Goal: Information Seeking & Learning: Learn about a topic

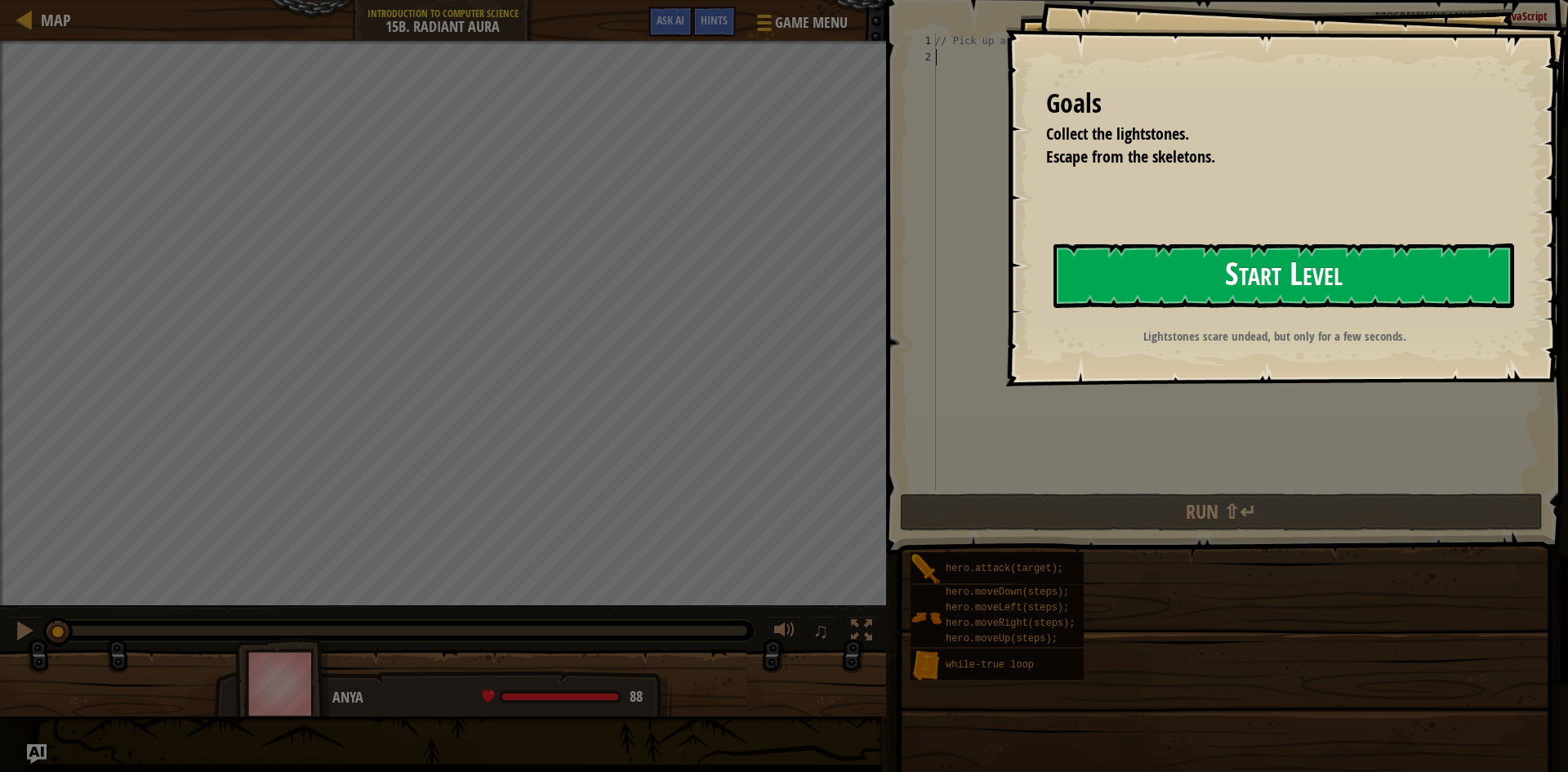
click at [1231, 298] on button "Start Level" at bounding box center [1284, 275] width 461 height 65
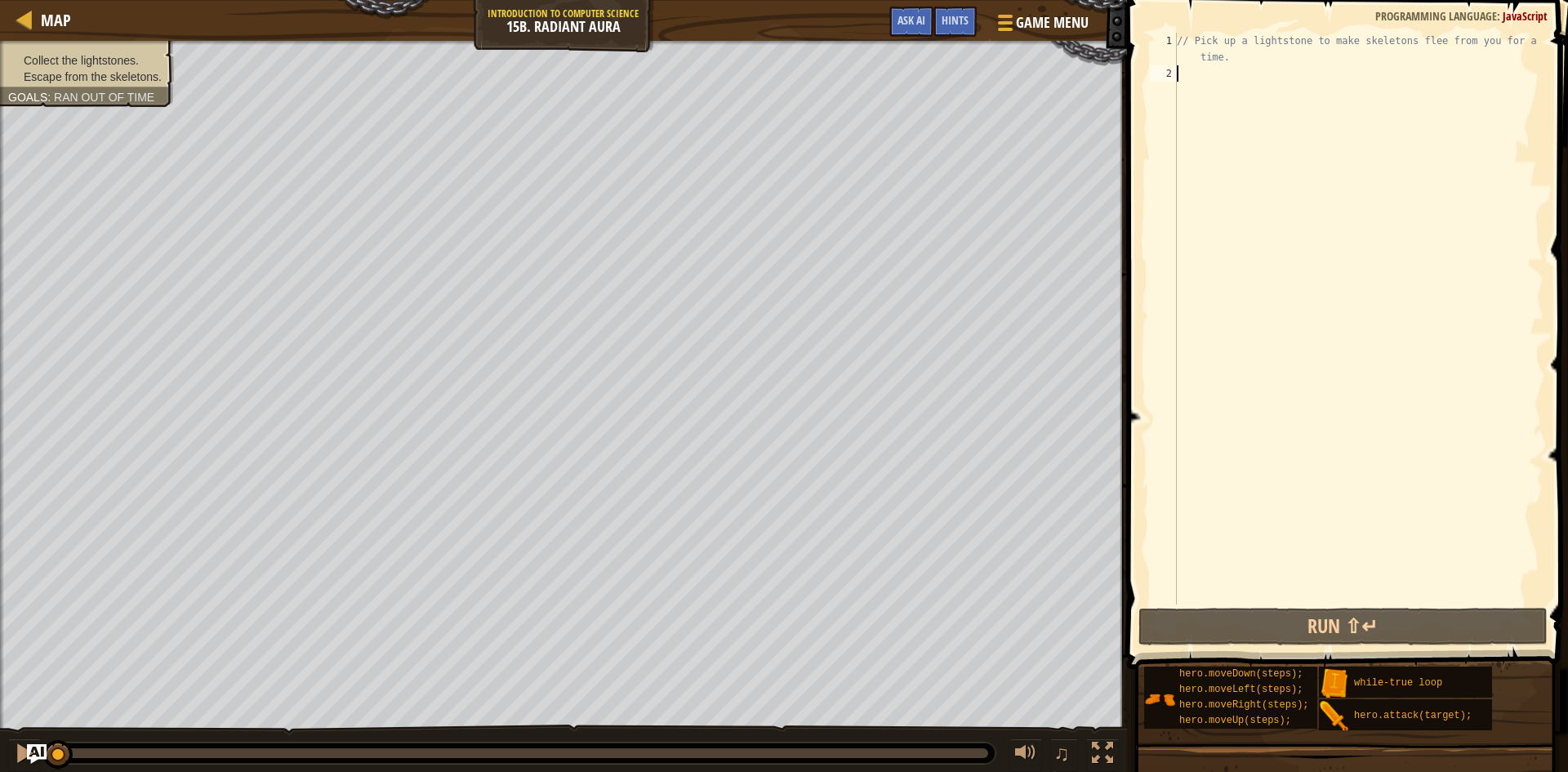
type textarea "m"
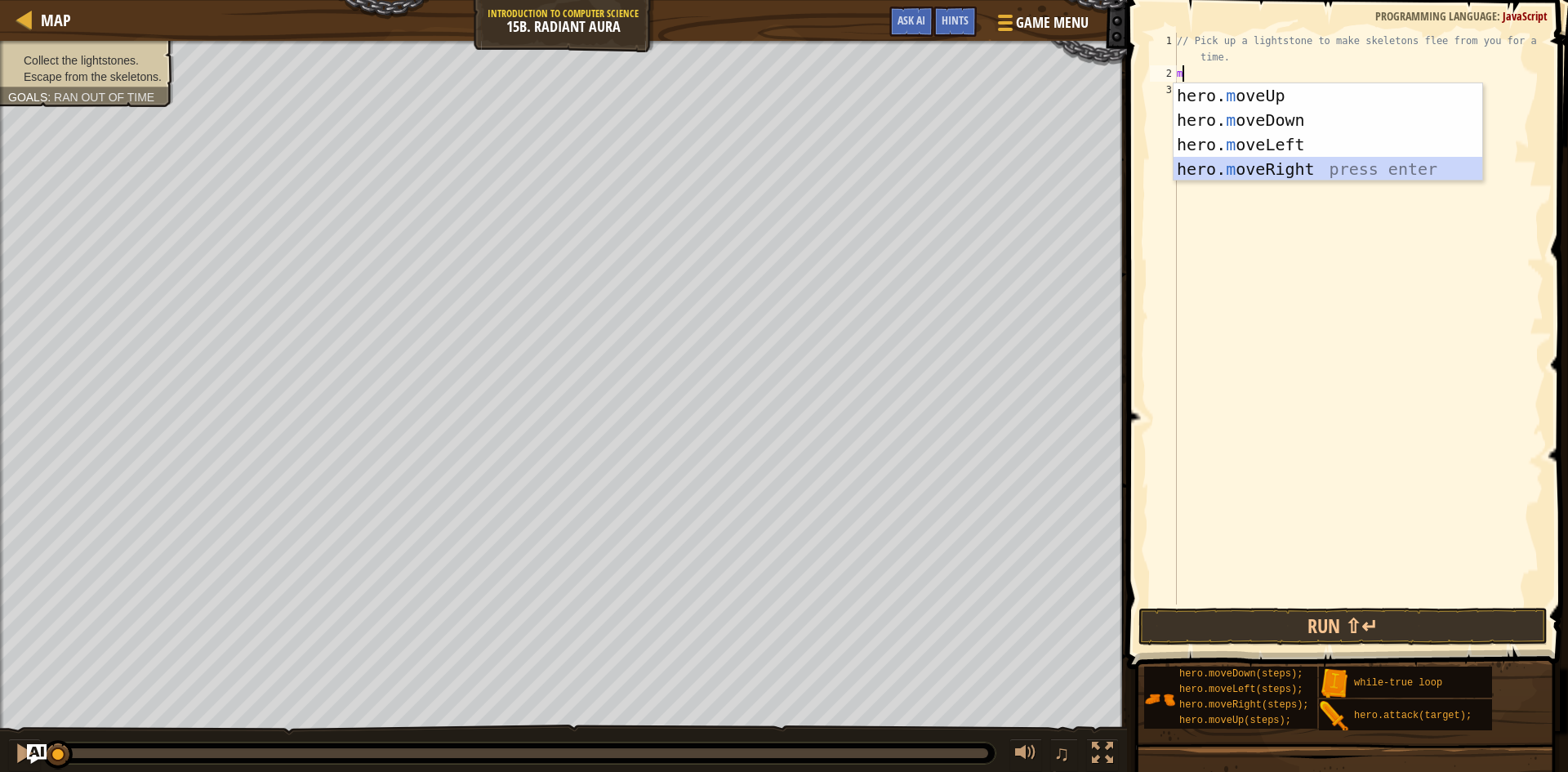
click at [1280, 160] on div "hero. m oveUp press enter hero. m oveDown press enter hero. m oveLeft press ent…" at bounding box center [1327, 157] width 308 height 147
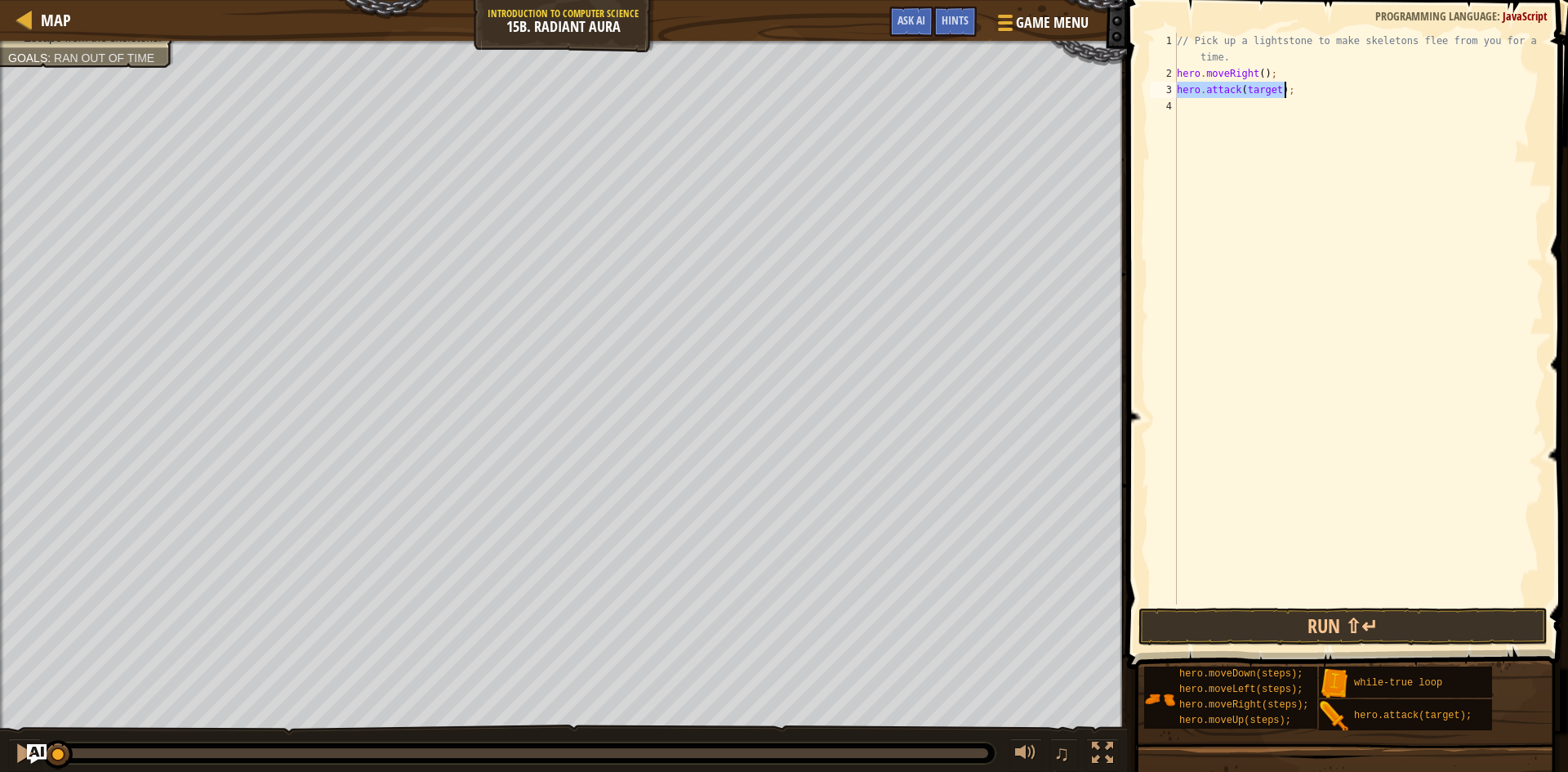
click at [1273, 86] on div "// Pick up a lightstone to make skeletons flee from you for a short time. hero …" at bounding box center [1358, 319] width 370 height 572
type textarea "hero.attack(skeleton);"
click at [1331, 620] on button "Run ⇧↵" at bounding box center [1343, 626] width 409 height 38
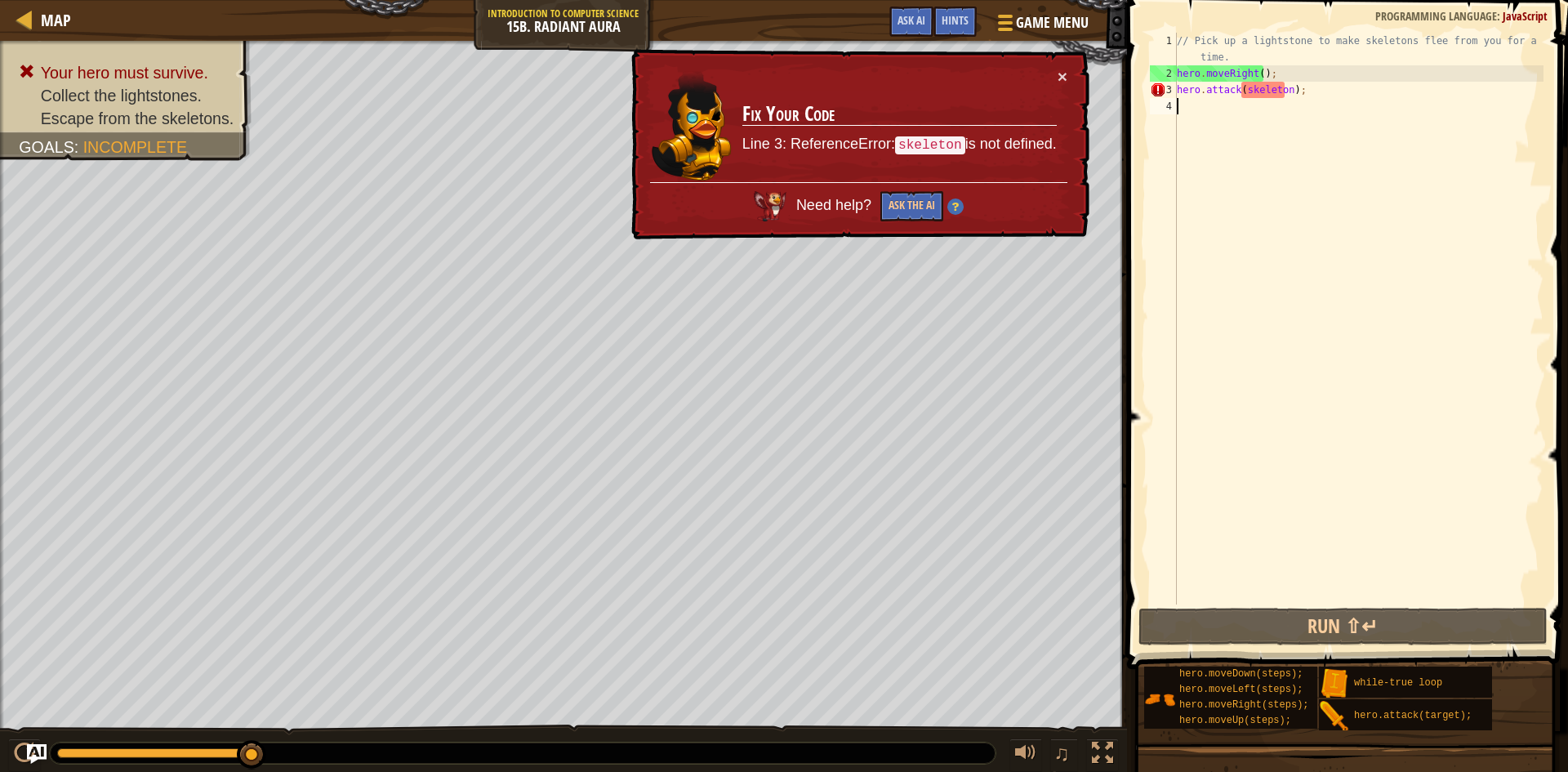
drag, startPoint x: 1167, startPoint y: 276, endPoint x: 1164, endPoint y: 266, distance: 10.4
click at [1055, 77] on td "Fix Your Code Line 3: ReferenceError: skeleton is not defined." at bounding box center [900, 125] width 317 height 116
click at [1054, 76] on td "Fix Your Code Line 3: ReferenceError: skeleton is not defined." at bounding box center [899, 125] width 316 height 114
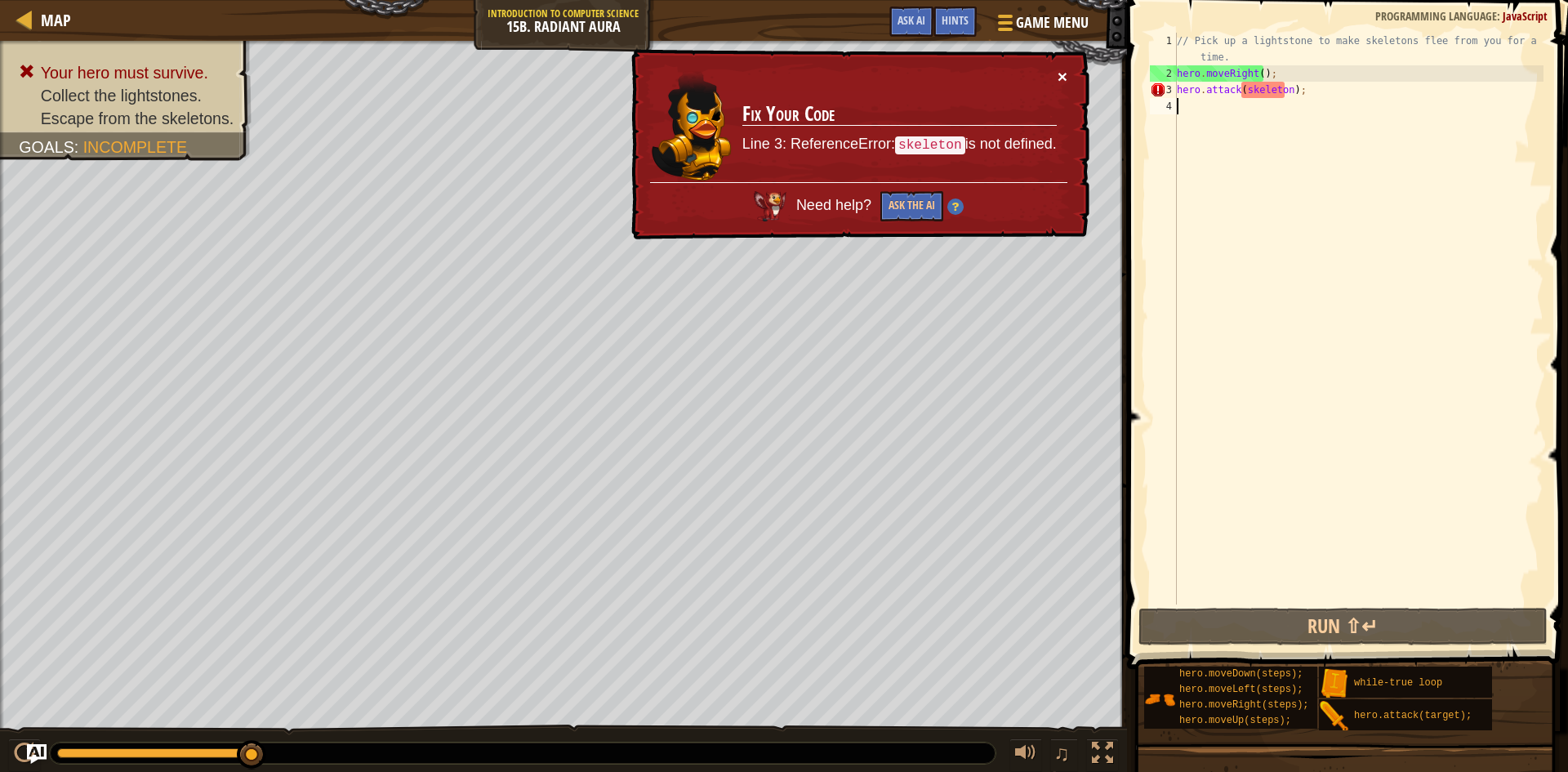
click at [1059, 76] on button "×" at bounding box center [1063, 80] width 11 height 17
click at [1240, 92] on div "// Pick up a lightstone to make skeletons flee from you for a short time. hero …" at bounding box center [1358, 343] width 370 height 620
click at [1289, 93] on div "// Pick up a lightstone to make skeletons flee from you for a short time. hero …" at bounding box center [1358, 343] width 370 height 620
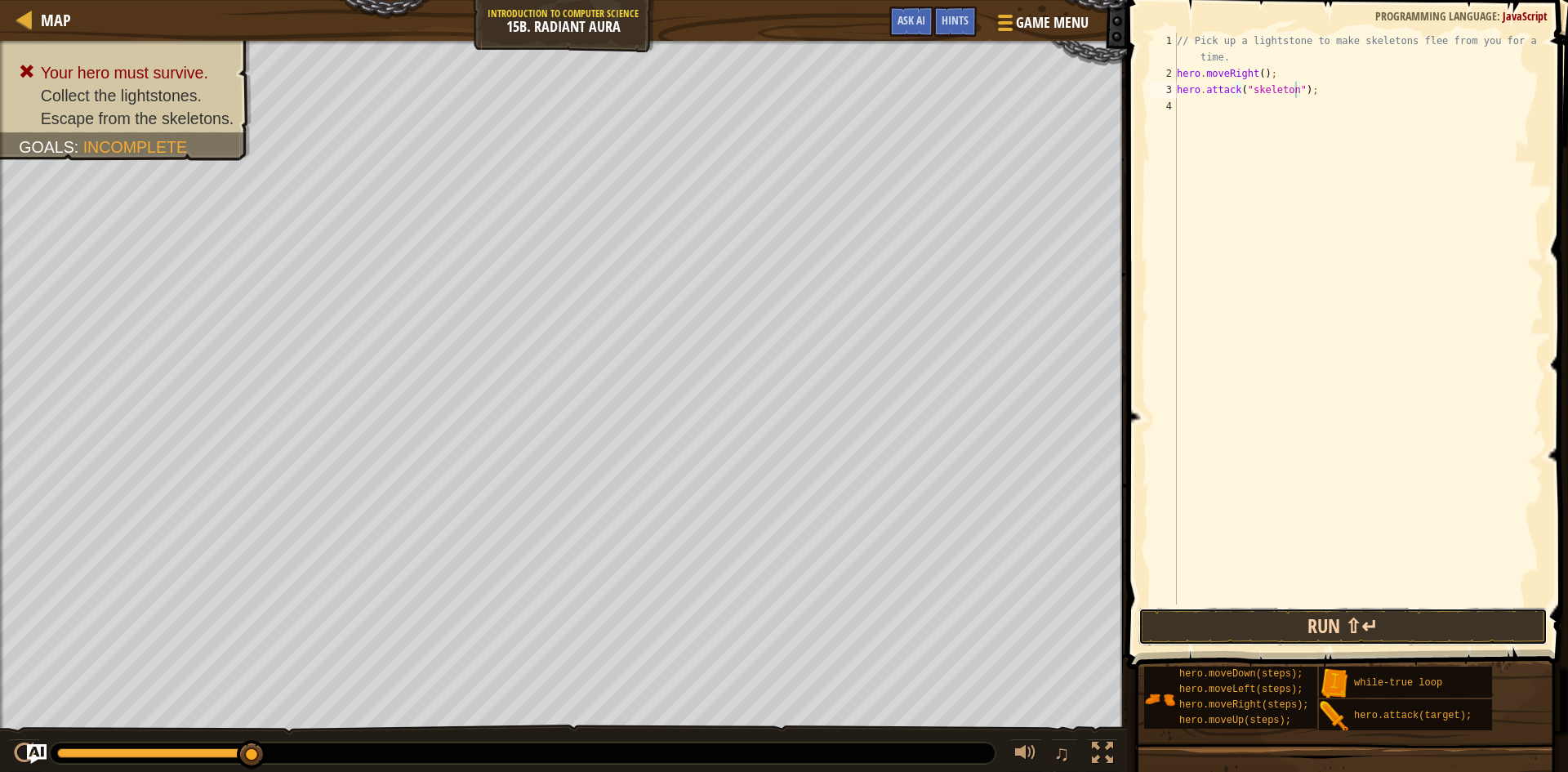
click at [1389, 629] on button "Run ⇧↵" at bounding box center [1343, 626] width 409 height 38
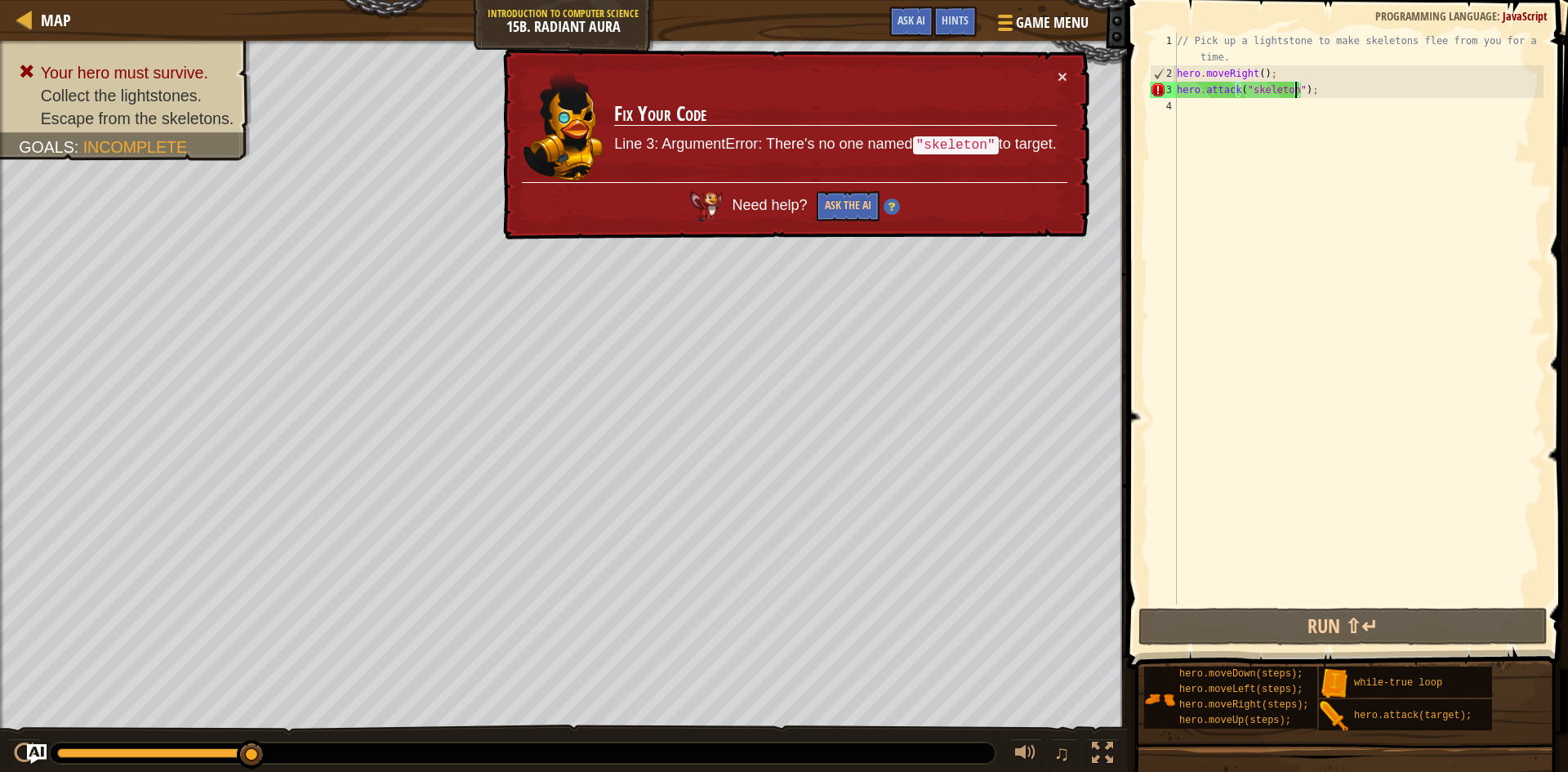
click at [1320, 97] on div "// Pick up a lightstone to make skeletons flee from you for a short time. hero …" at bounding box center [1358, 343] width 370 height 620
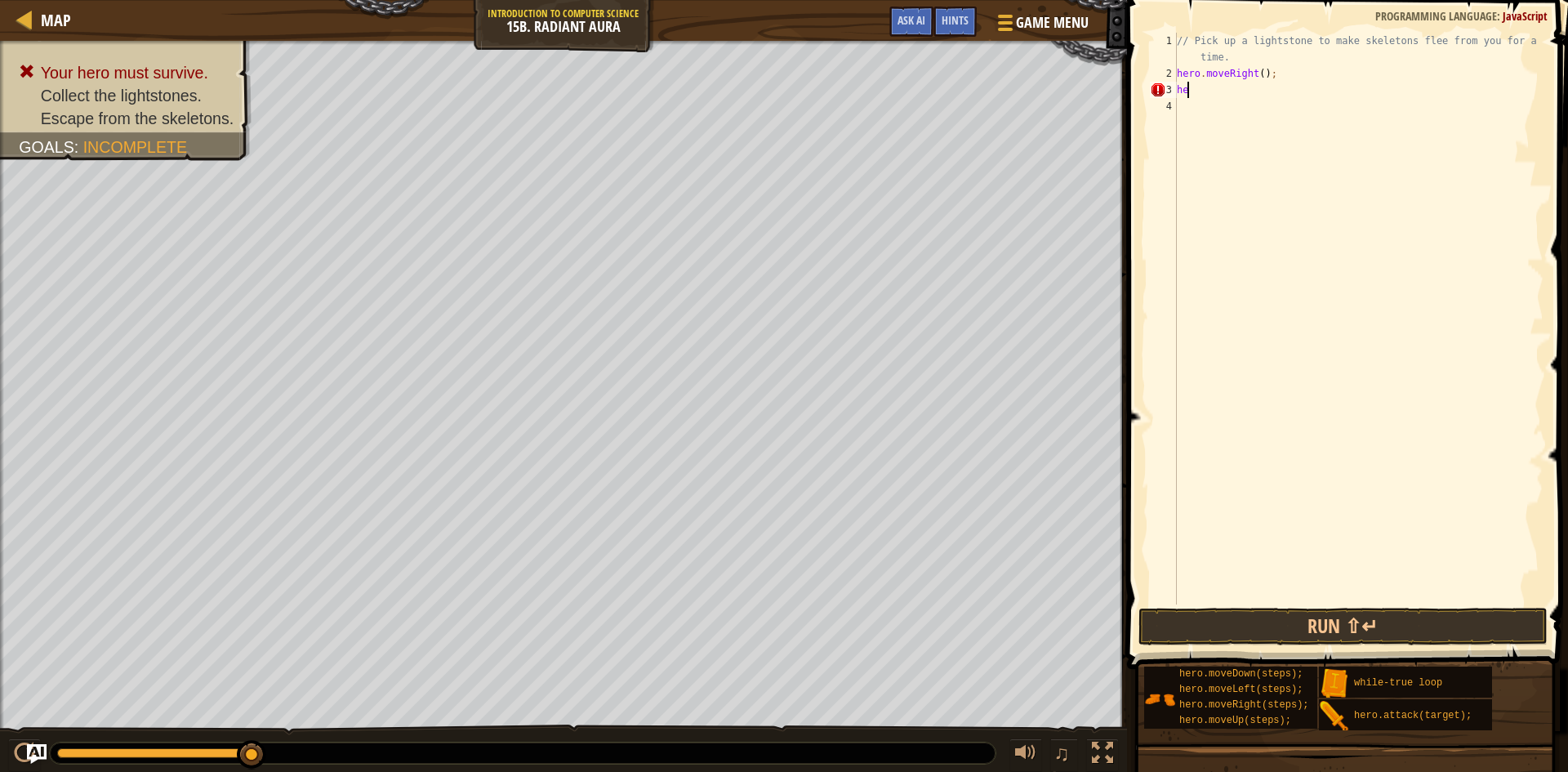
scroll to position [8, 0]
type textarea "h"
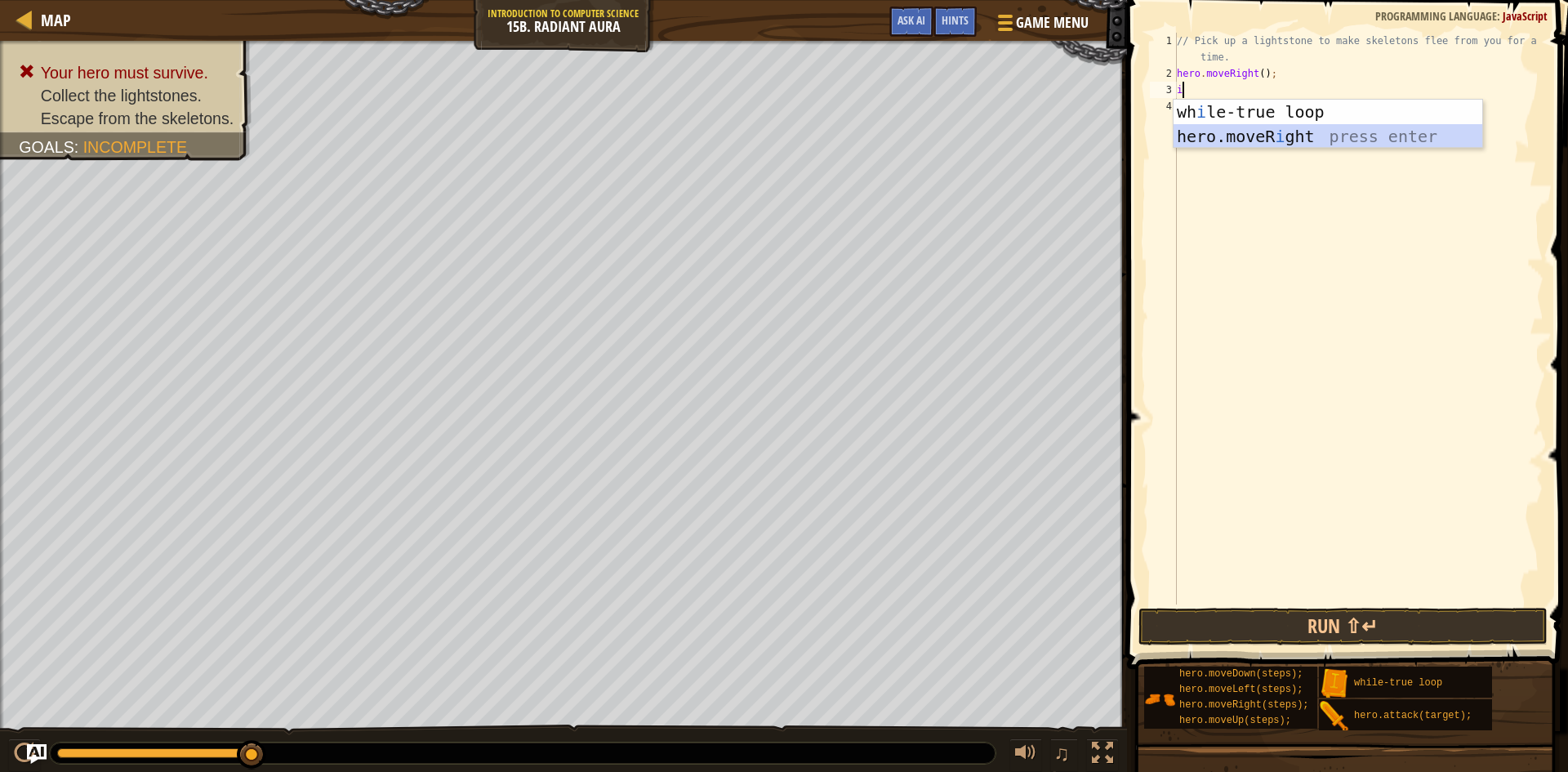
type textarea "ii"
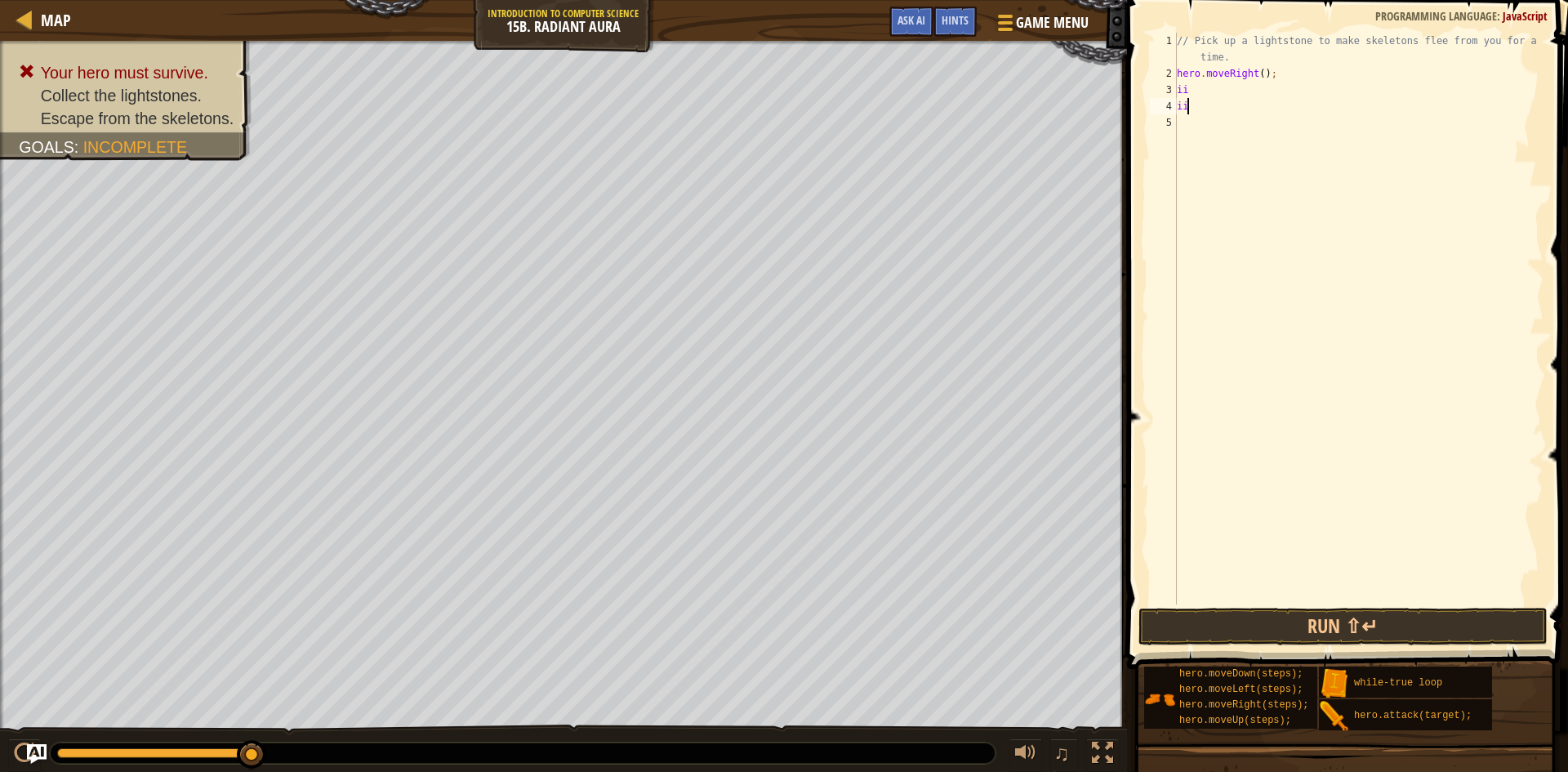
type textarea "i"
click at [1012, 18] on div at bounding box center [1003, 22] width 22 height 24
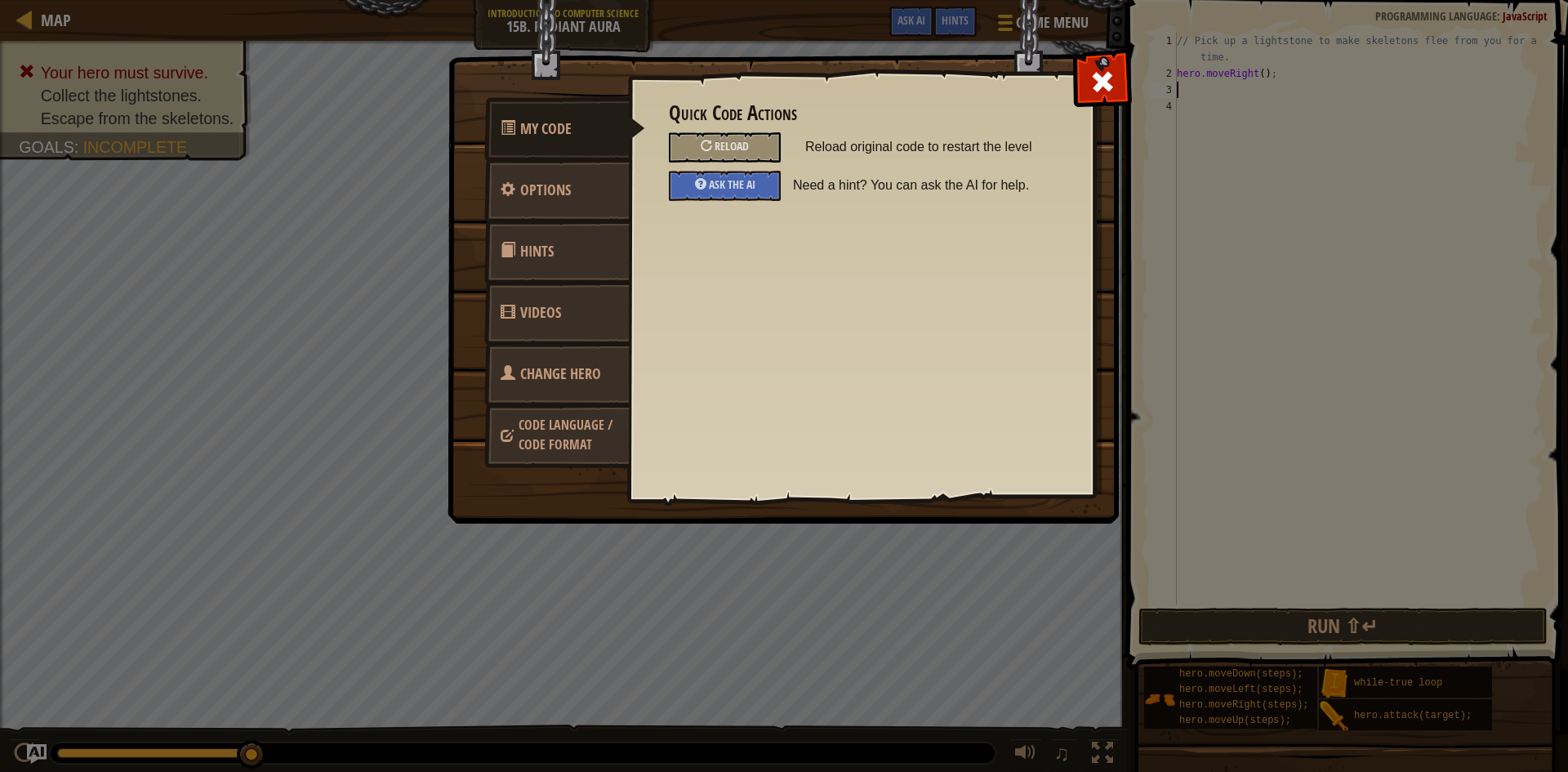
click at [535, 378] on span "Change Hero" at bounding box center [561, 373] width 81 height 20
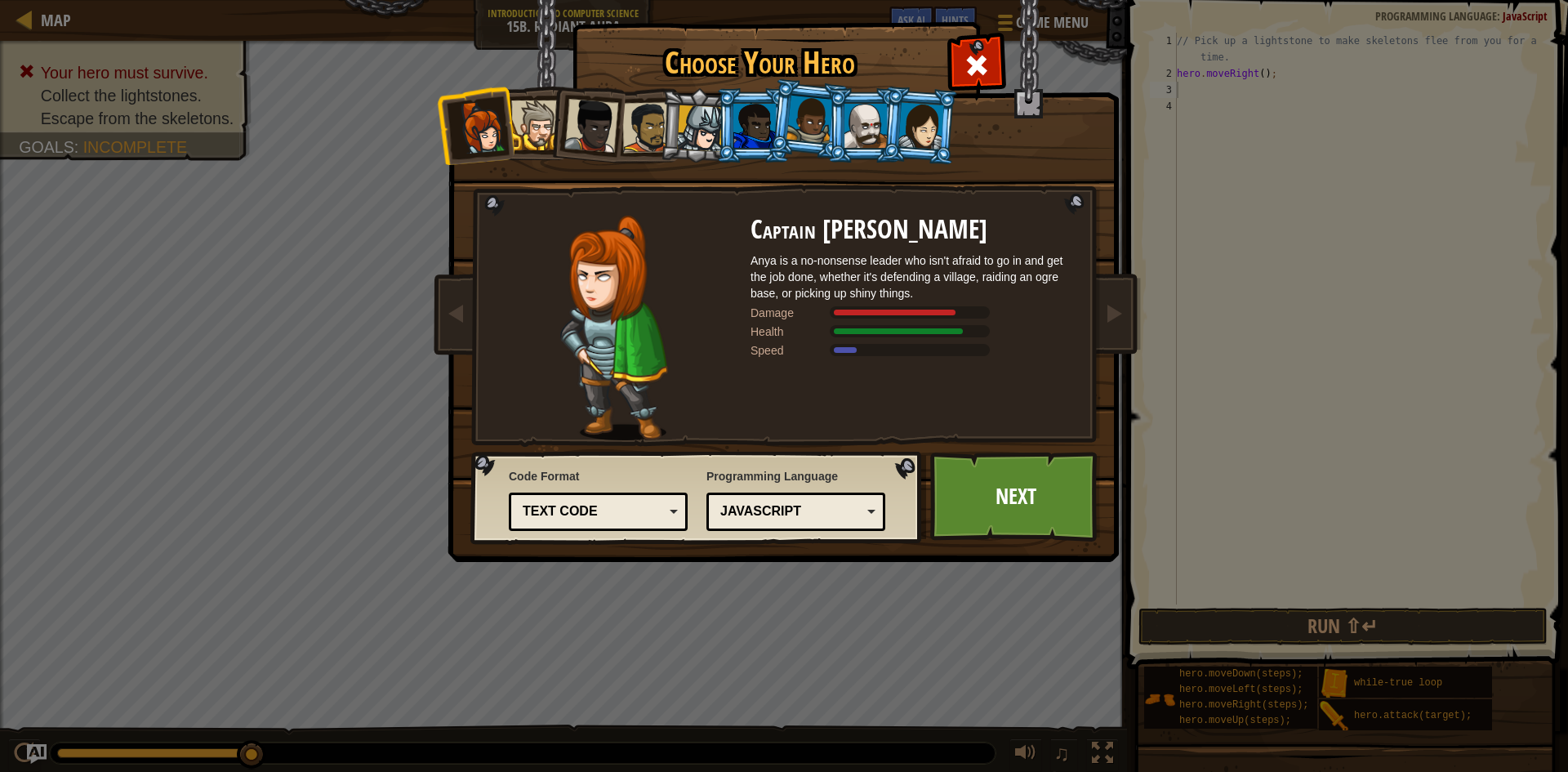
click at [933, 136] on div at bounding box center [921, 126] width 45 height 46
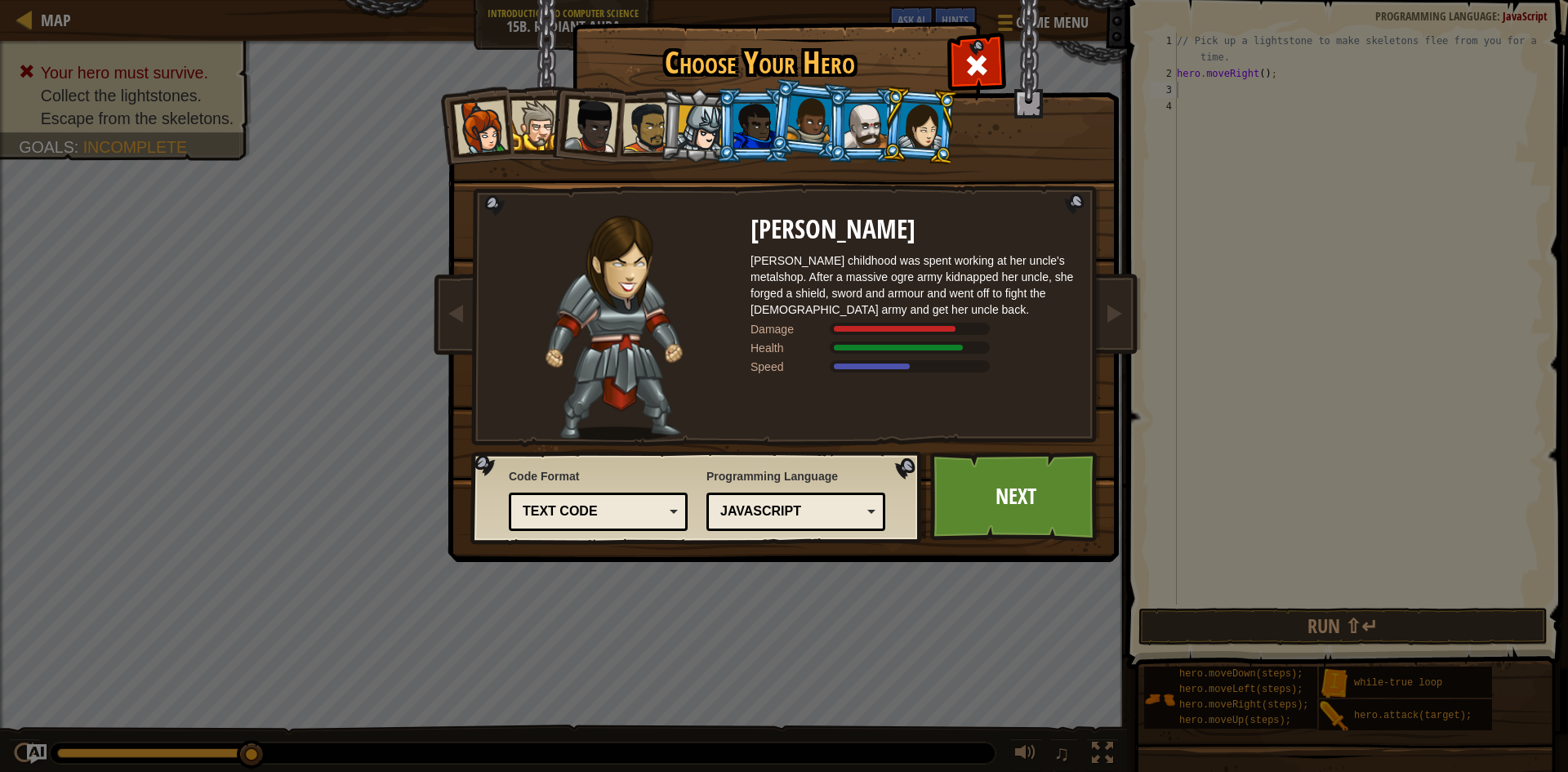
click at [588, 124] on div at bounding box center [592, 126] width 54 height 54
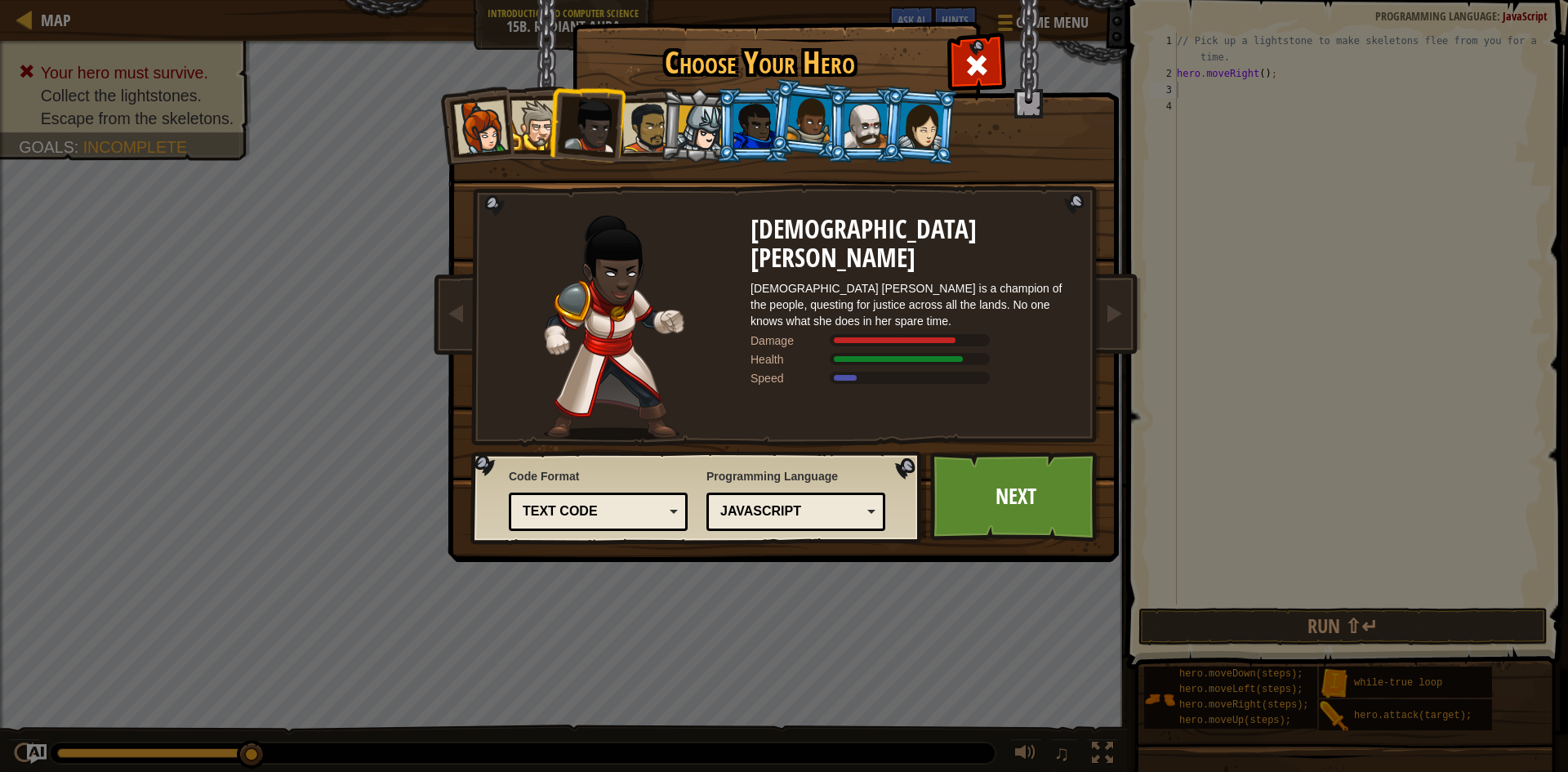
click at [684, 122] on div at bounding box center [701, 129] width 46 height 46
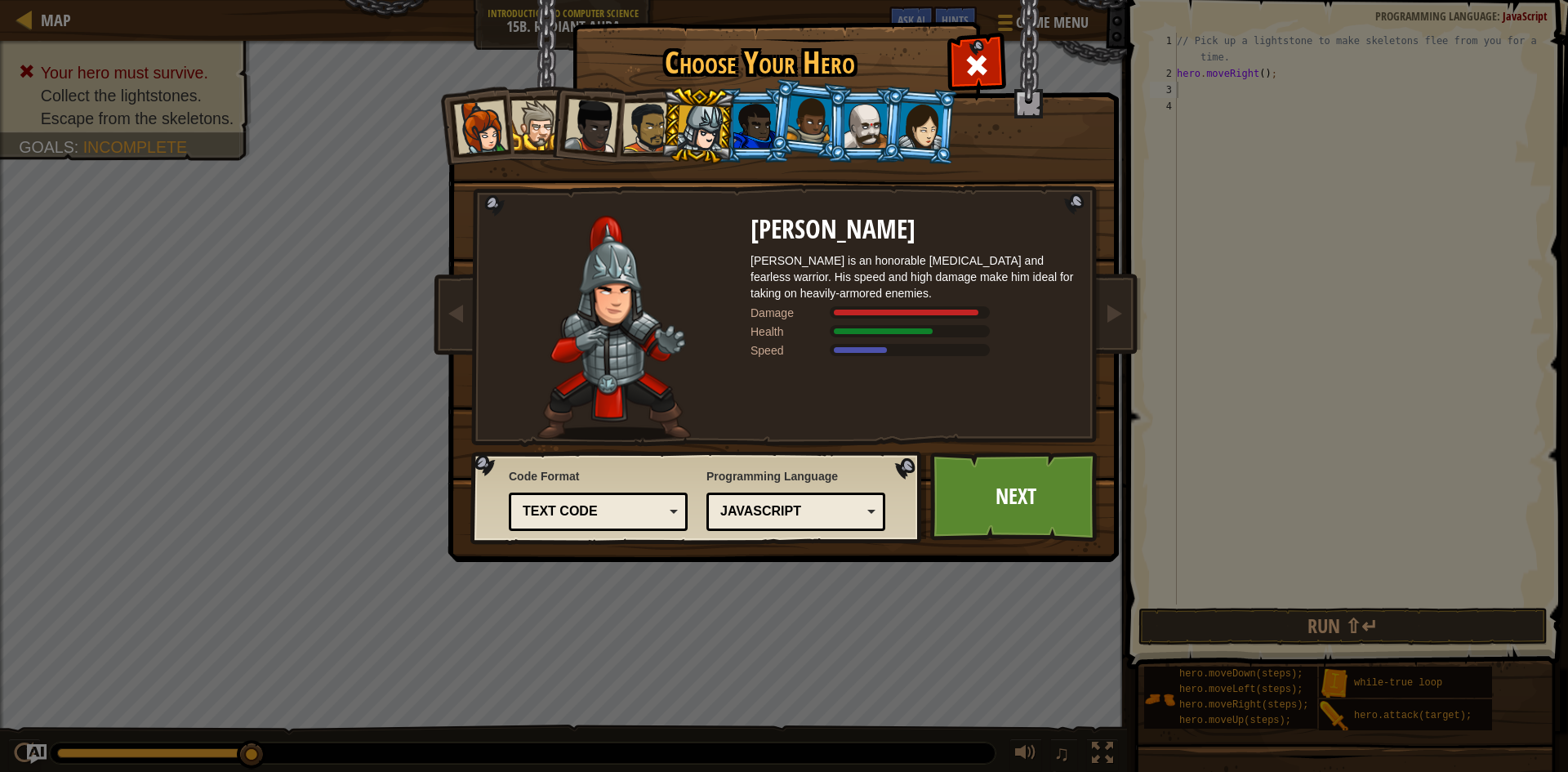
click at [760, 135] on div at bounding box center [755, 126] width 43 height 44
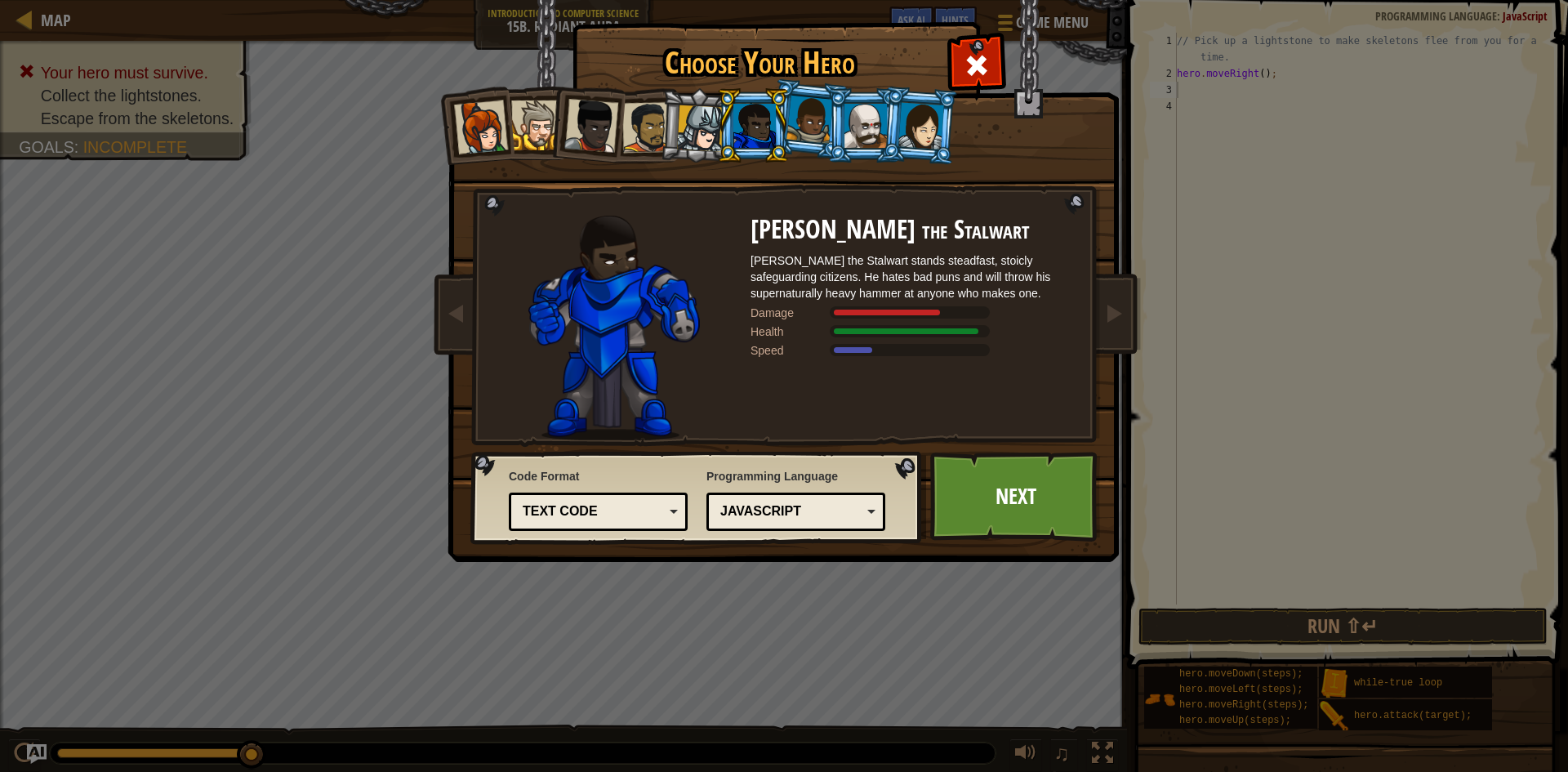
click at [813, 135] on div at bounding box center [810, 120] width 46 height 48
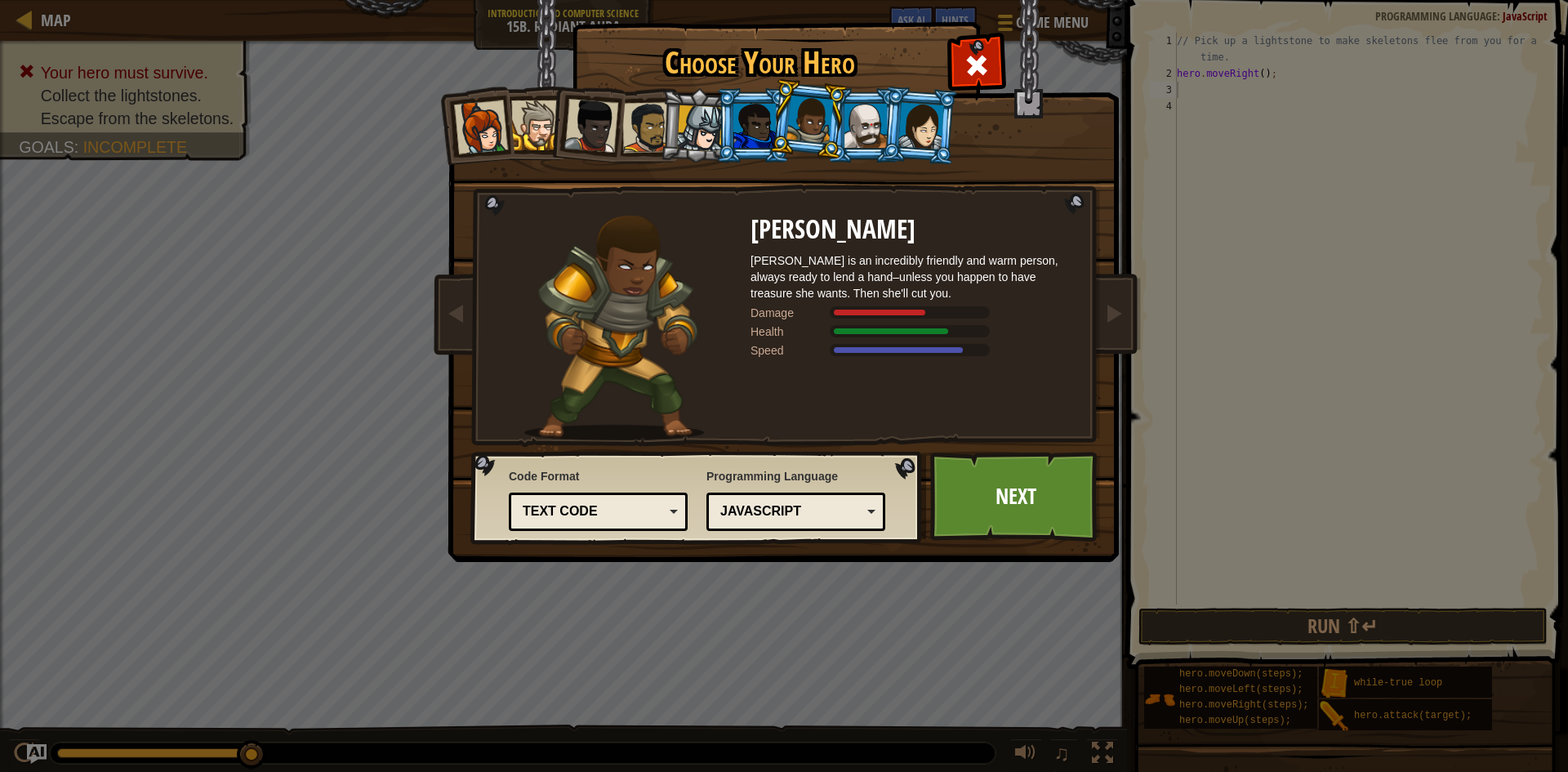
click at [871, 128] on div at bounding box center [866, 126] width 43 height 44
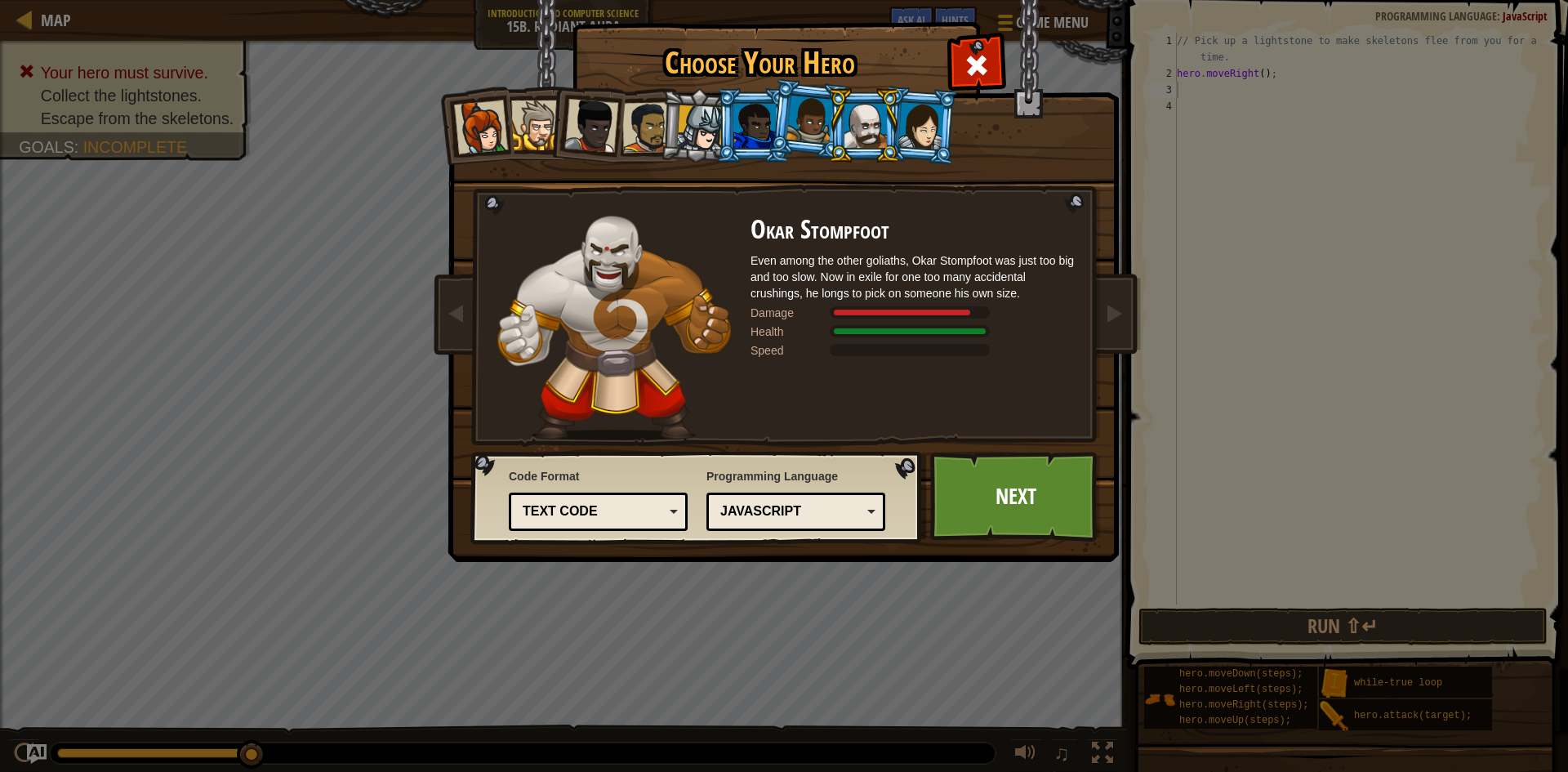
click at [915, 139] on div at bounding box center [921, 126] width 45 height 46
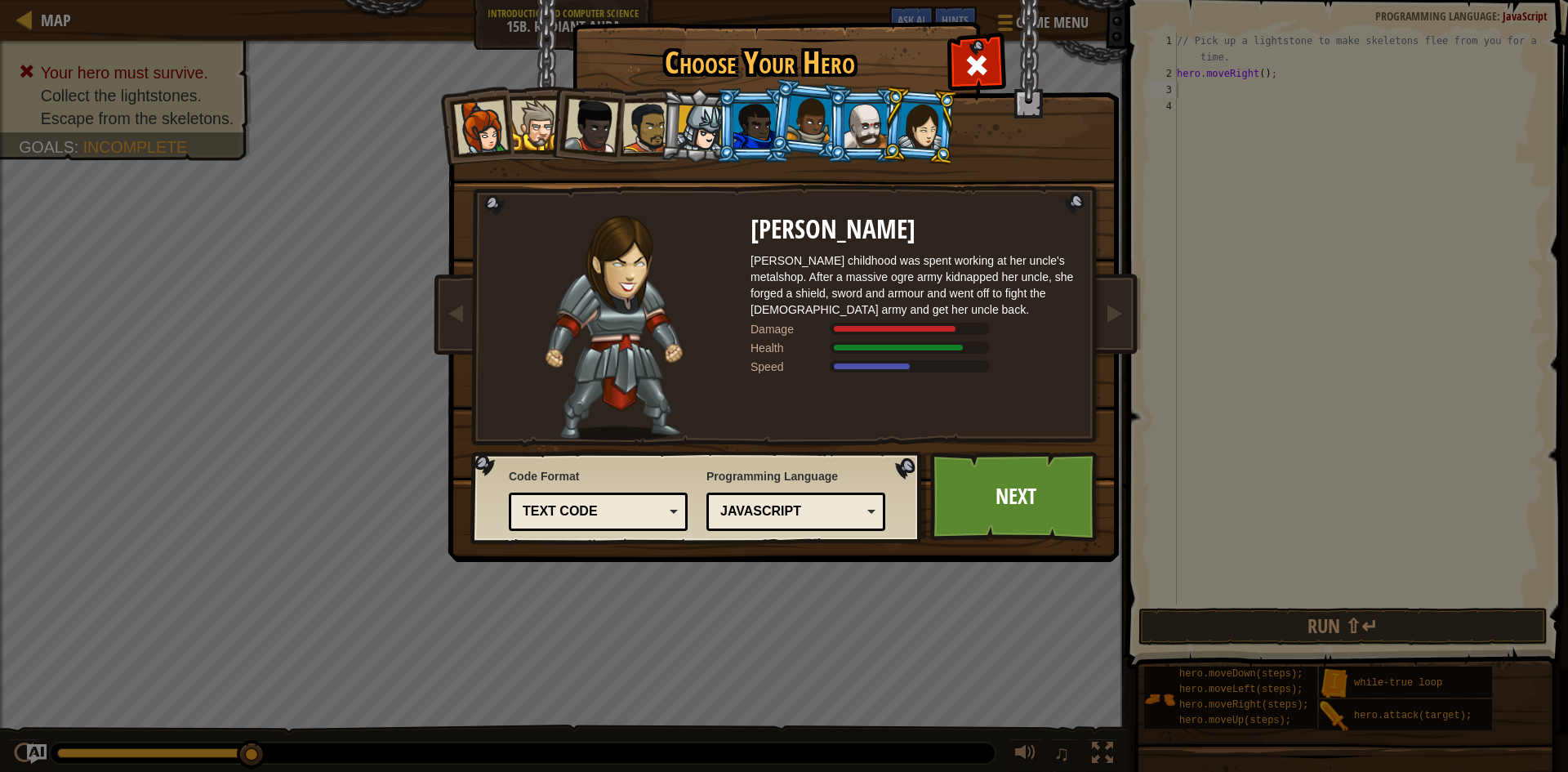
click at [492, 116] on div at bounding box center [481, 128] width 54 height 54
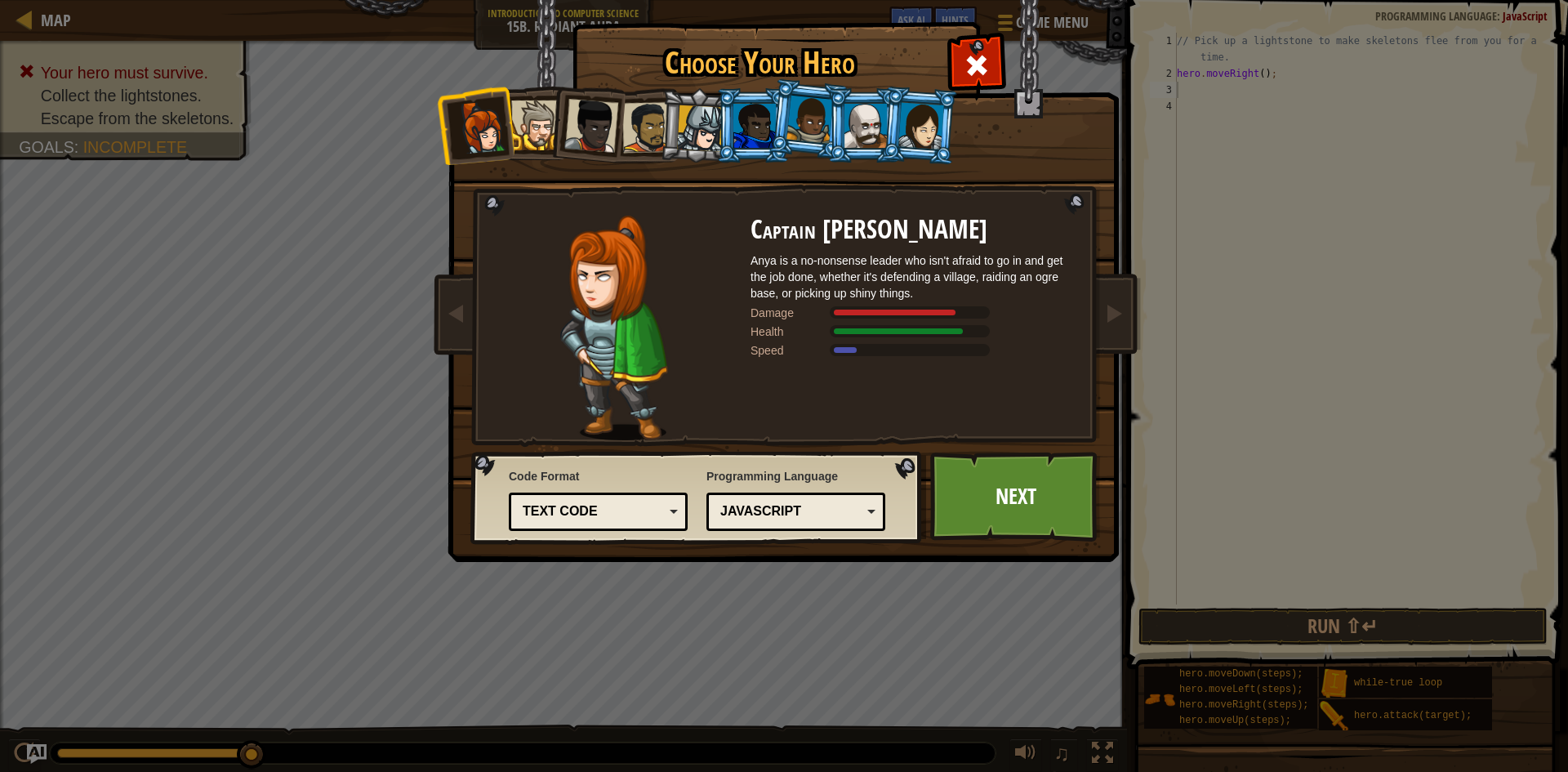
click at [763, 127] on div at bounding box center [755, 126] width 43 height 44
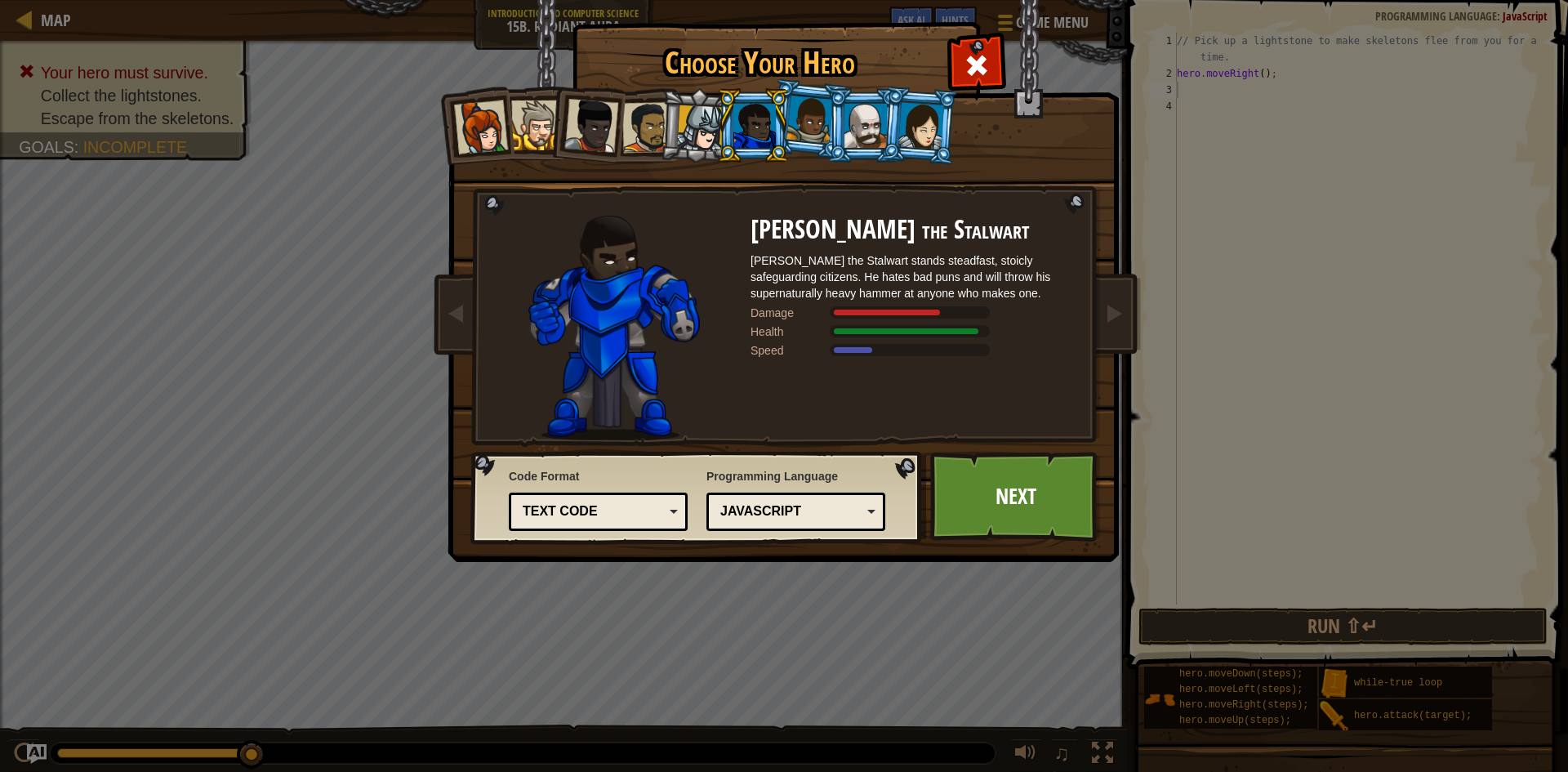
click at [795, 124] on div at bounding box center [810, 120] width 46 height 48
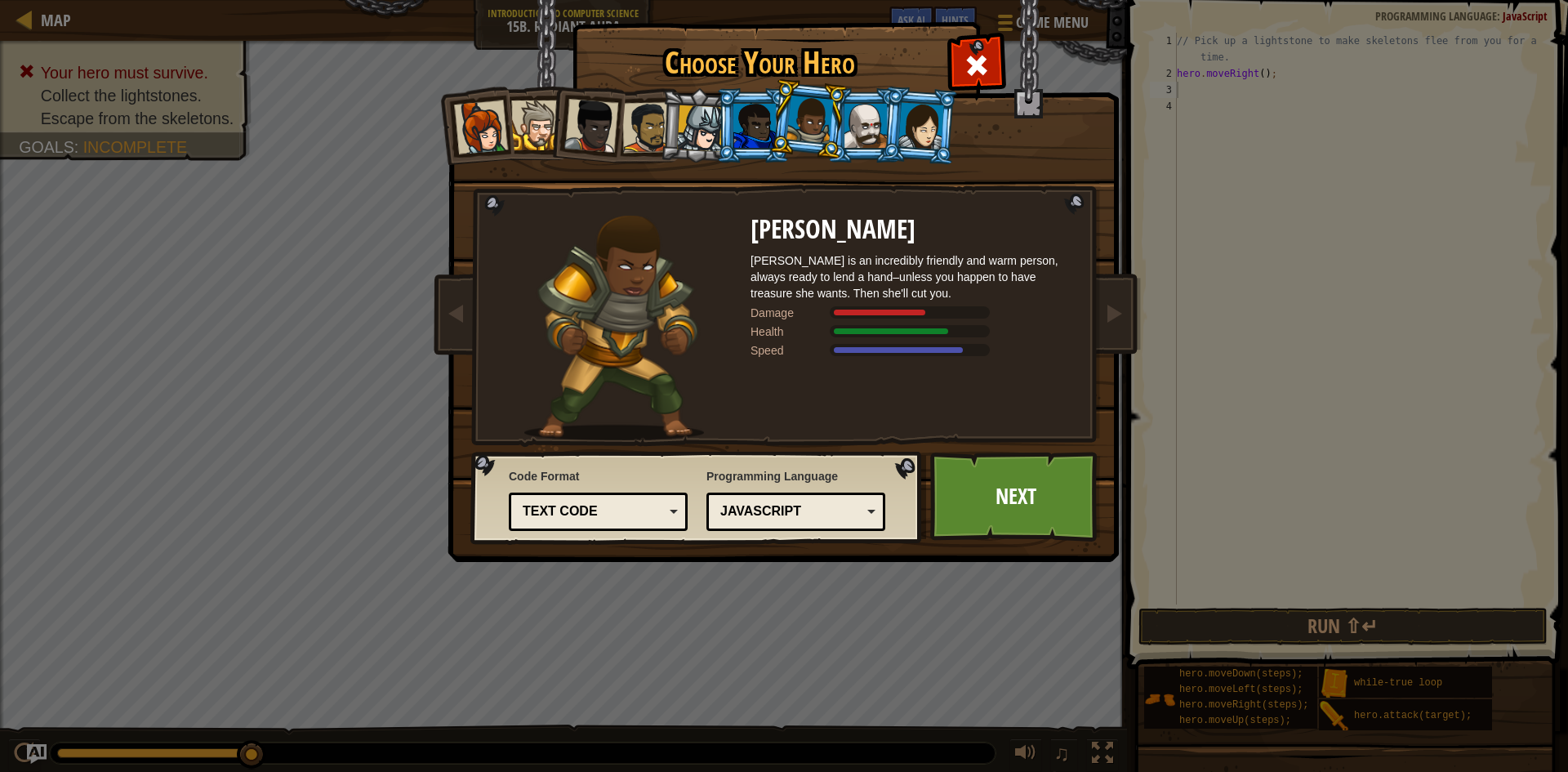
click at [475, 121] on div at bounding box center [481, 128] width 54 height 54
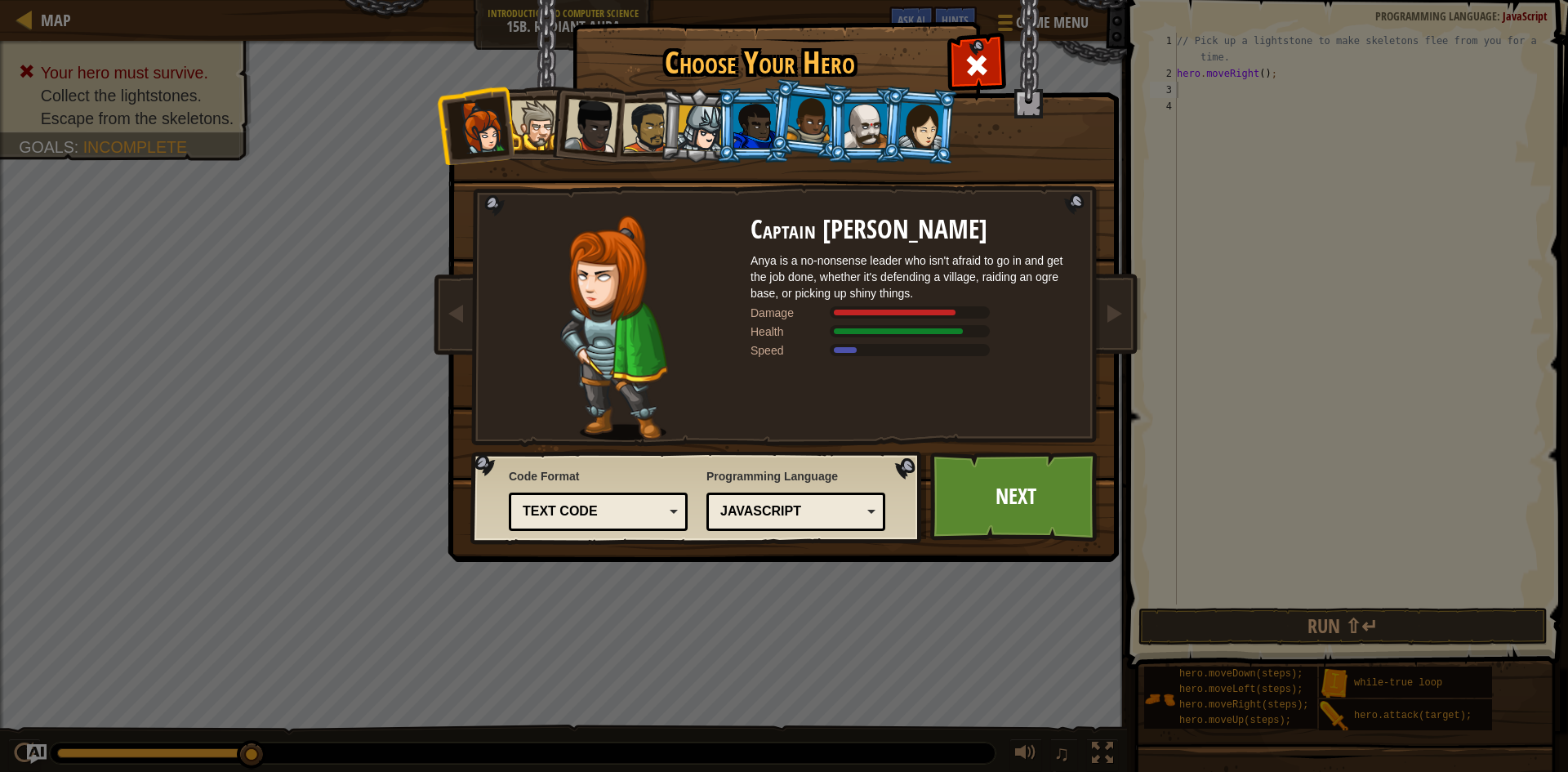
click at [918, 130] on div at bounding box center [921, 126] width 45 height 46
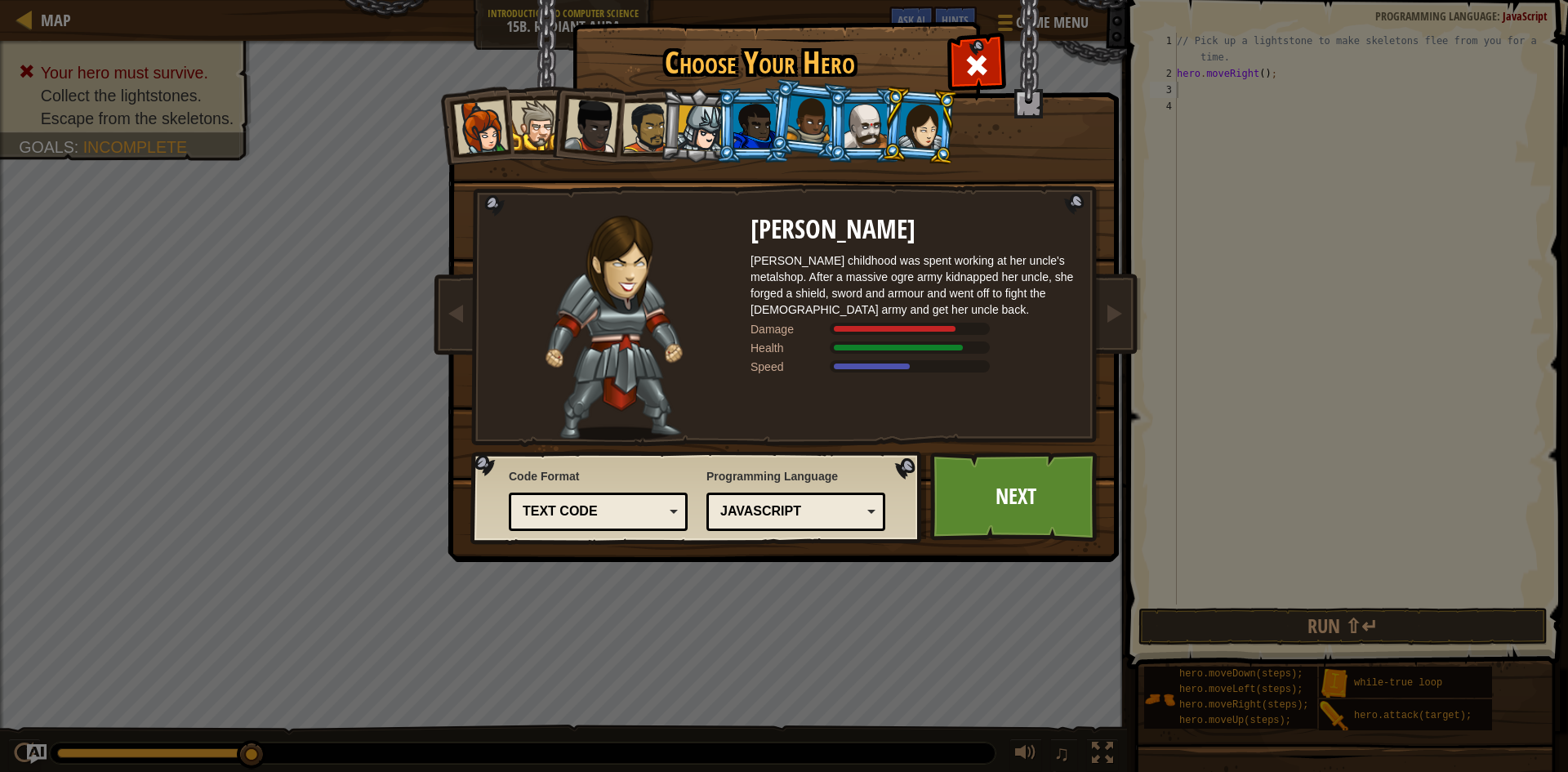
click at [617, 512] on div "Text code" at bounding box center [594, 511] width 141 height 18
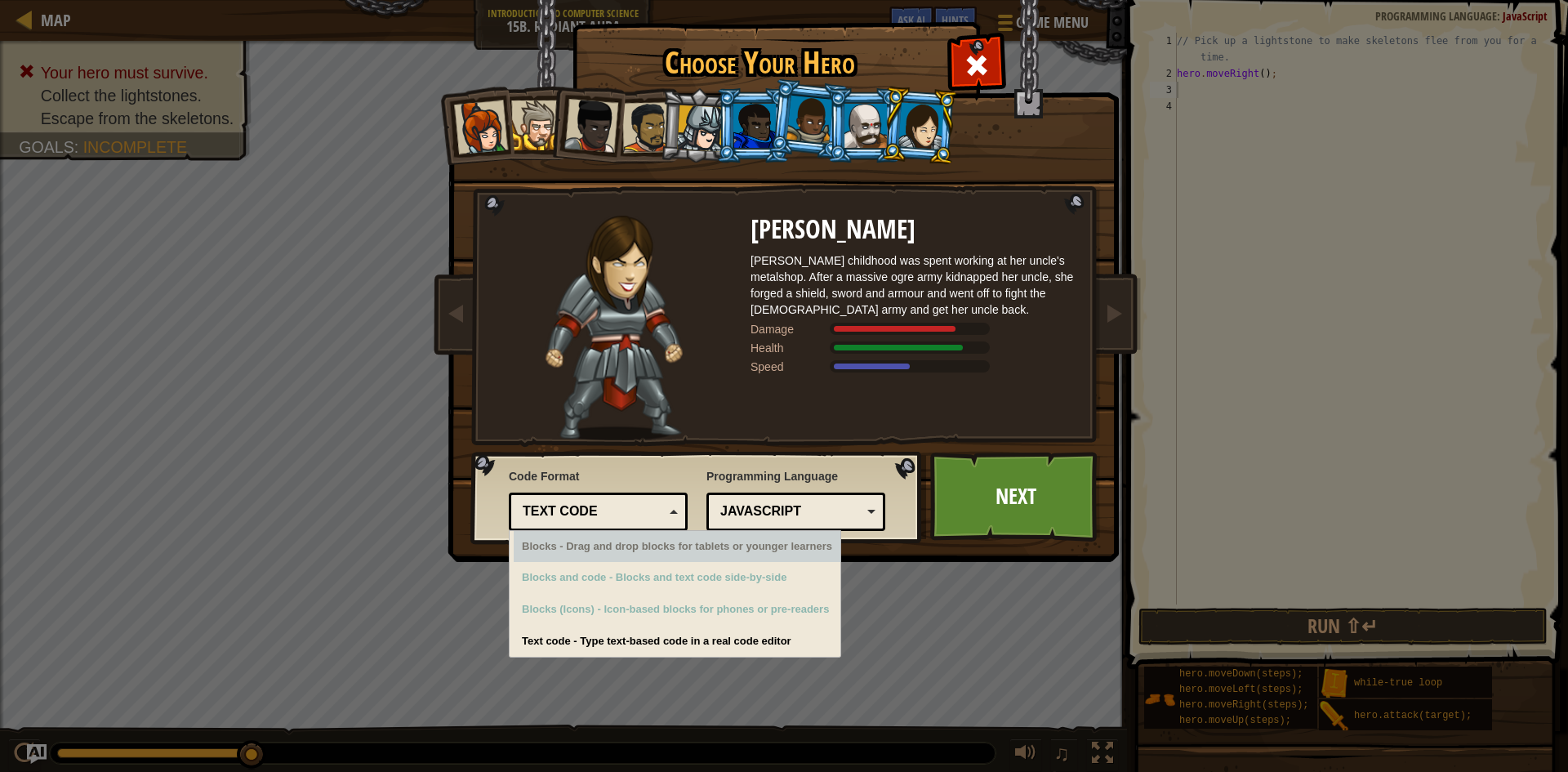
click at [807, 508] on div "JavaScript" at bounding box center [791, 511] width 141 height 18
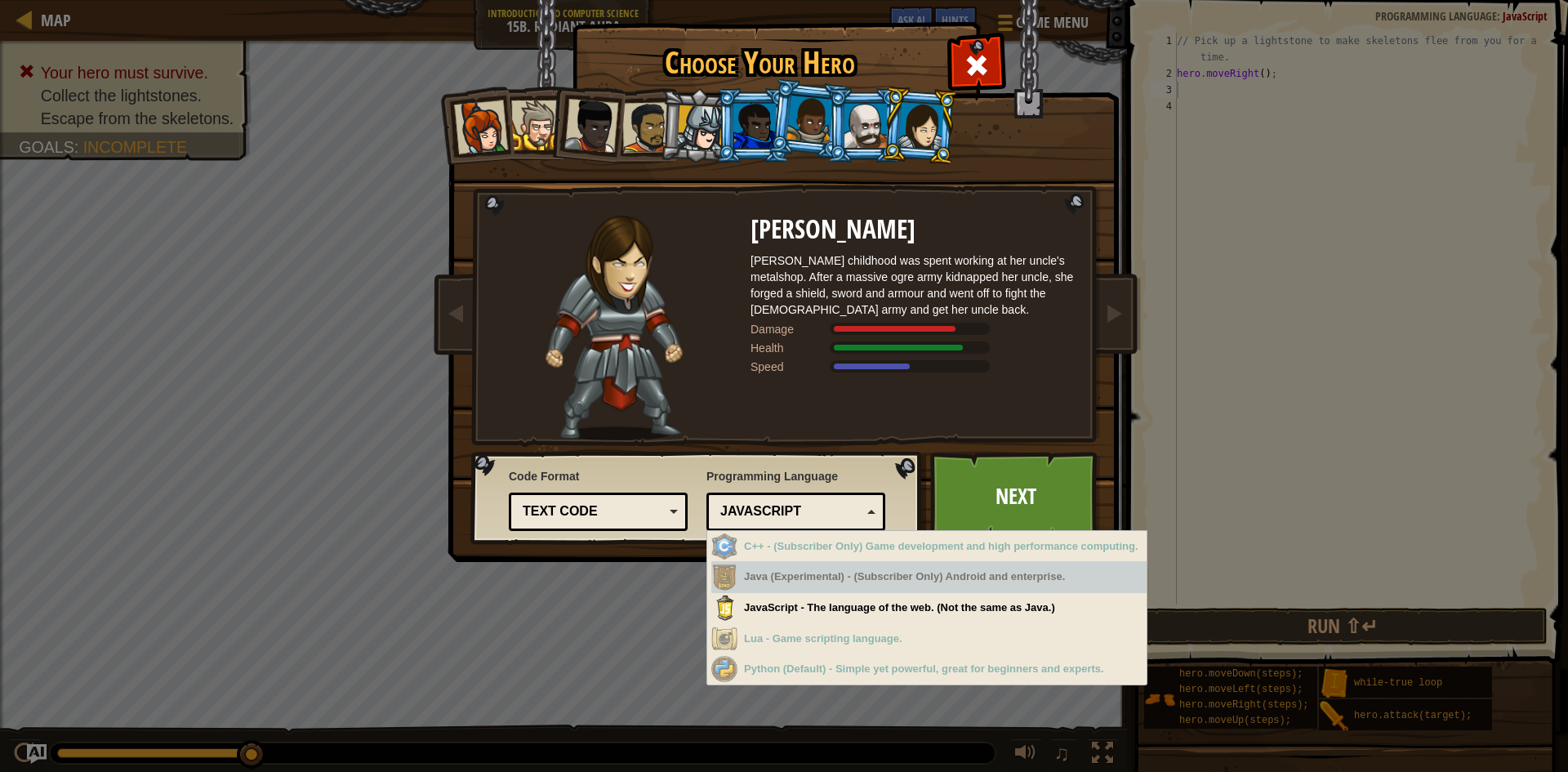
click at [780, 582] on div "Java (Experimental) - (Subscriber Only) Android and enterprise." at bounding box center [929, 577] width 435 height 32
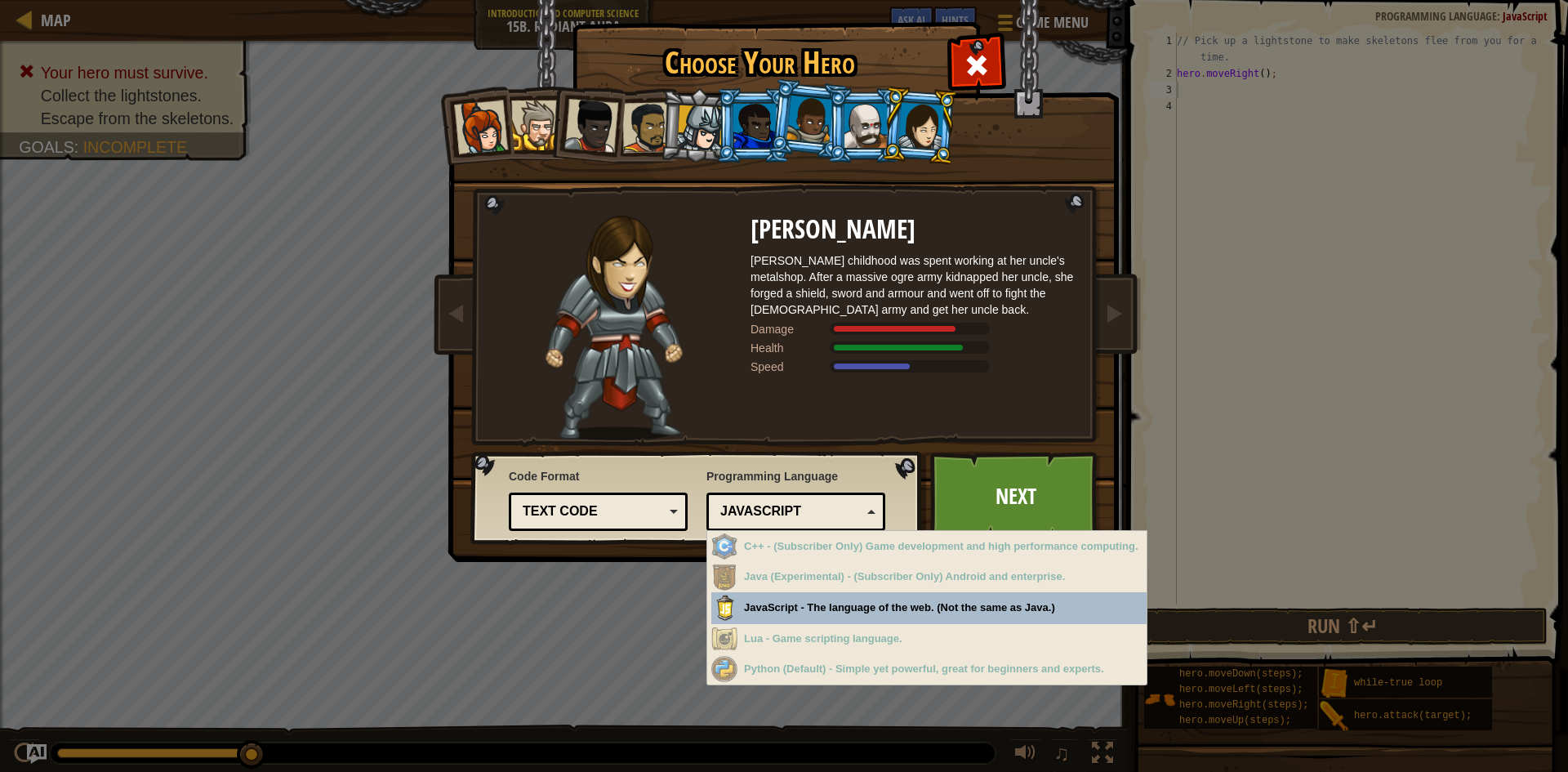
click at [785, 606] on div "Choose Your Hero 617 Captain [PERSON_NAME] is a no-nonsense leader who isn't af…" at bounding box center [784, 386] width 1568 height 772
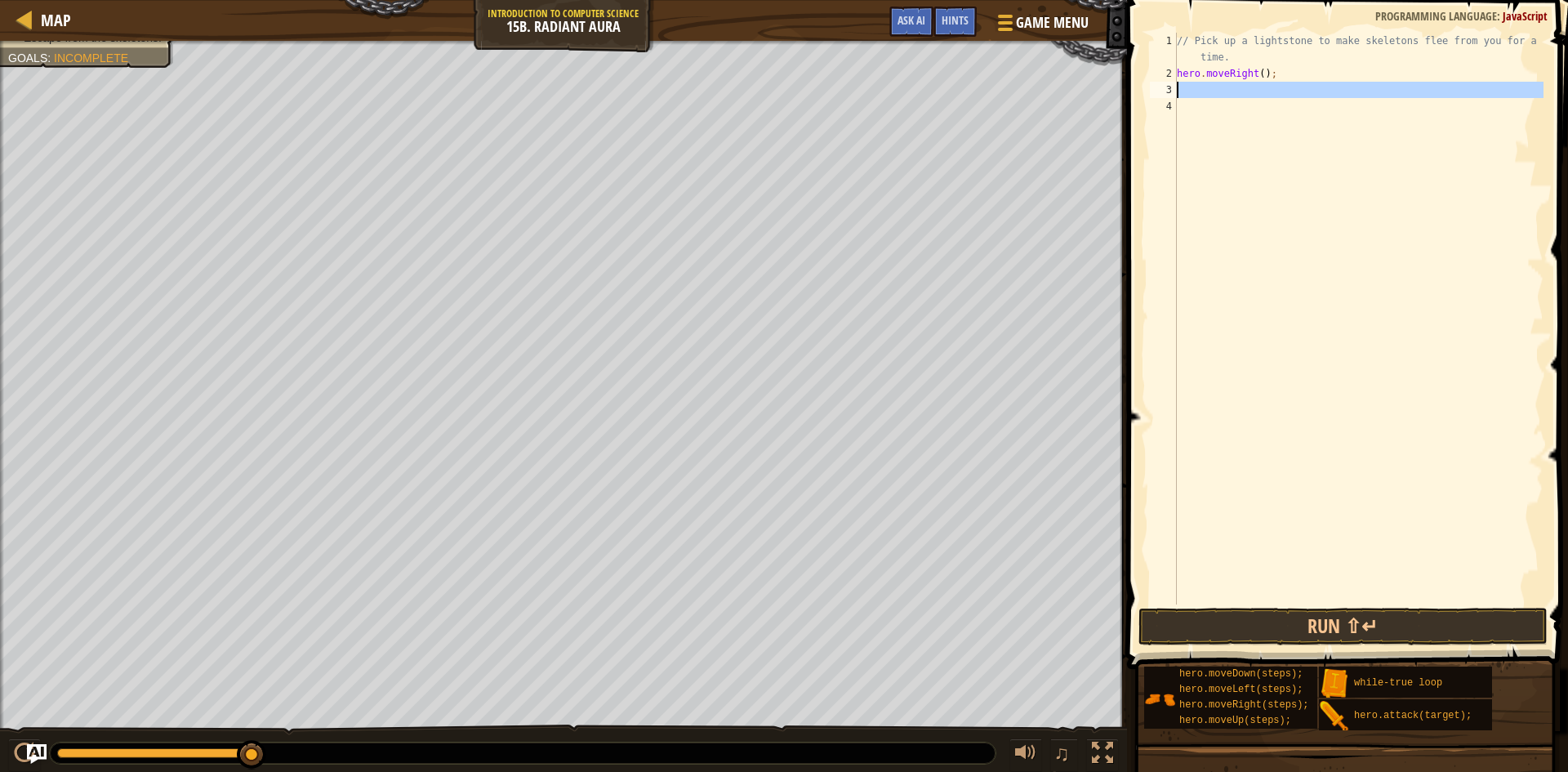
drag, startPoint x: 1176, startPoint y: 85, endPoint x: 1175, endPoint y: 96, distance: 11.0
click at [1175, 96] on div "3" at bounding box center [1164, 90] width 27 height 16
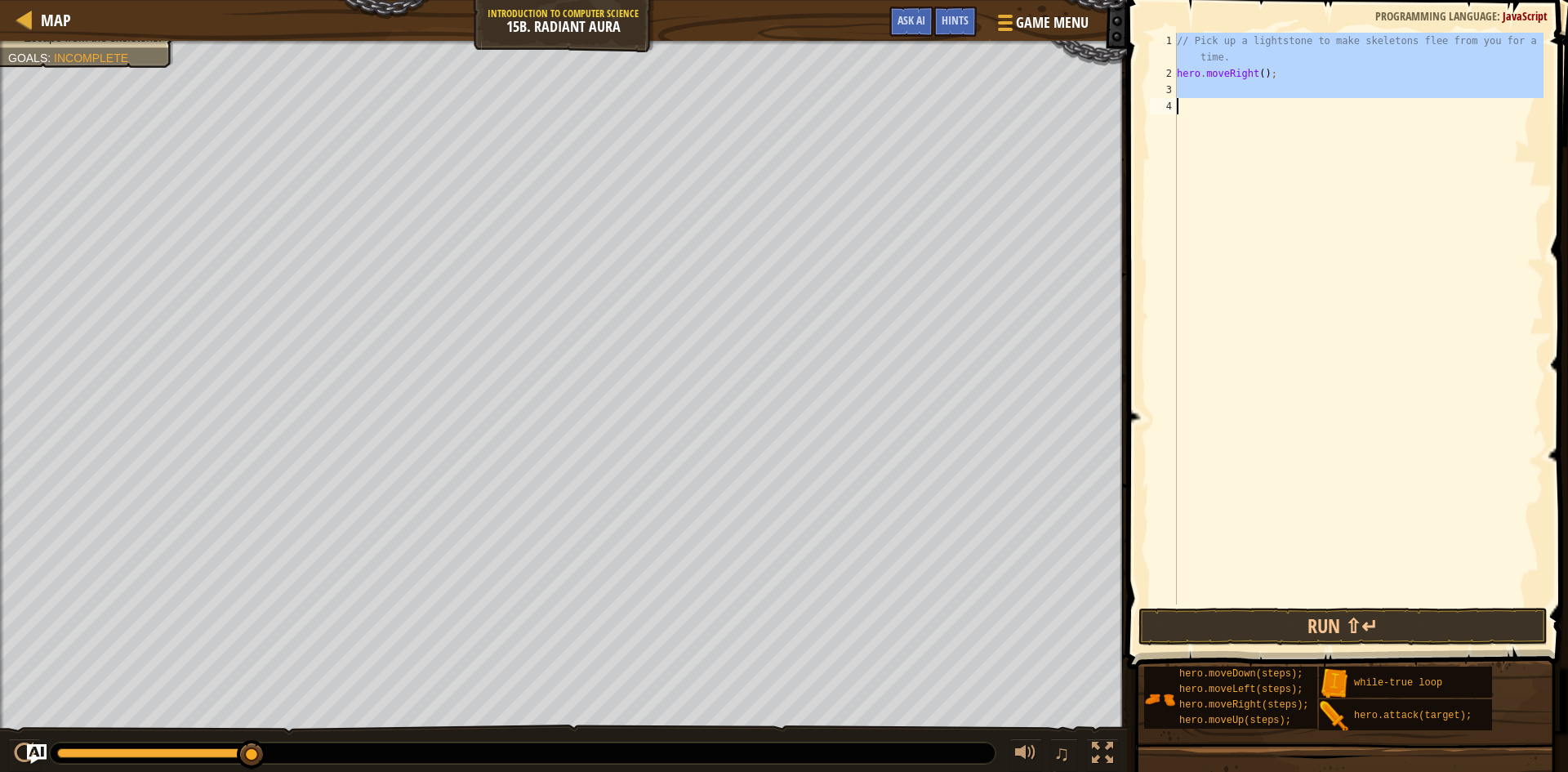
click at [1179, 96] on div "1 2 3 4 // Pick up a lightstone to make skeletons flee from you for a short tim…" at bounding box center [1345, 319] width 397 height 572
click at [1184, 95] on div "// Pick up a lightstone to make skeletons flee from you for a short time. hero …" at bounding box center [1358, 319] width 370 height 572
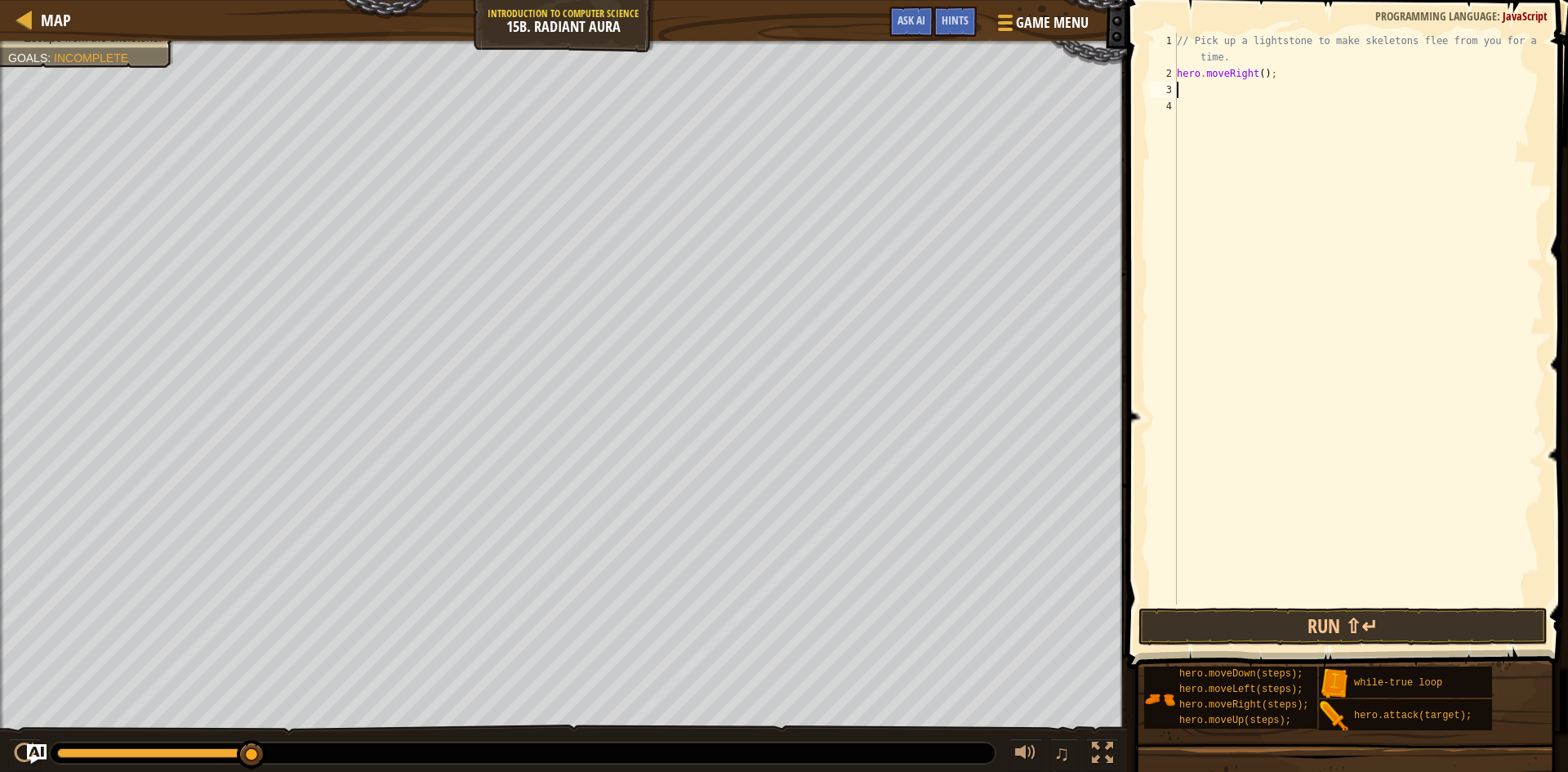
click at [1106, 100] on div "Map Introduction to Computer Science 15b. Radiant Aura Game Menu Done Hints Ask…" at bounding box center [784, 386] width 1568 height 772
click at [1037, 758] on button at bounding box center [1026, 755] width 33 height 34
click at [1062, 759] on span "♫" at bounding box center [1061, 752] width 16 height 24
drag, startPoint x: 1066, startPoint y: 758, endPoint x: 1062, endPoint y: 769, distance: 11.7
click at [1067, 759] on span "♫" at bounding box center [1061, 752] width 16 height 24
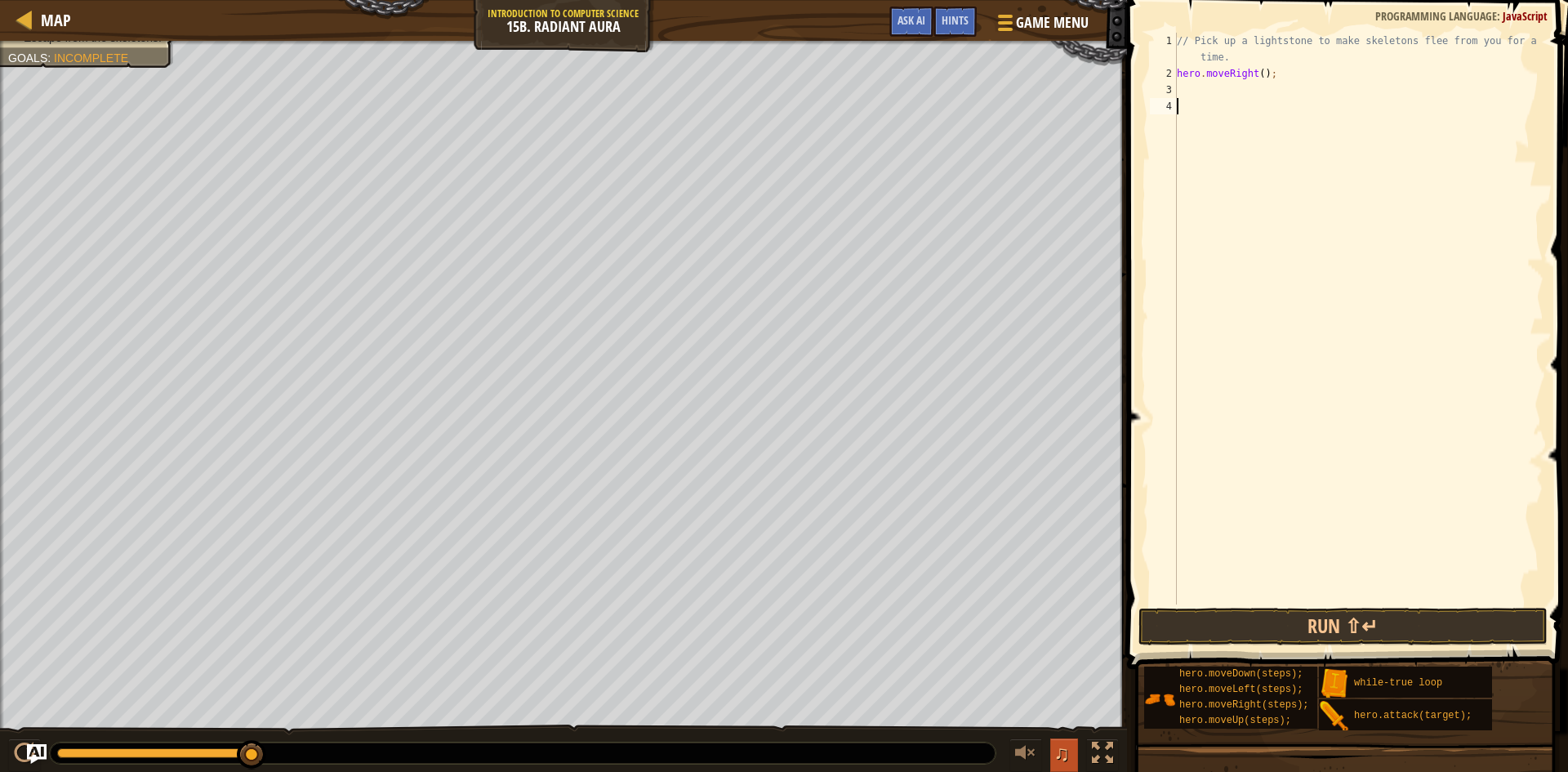
drag, startPoint x: 1060, startPoint y: 751, endPoint x: 1057, endPoint y: 771, distance: 20.2
click at [1061, 752] on span "♫" at bounding box center [1061, 752] width 16 height 24
click at [1109, 757] on div at bounding box center [1103, 753] width 21 height 21
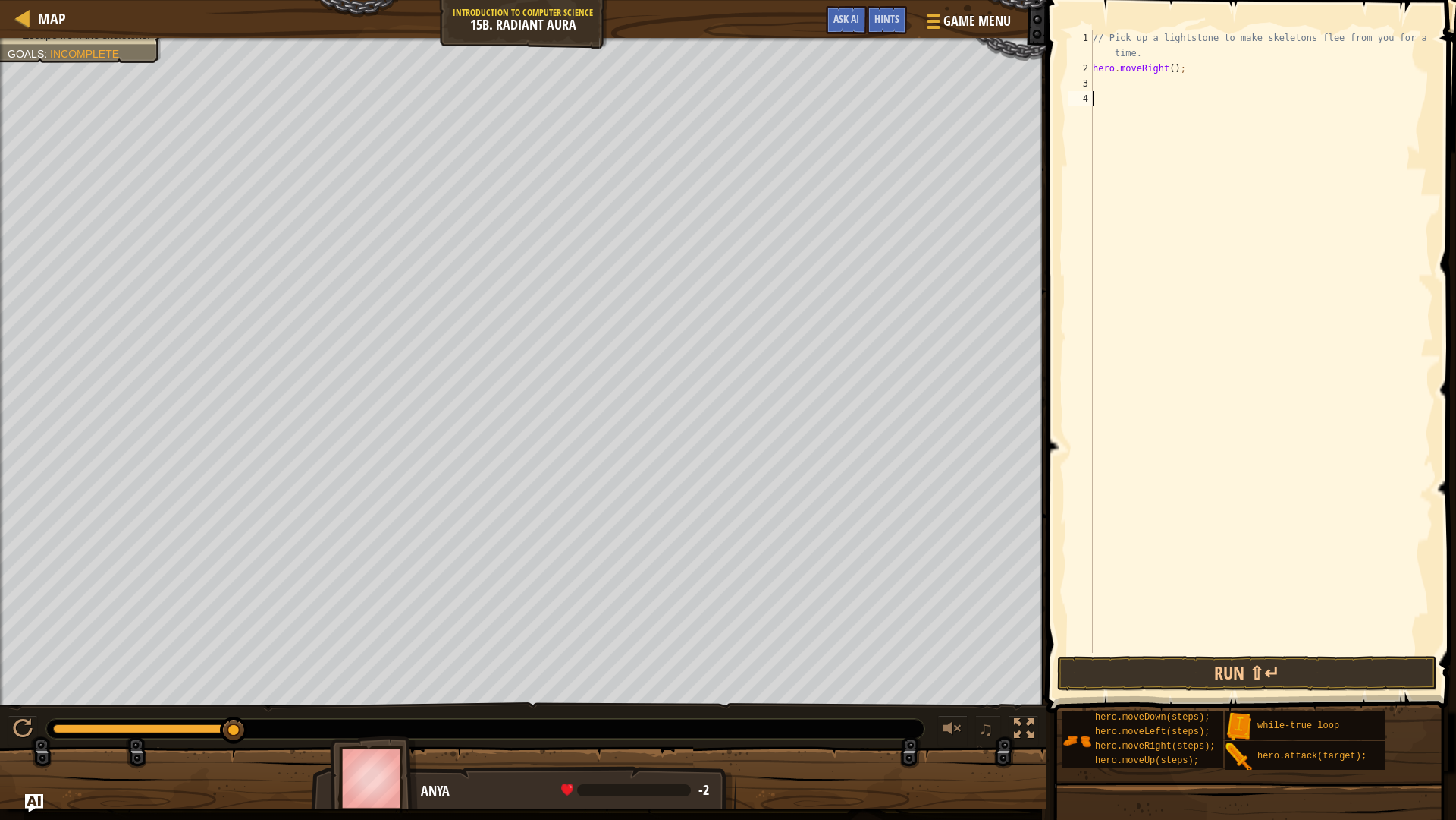
click at [0, 606] on div "Your hero must survive. Collect the lightstones. Escape from the skeletons. Goa…" at bounding box center [523, 372] width 1047 height 668
click at [1178, 699] on div "Map Introduction to Computer Science 15b. Radiant Aura Game Menu Done Hints Ask…" at bounding box center [728, 410] width 1456 height 820
click at [887, 8] on div "Hints" at bounding box center [887, 20] width 40 height 28
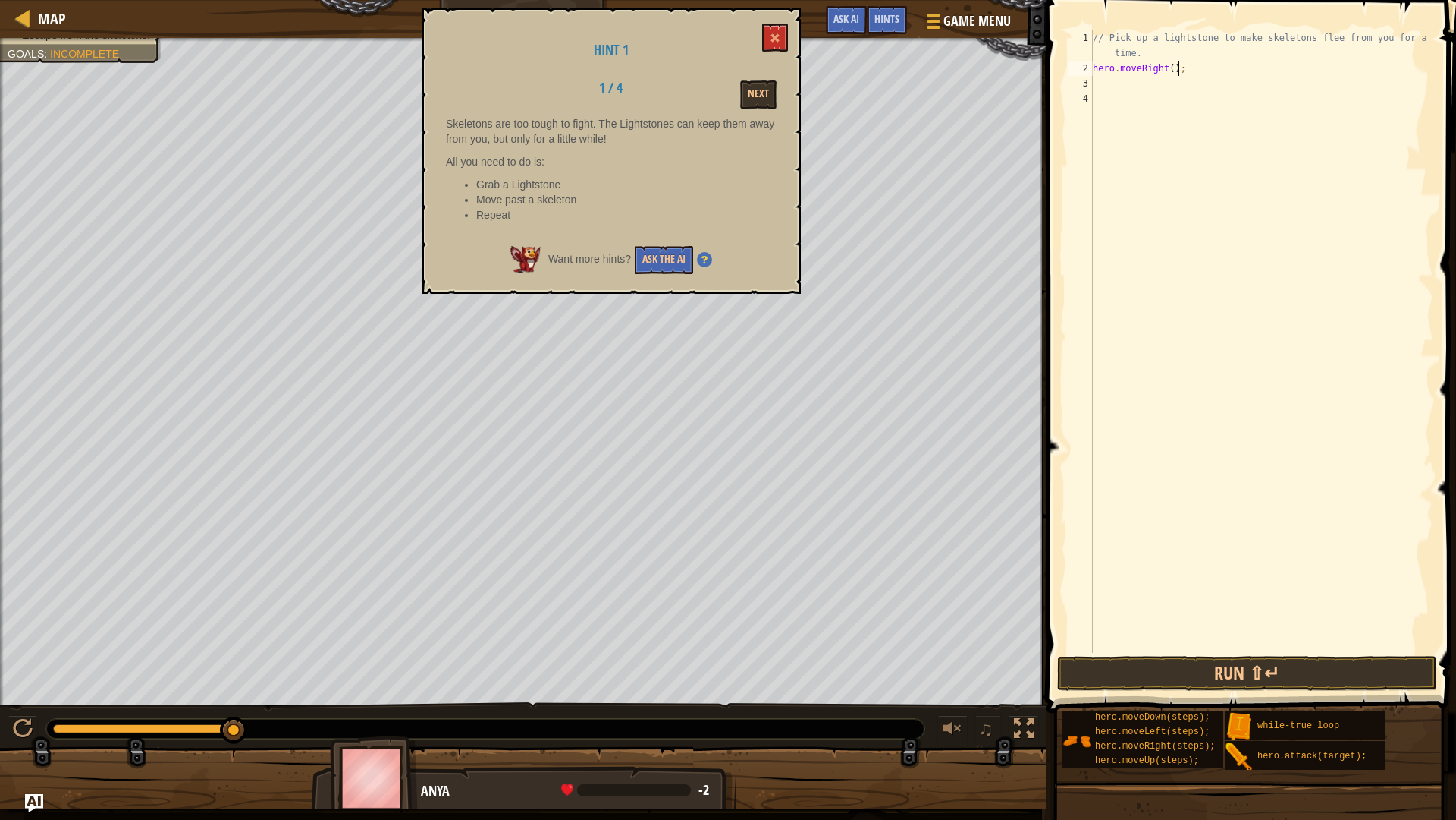
click at [1182, 67] on div "// Pick up a lightstone to make skeletons flee from you for a short time. hero …" at bounding box center [1261, 365] width 344 height 668
type textarea "h"
type textarea "m"
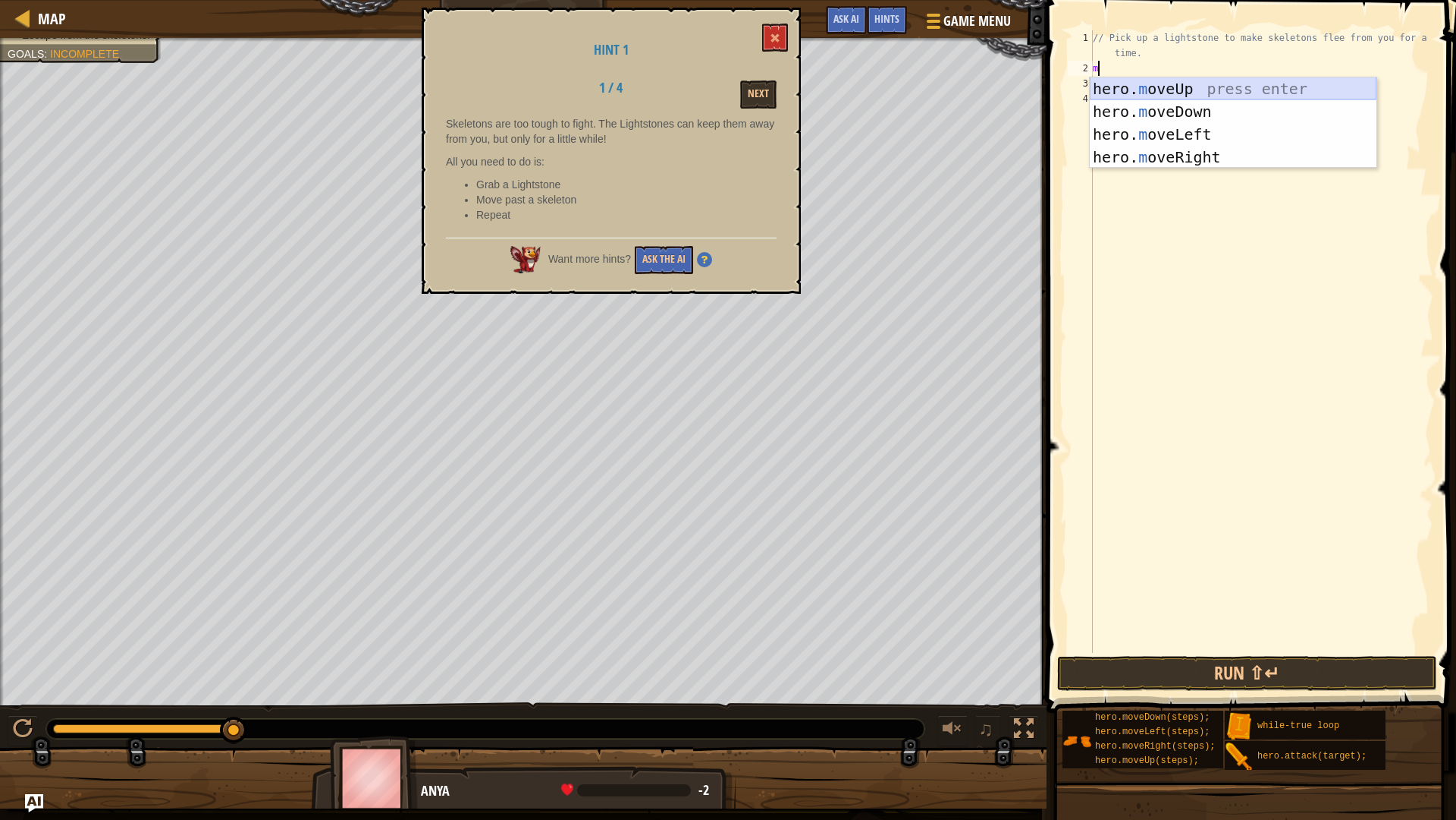
click at [1163, 90] on div "hero. m oveUp press enter hero. m oveDown press enter hero. m oveLeft press ent…" at bounding box center [1232, 145] width 286 height 137
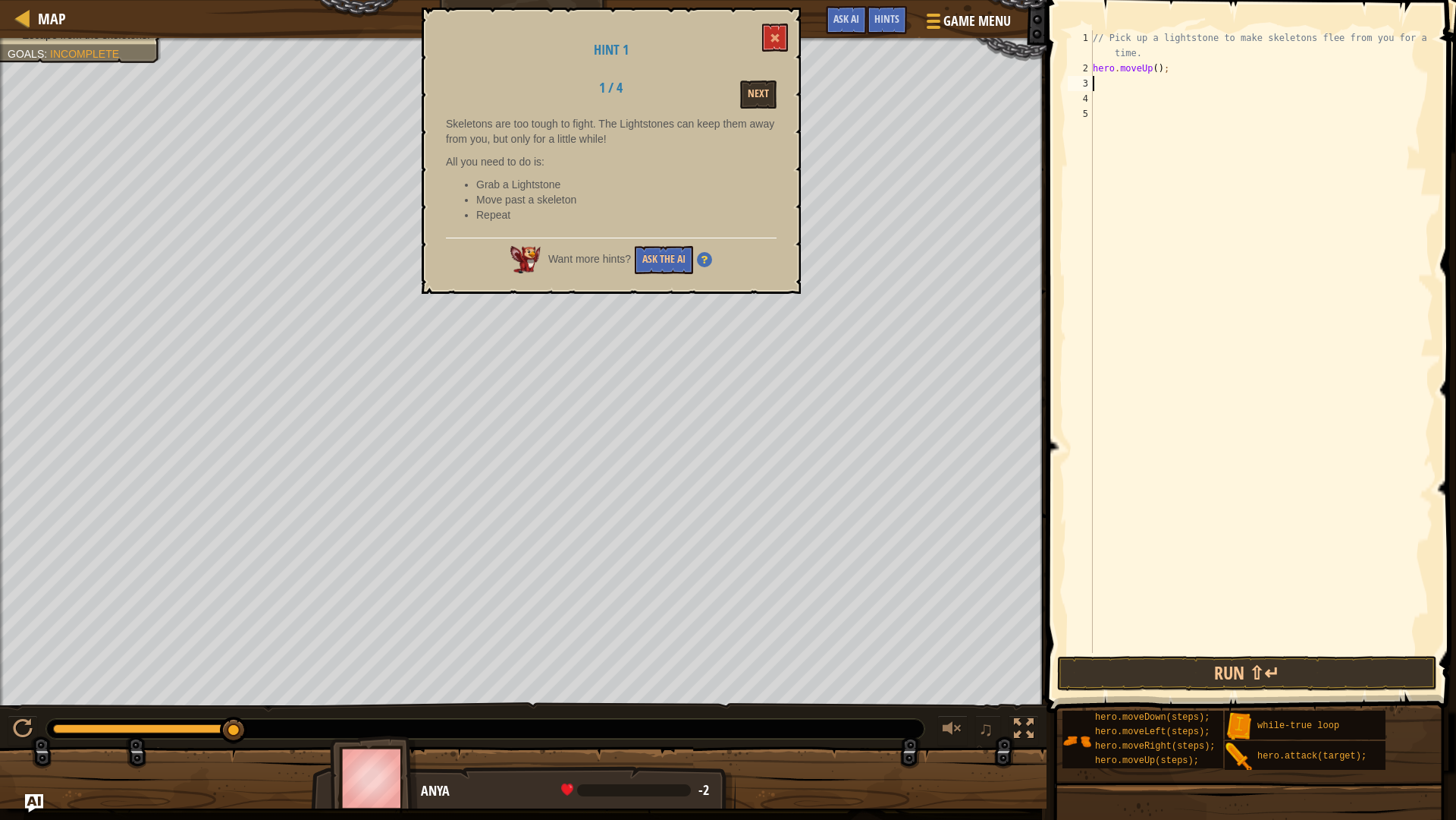
type textarea "m"
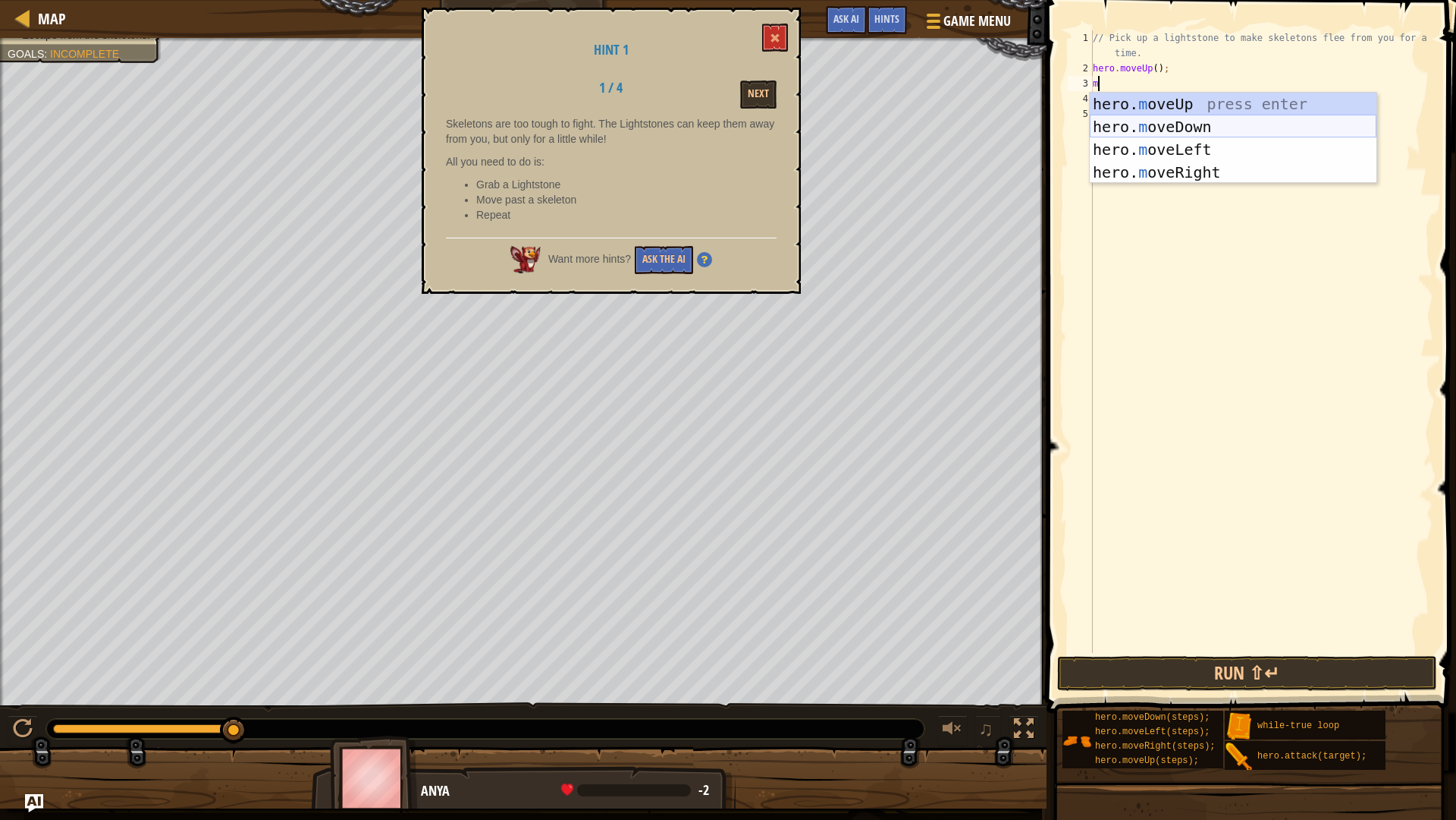
click at [1200, 119] on div "hero. m oveUp press enter hero. m oveDown press enter hero. m oveLeft press ent…" at bounding box center [1232, 161] width 286 height 137
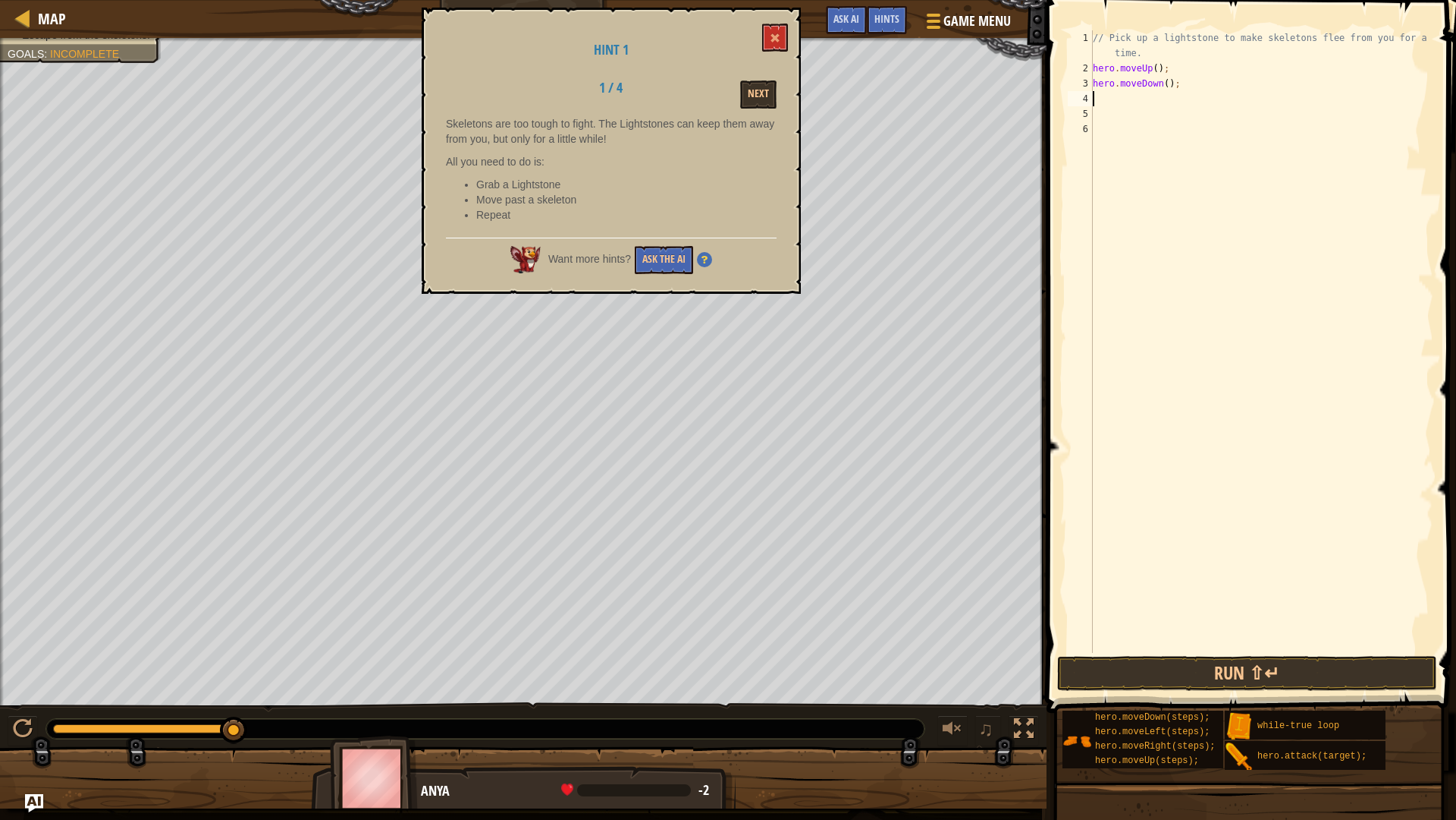
type textarea "m"
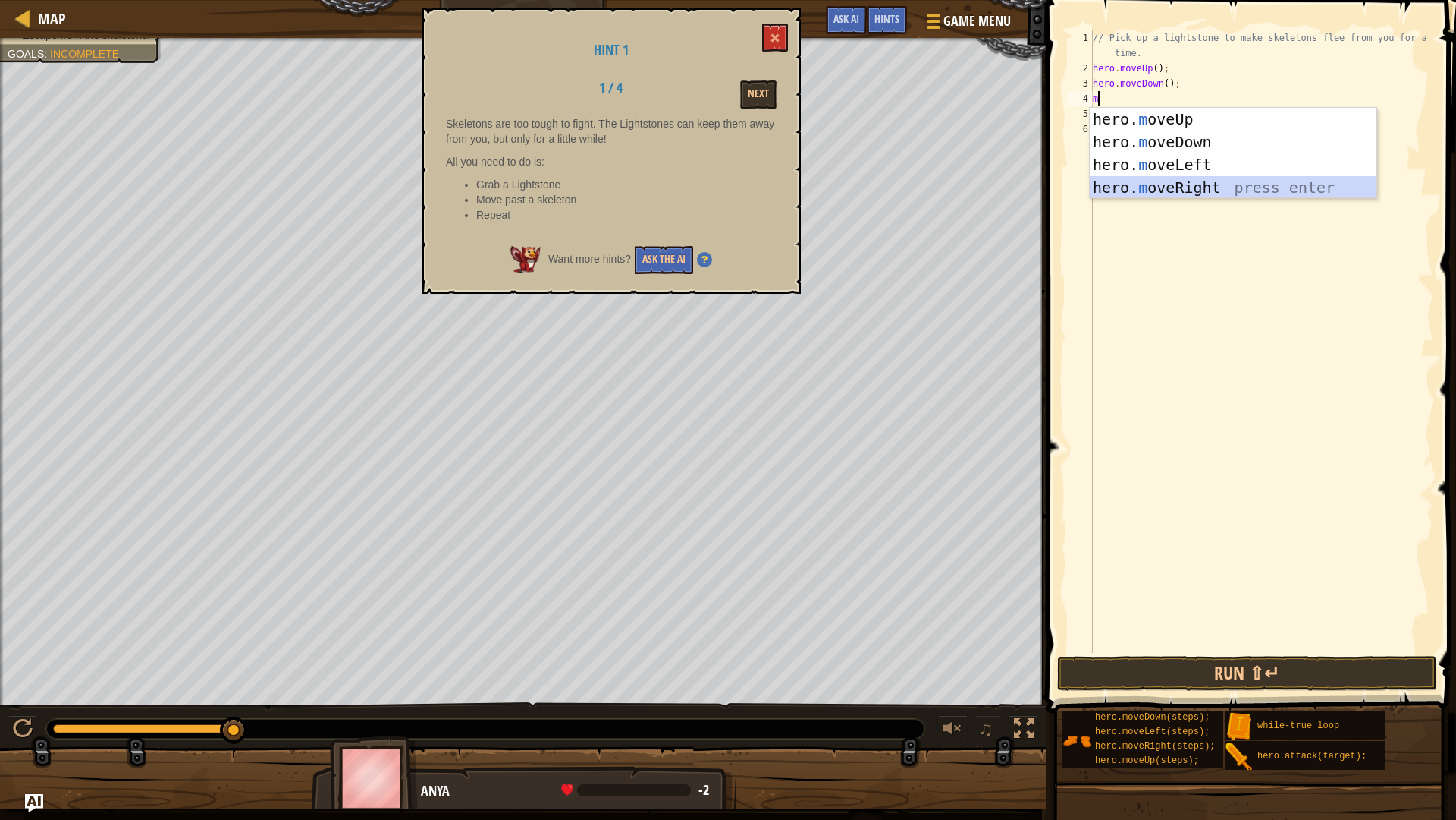
click at [1196, 187] on div "hero. m oveUp press enter hero. m oveDown press enter hero. m oveLeft press ent…" at bounding box center [1232, 176] width 286 height 137
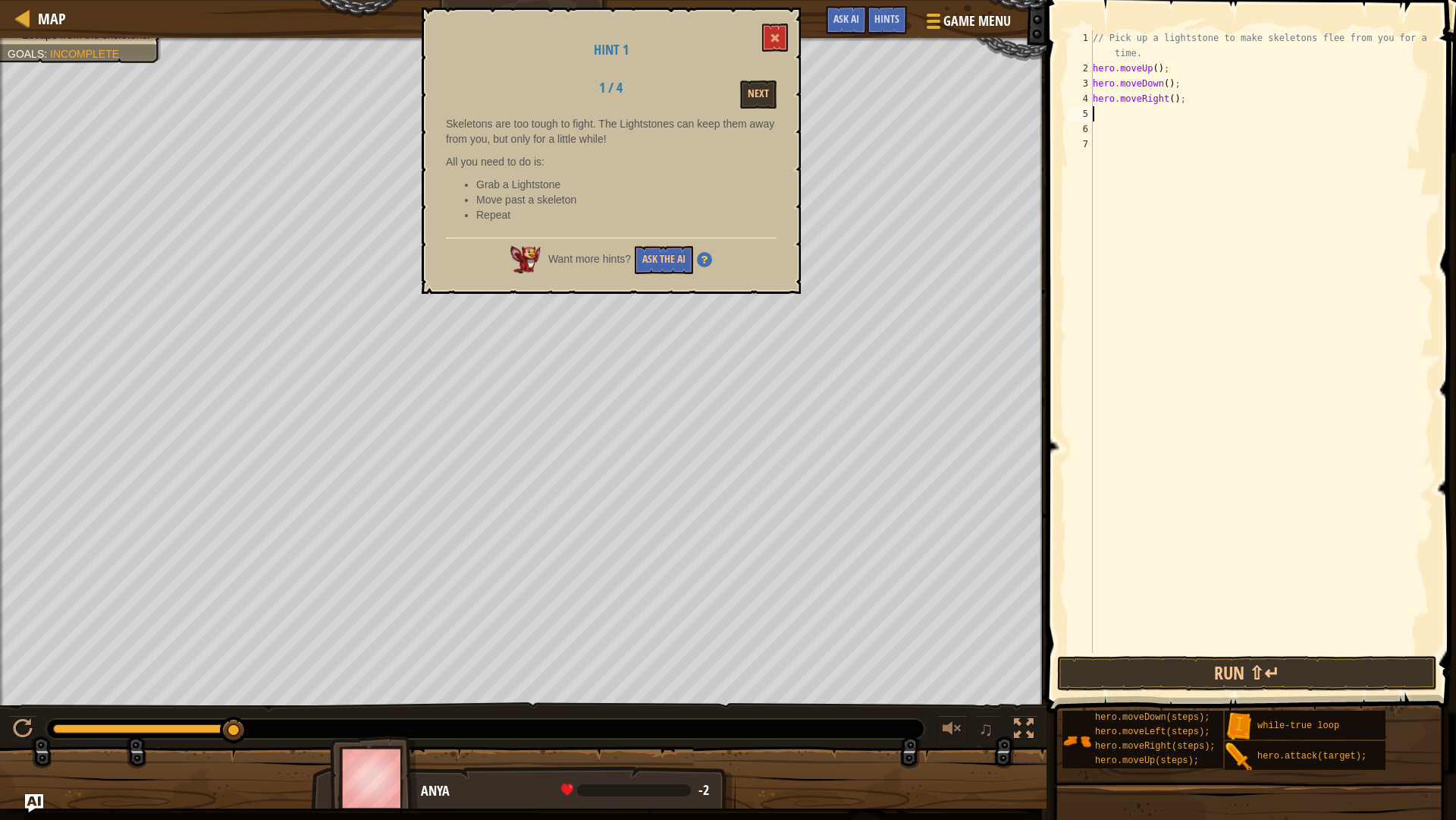
type textarea "m"
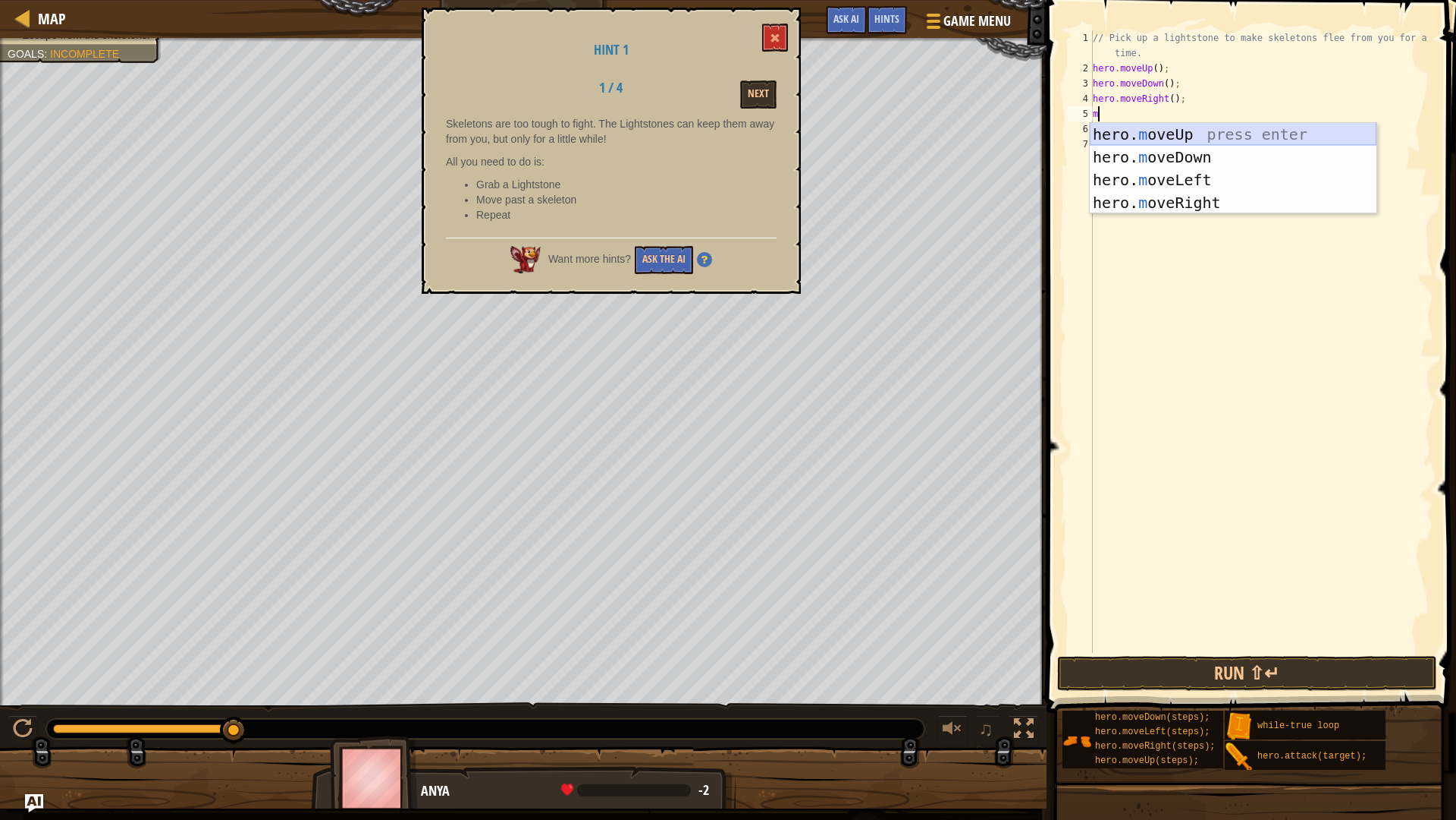
click at [1134, 136] on div "hero. m oveUp press enter hero. m oveDown press enter hero. m oveLeft press ent…" at bounding box center [1232, 191] width 286 height 137
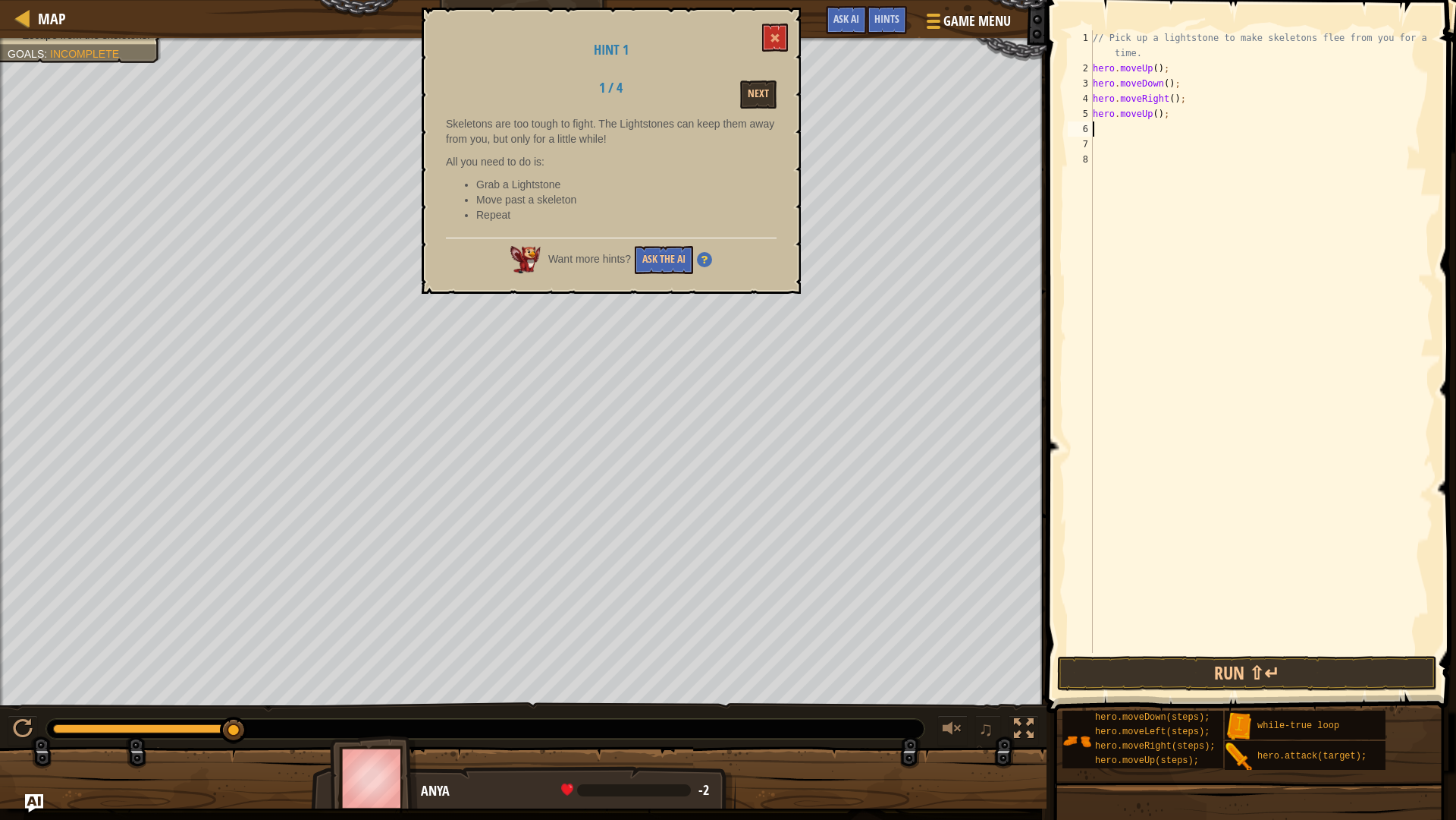
type textarea "m"
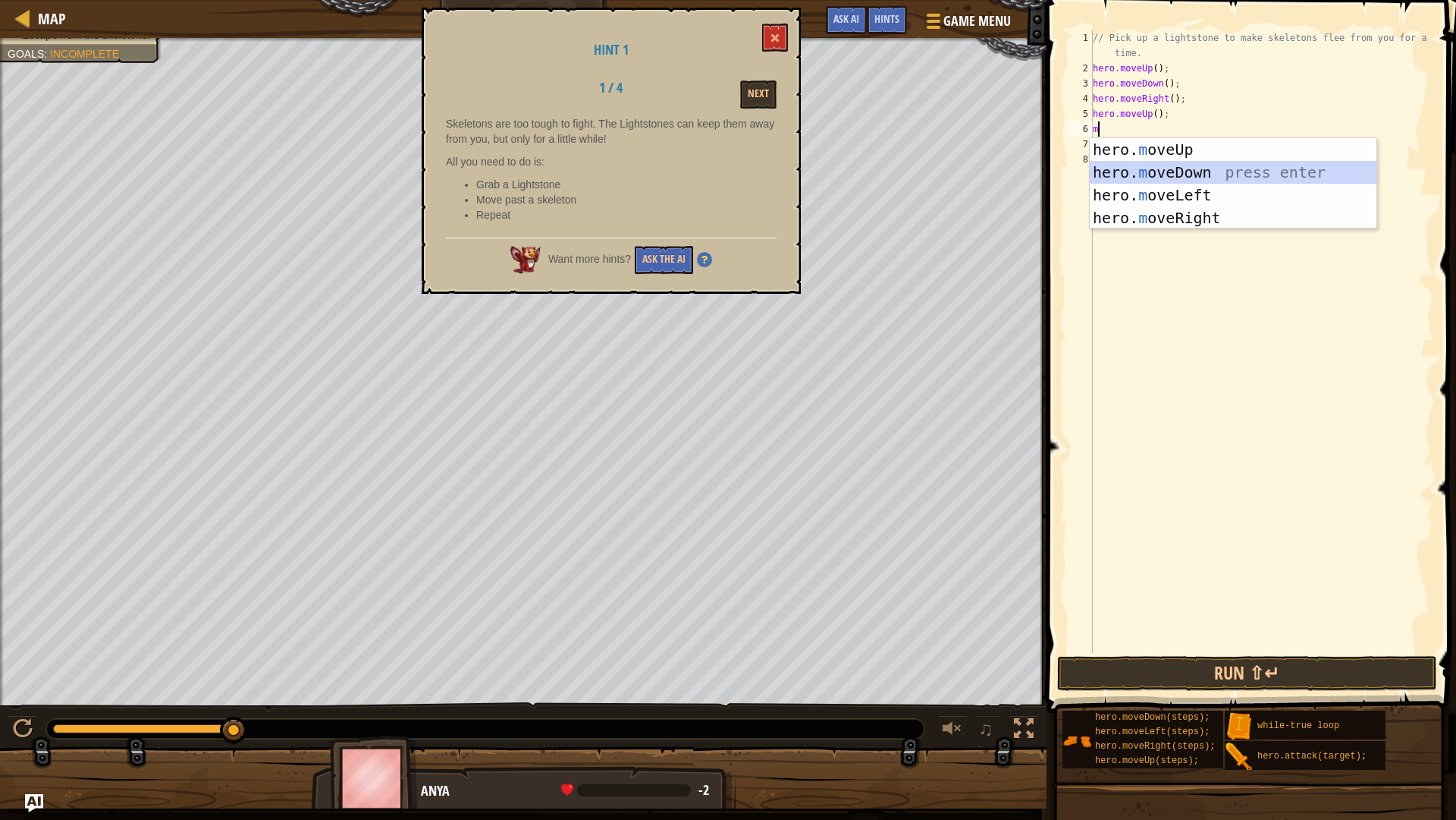
click at [1163, 174] on div "hero. m oveUp press enter hero. m oveDown press enter hero. m oveLeft press ent…" at bounding box center [1232, 207] width 286 height 137
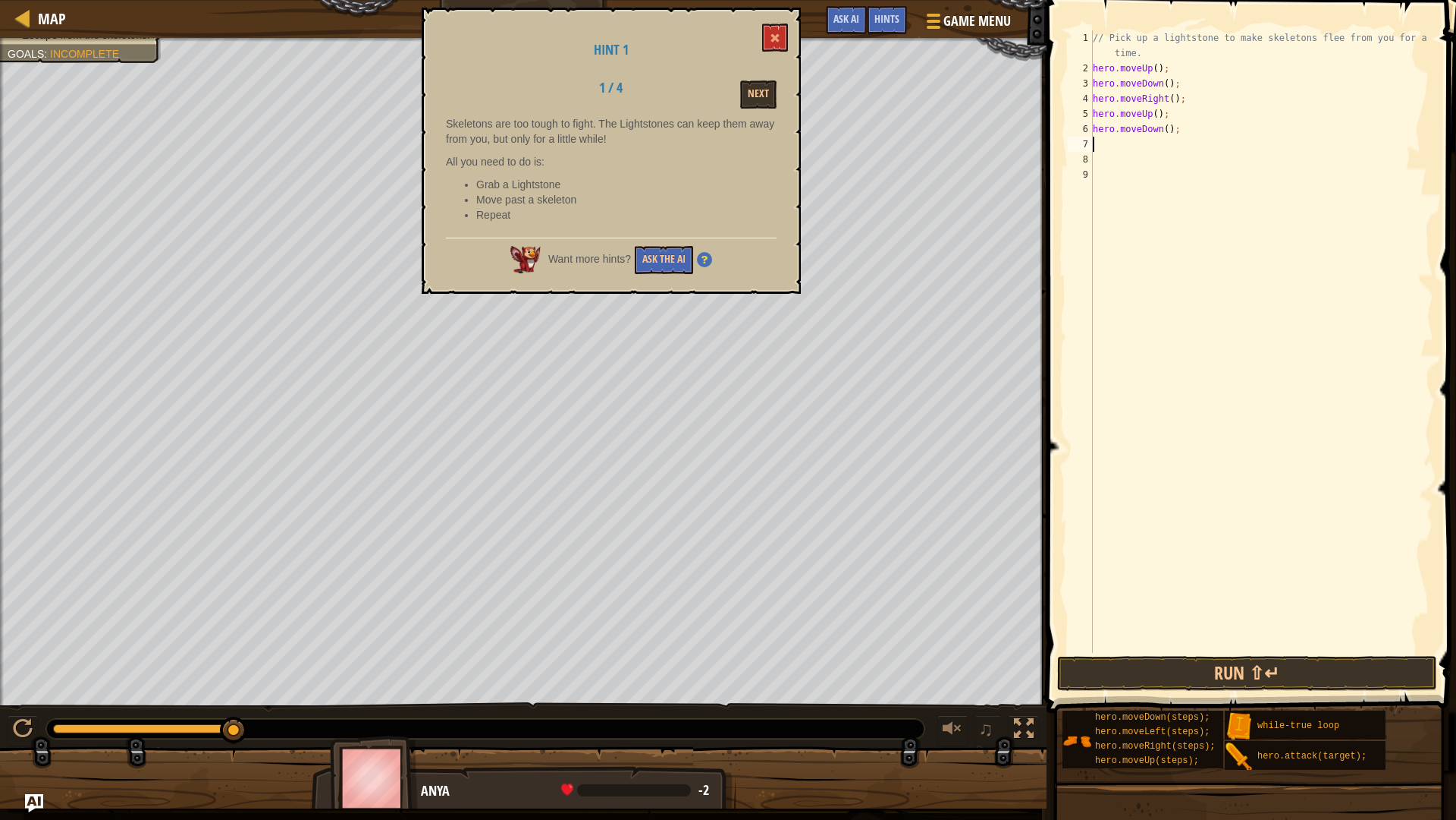
type textarea "m"
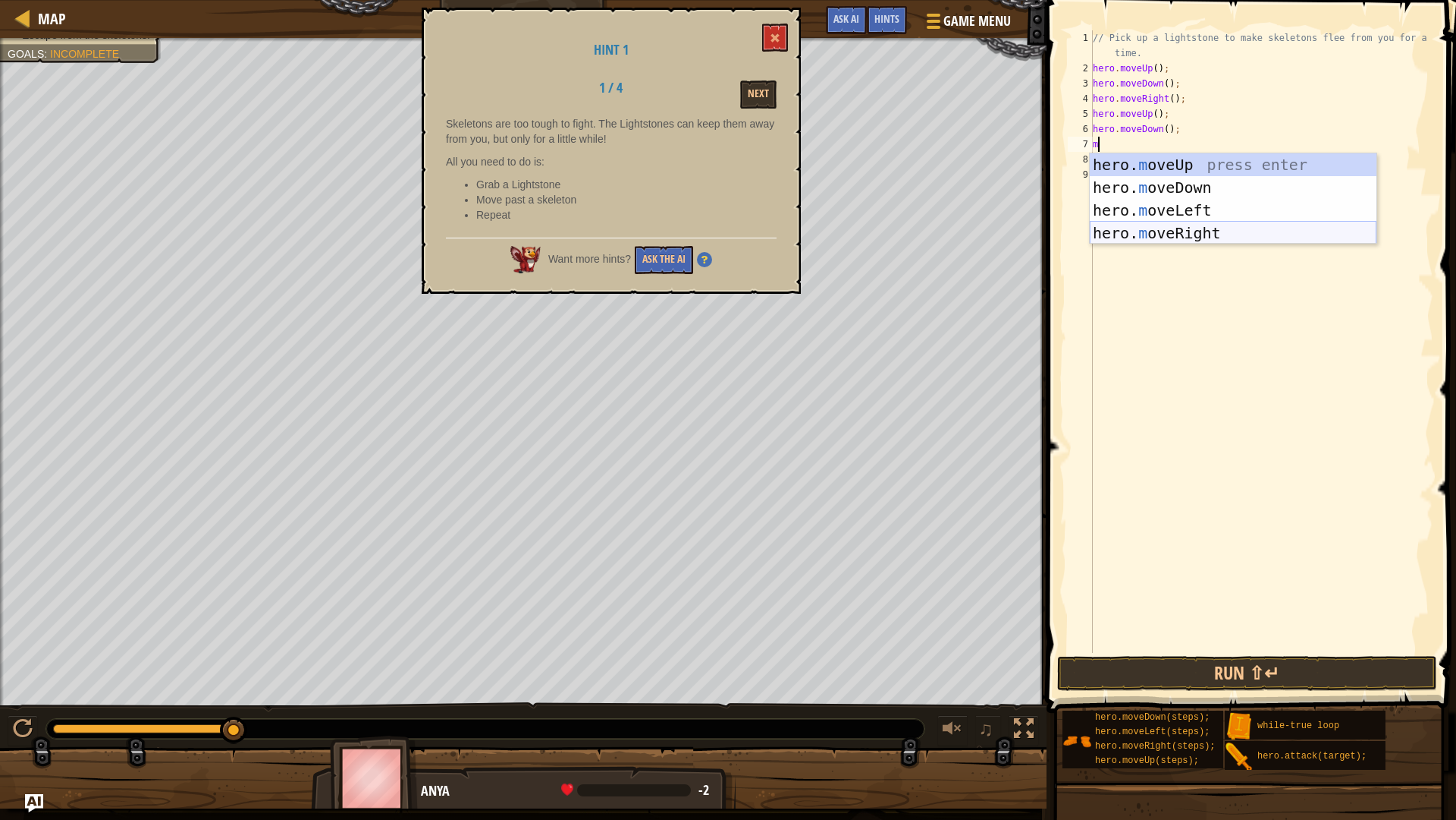
click at [1162, 227] on div "hero. m oveUp press enter hero. m oveDown press enter hero. m oveLeft press ent…" at bounding box center [1232, 222] width 286 height 137
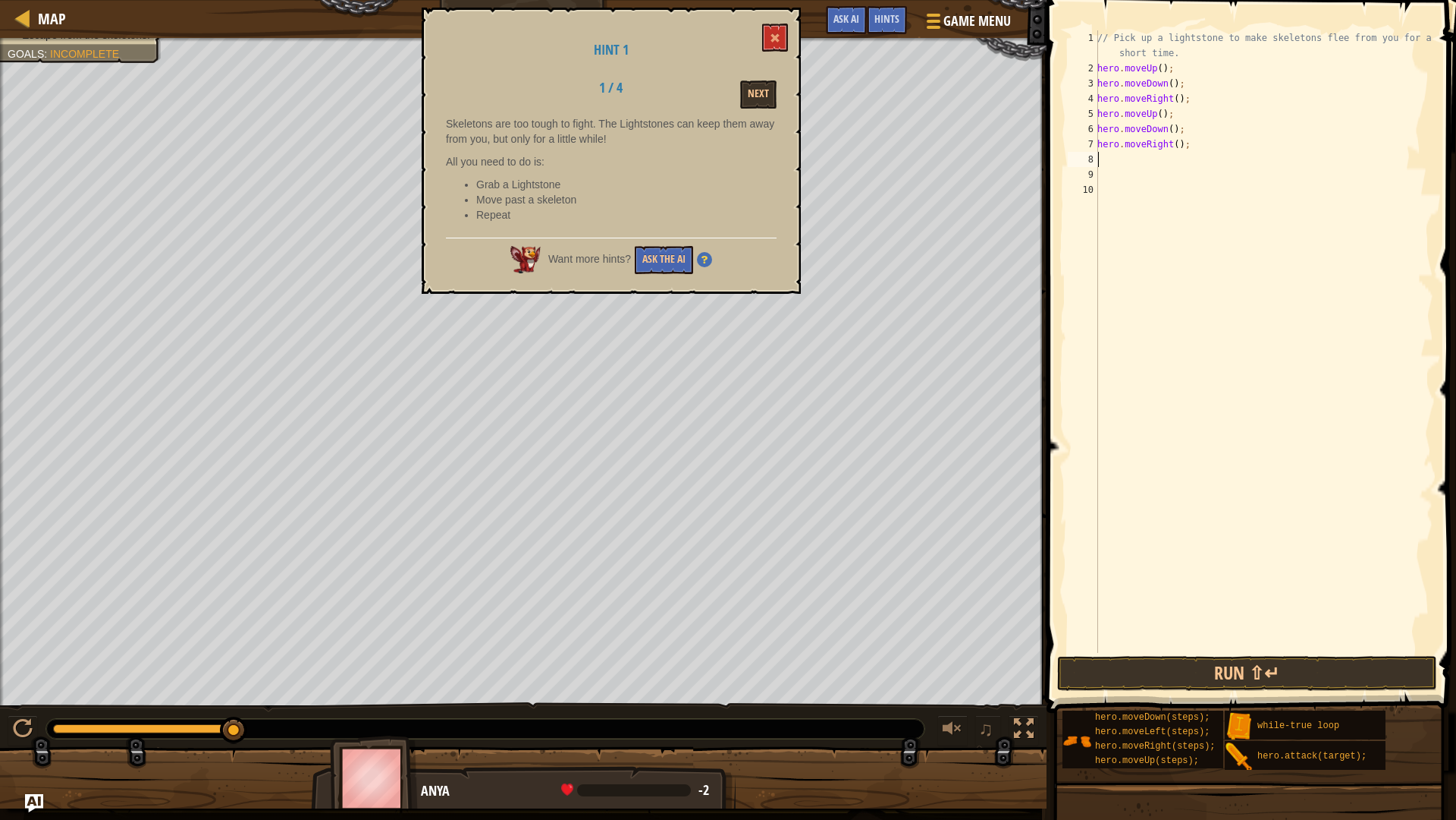
type textarea "m"
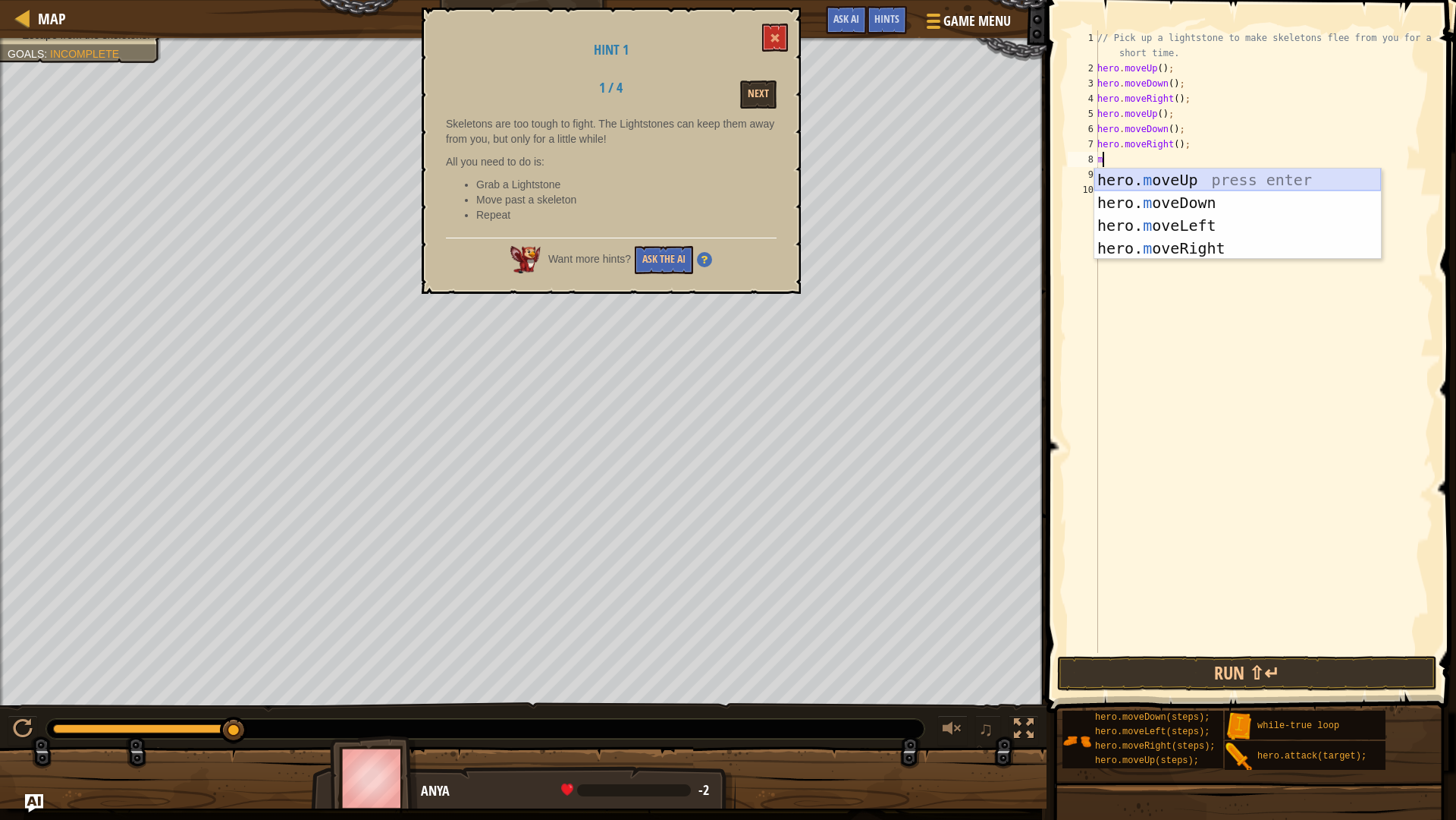
click at [1174, 180] on div "hero. m oveUp press enter hero. m oveDown press enter hero. m oveLeft press ent…" at bounding box center [1237, 237] width 286 height 137
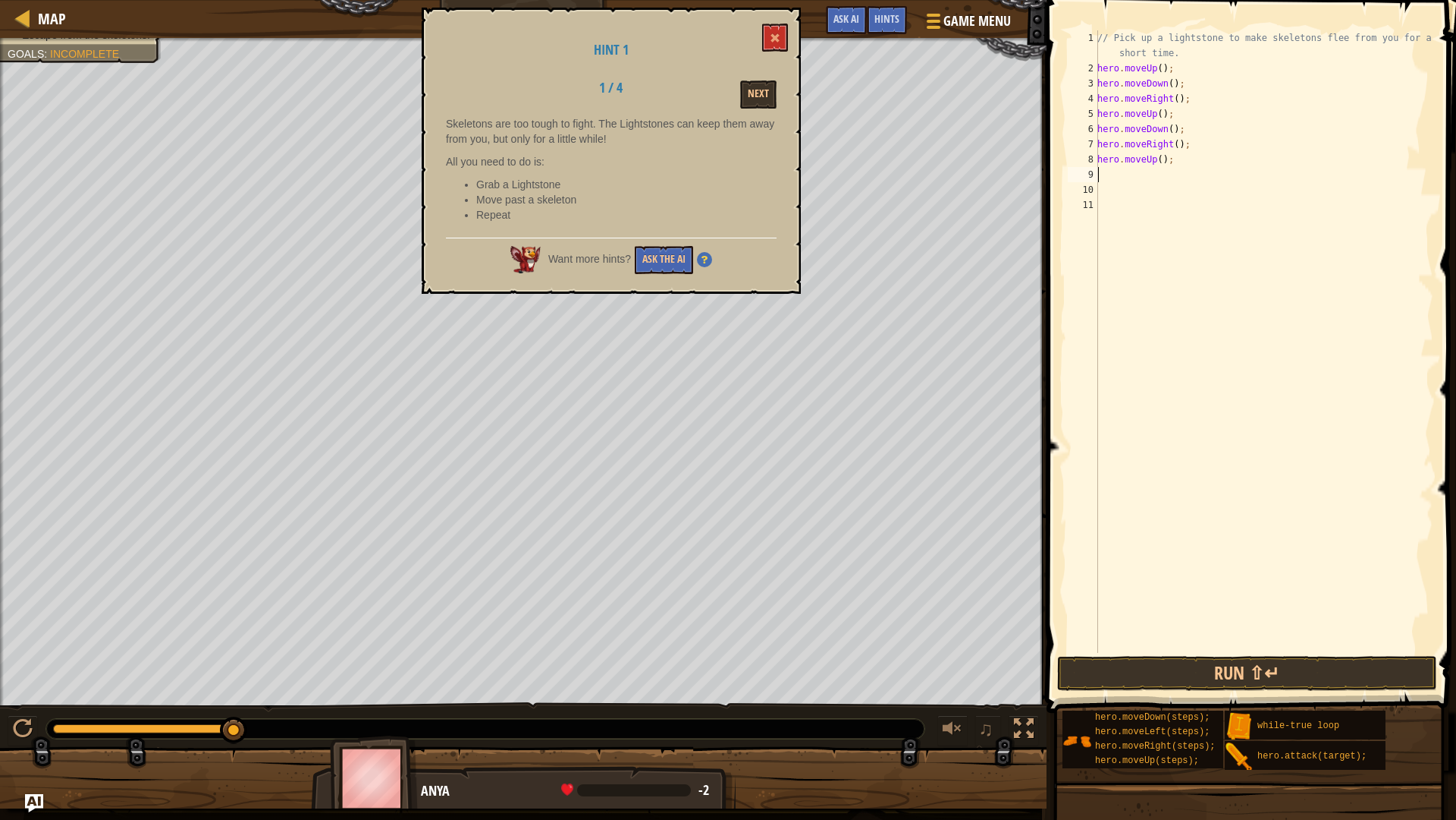
type textarea "m"
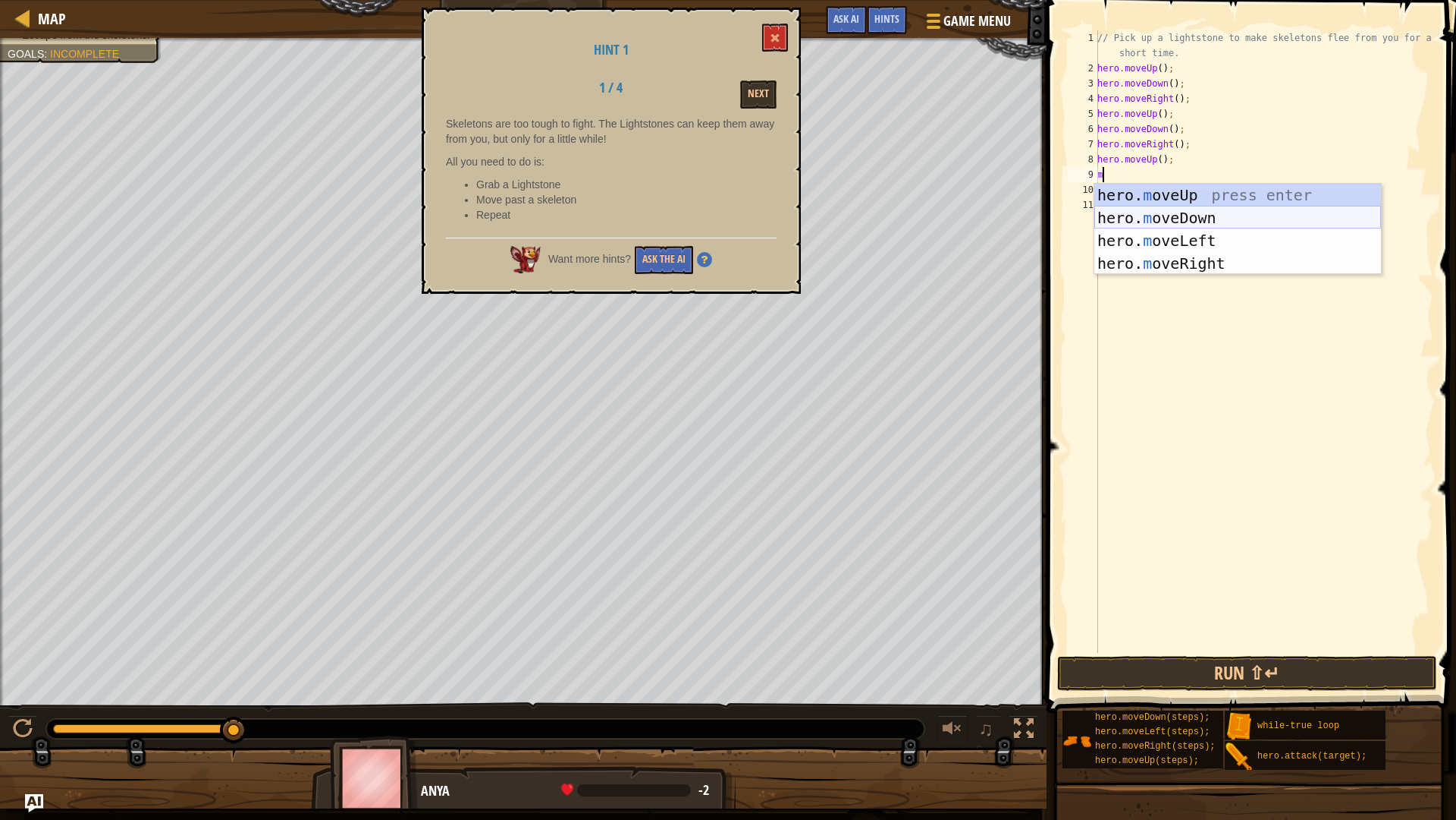
click at [1162, 212] on div "hero. m oveUp press enter hero. m oveDown press enter hero. m oveLeft press ent…" at bounding box center [1237, 251] width 286 height 137
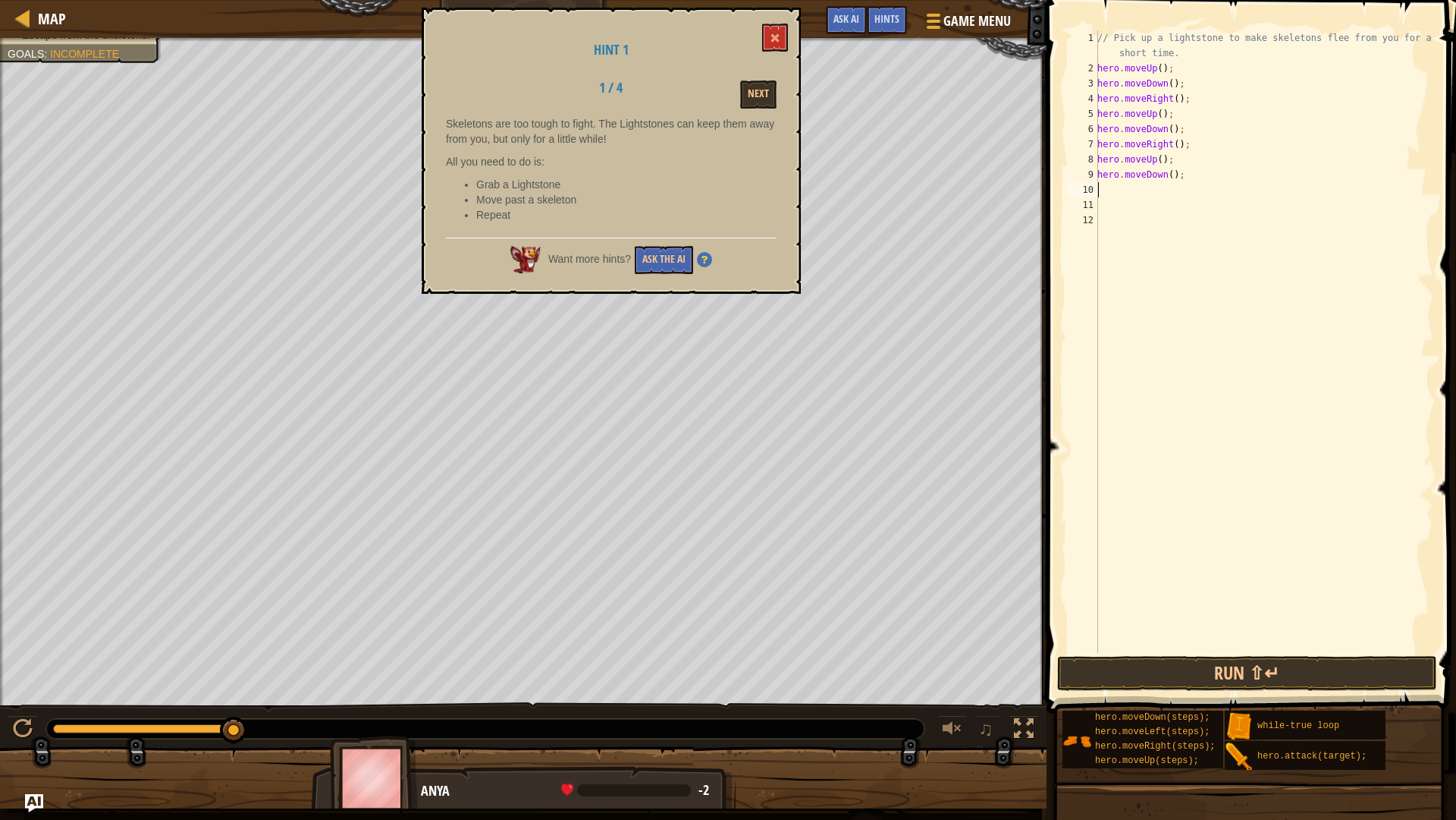
type textarea "m"
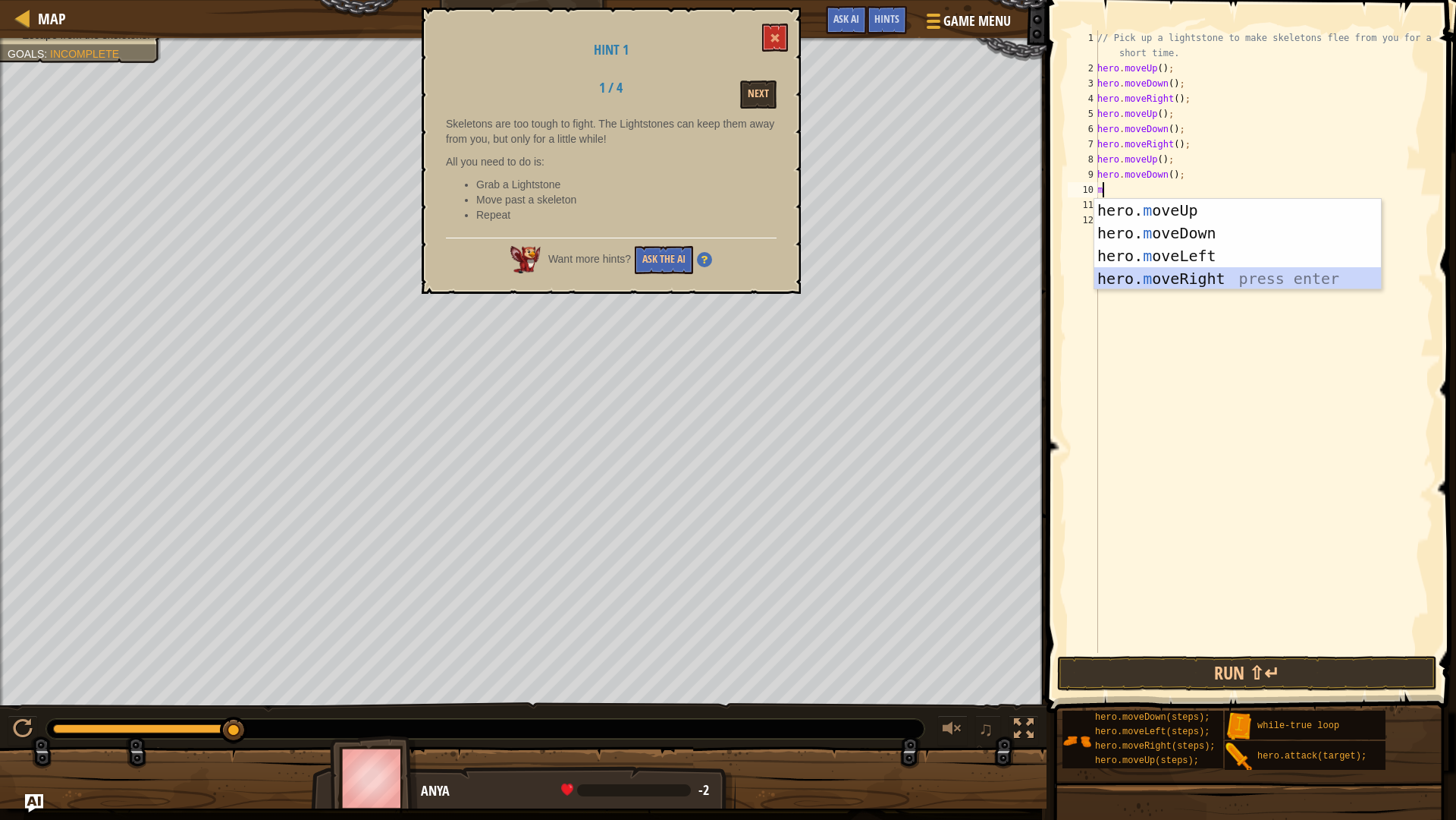
click at [1171, 275] on div "hero. m oveUp press enter hero. m oveDown press enter hero. m oveLeft press ent…" at bounding box center [1237, 267] width 286 height 137
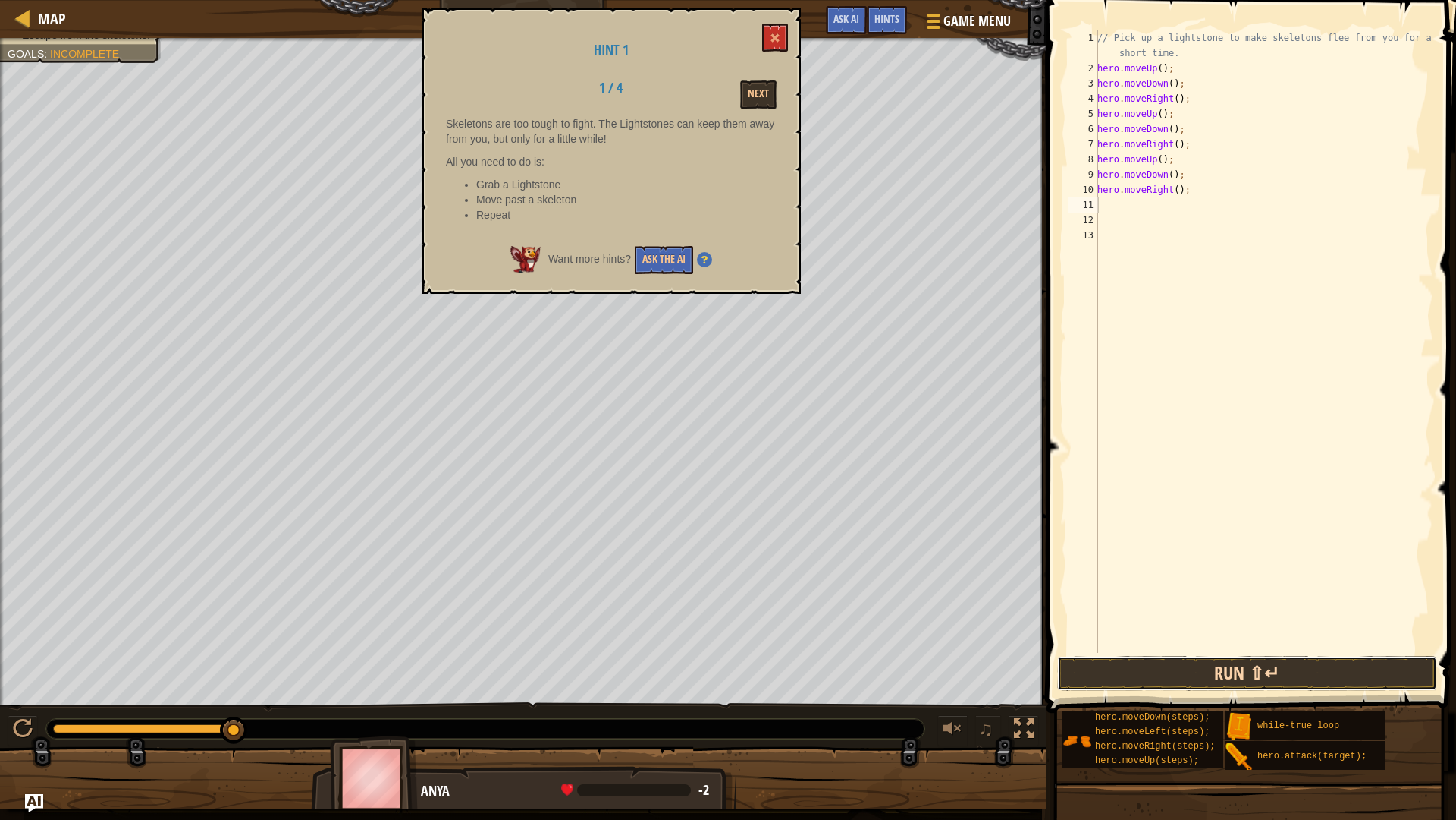
click at [1346, 669] on button "Run ⇧↵" at bounding box center [1247, 673] width 380 height 35
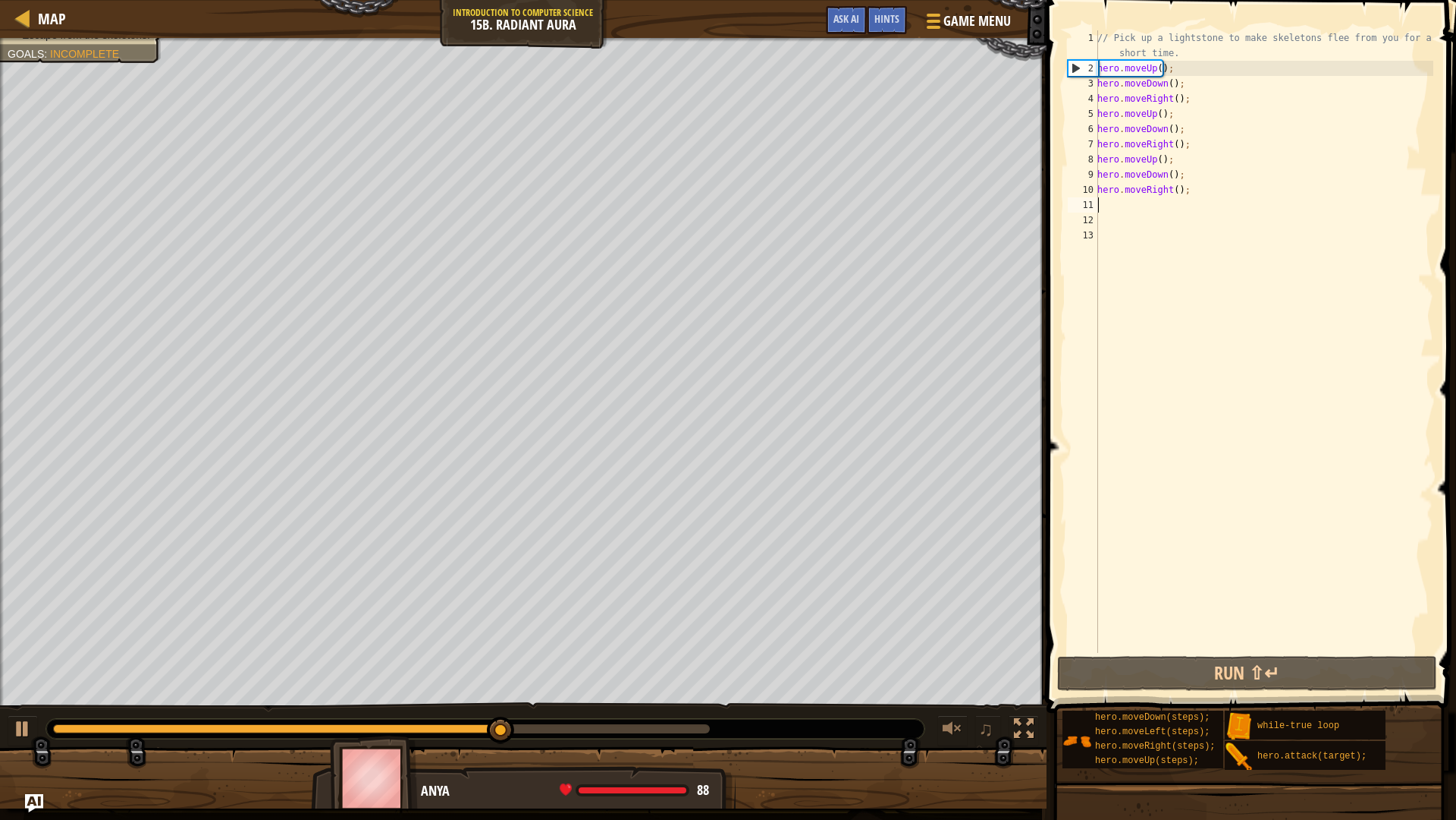
click at [1186, 95] on div "// Pick up a lightstone to make skeletons flee from you for a short time. hero …" at bounding box center [1264, 365] width 339 height 668
type textarea "hero.moveRight();"
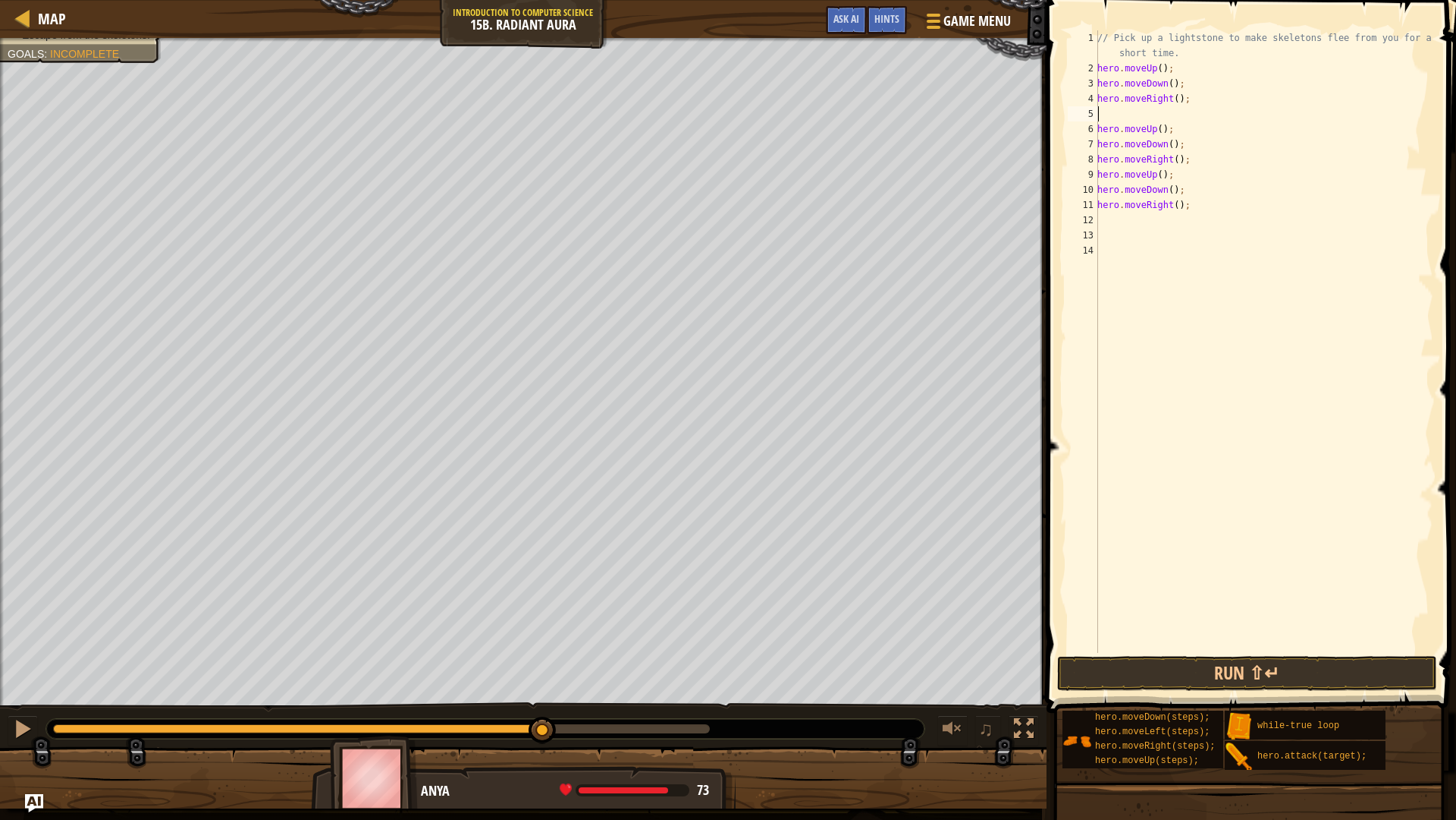
type textarea "m"
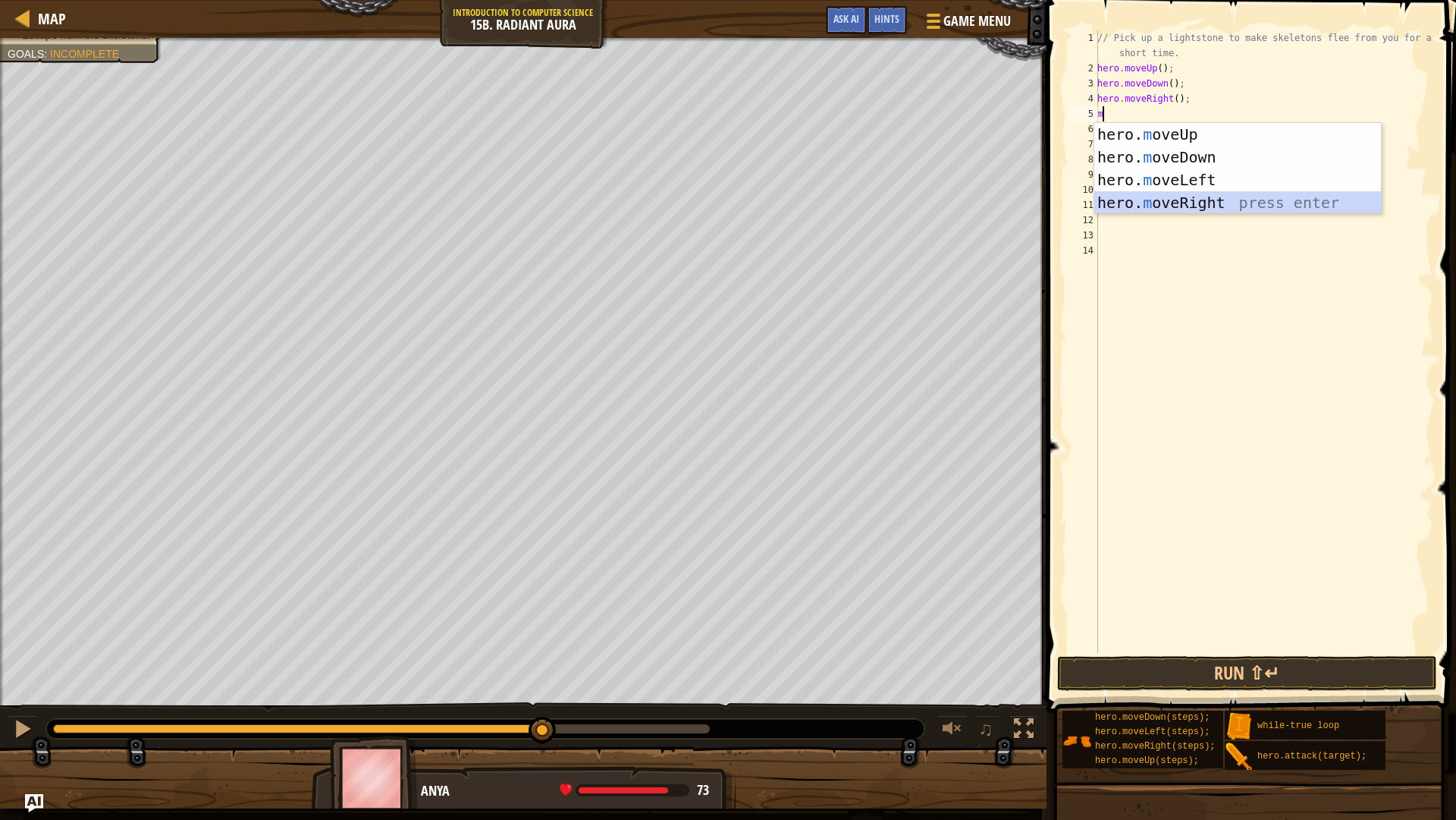
click at [1206, 198] on div "hero. m oveUp press enter hero. m oveDown press enter hero. m oveLeft press ent…" at bounding box center [1237, 191] width 286 height 137
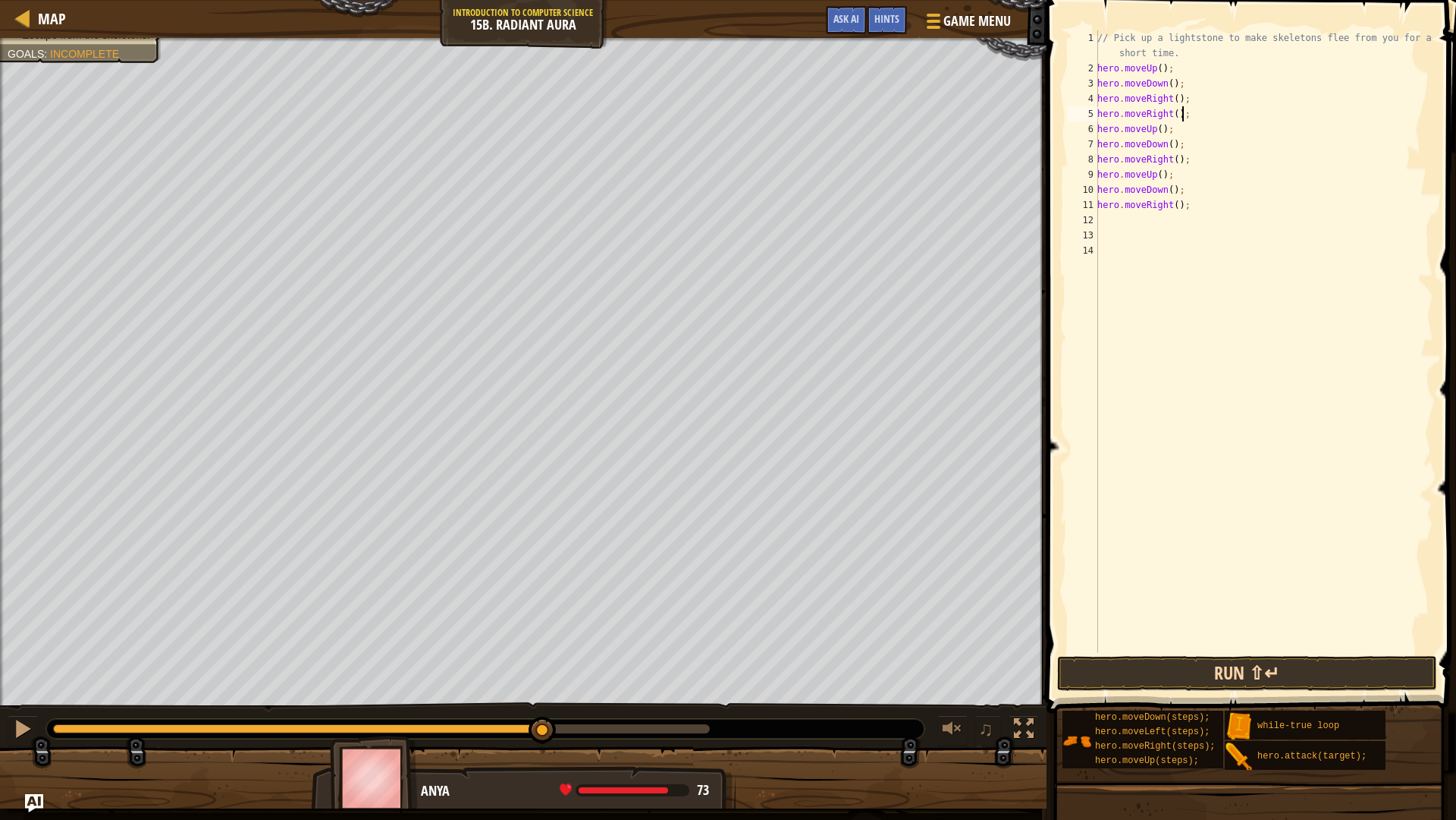
type textarea "hero.moveRight();"
click at [1192, 679] on button "Run ⇧↵" at bounding box center [1247, 673] width 380 height 35
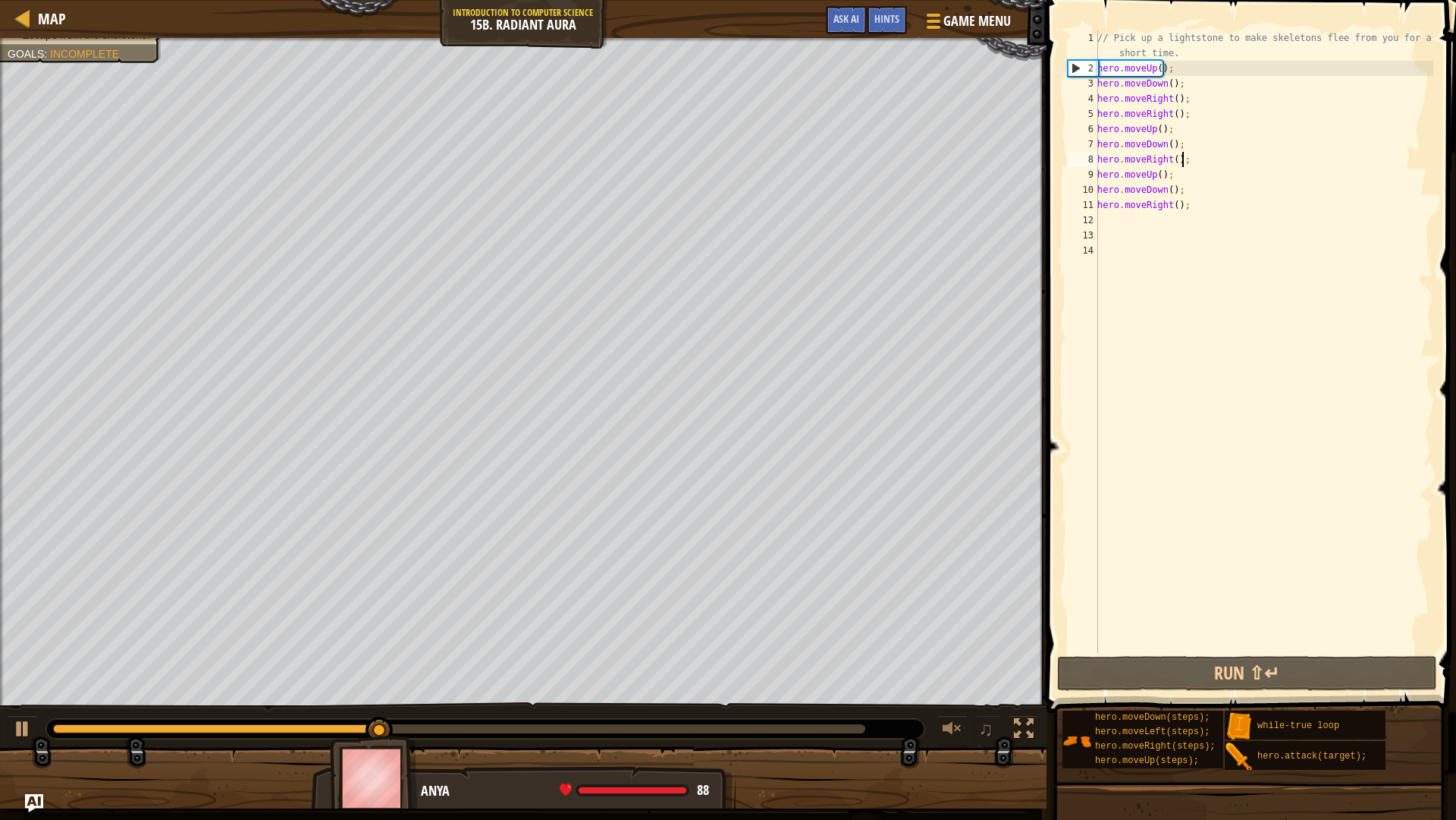
click at [1180, 159] on div "// Pick up a lightstone to make skeletons flee from you for a short time. hero …" at bounding box center [1264, 365] width 339 height 668
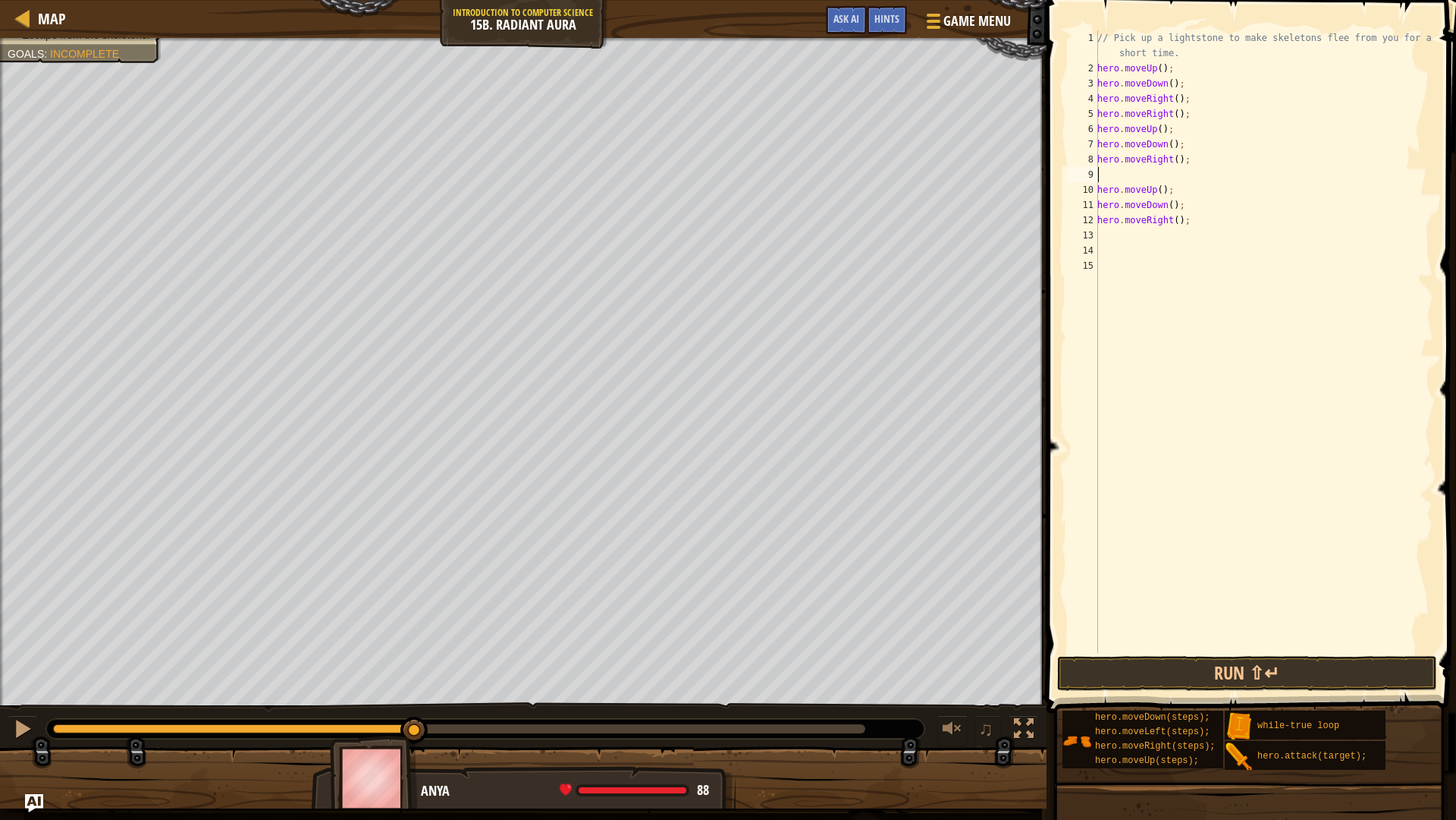
type textarea "m"
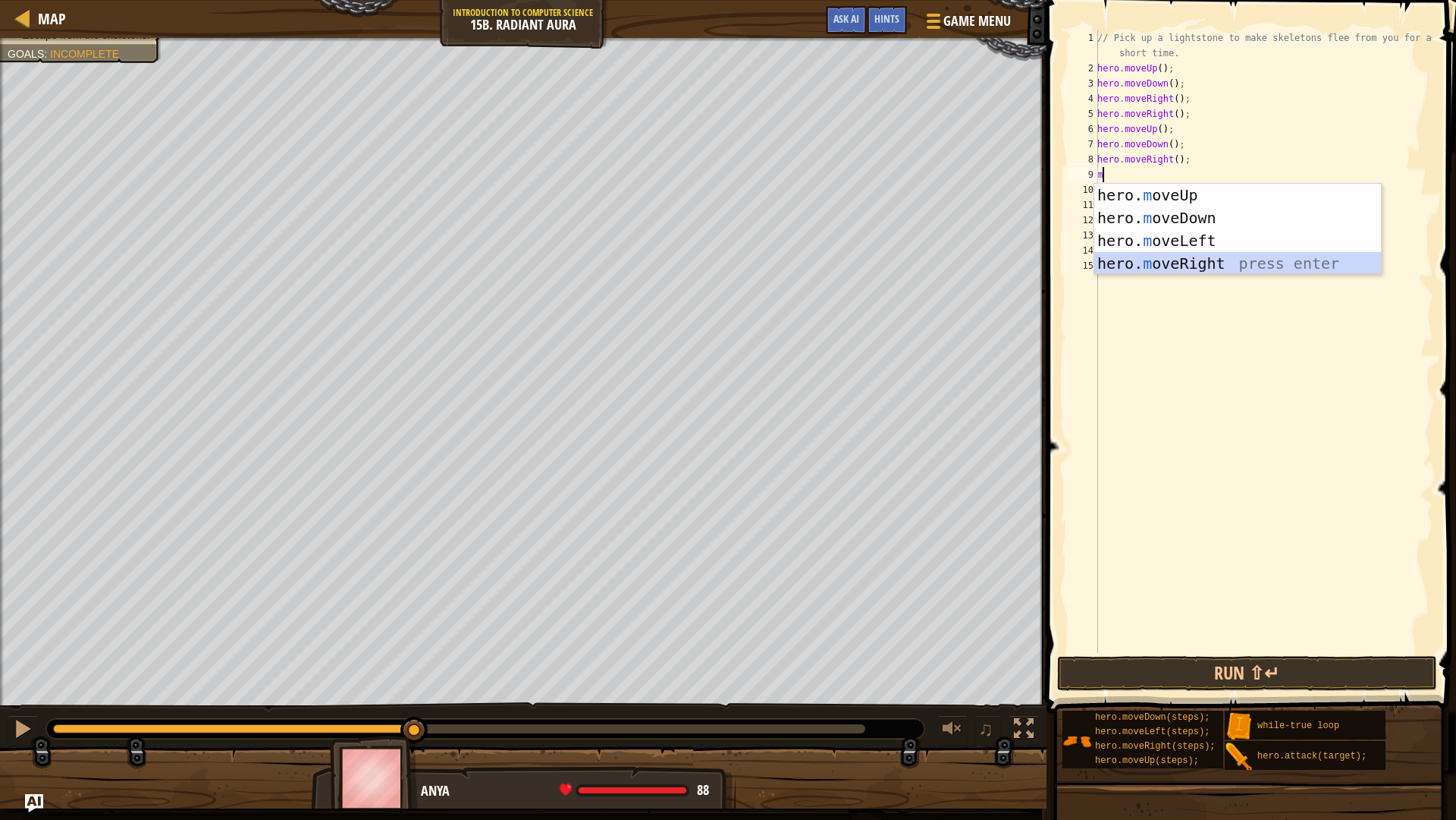
click at [1175, 257] on div "hero. m oveUp press enter hero. m oveDown press enter hero. m oveLeft press ent…" at bounding box center [1237, 251] width 286 height 137
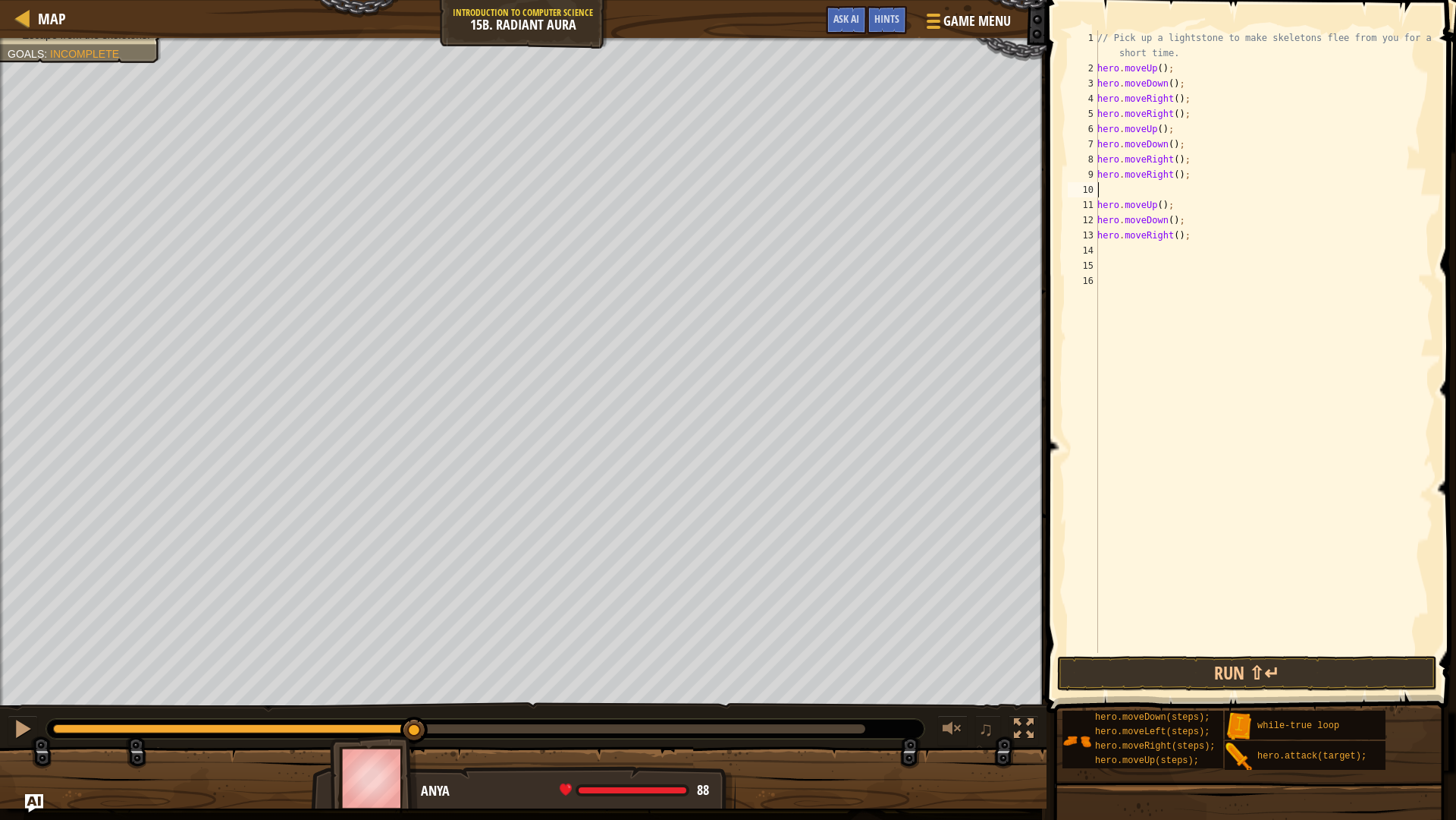
type textarea "hero.moveRight();"
click at [1214, 650] on div "// Pick up a lightstone to make skeletons flee from you for a short time. hero …" at bounding box center [1264, 365] width 339 height 668
click at [1214, 665] on button "Run ⇧↵" at bounding box center [1247, 673] width 380 height 35
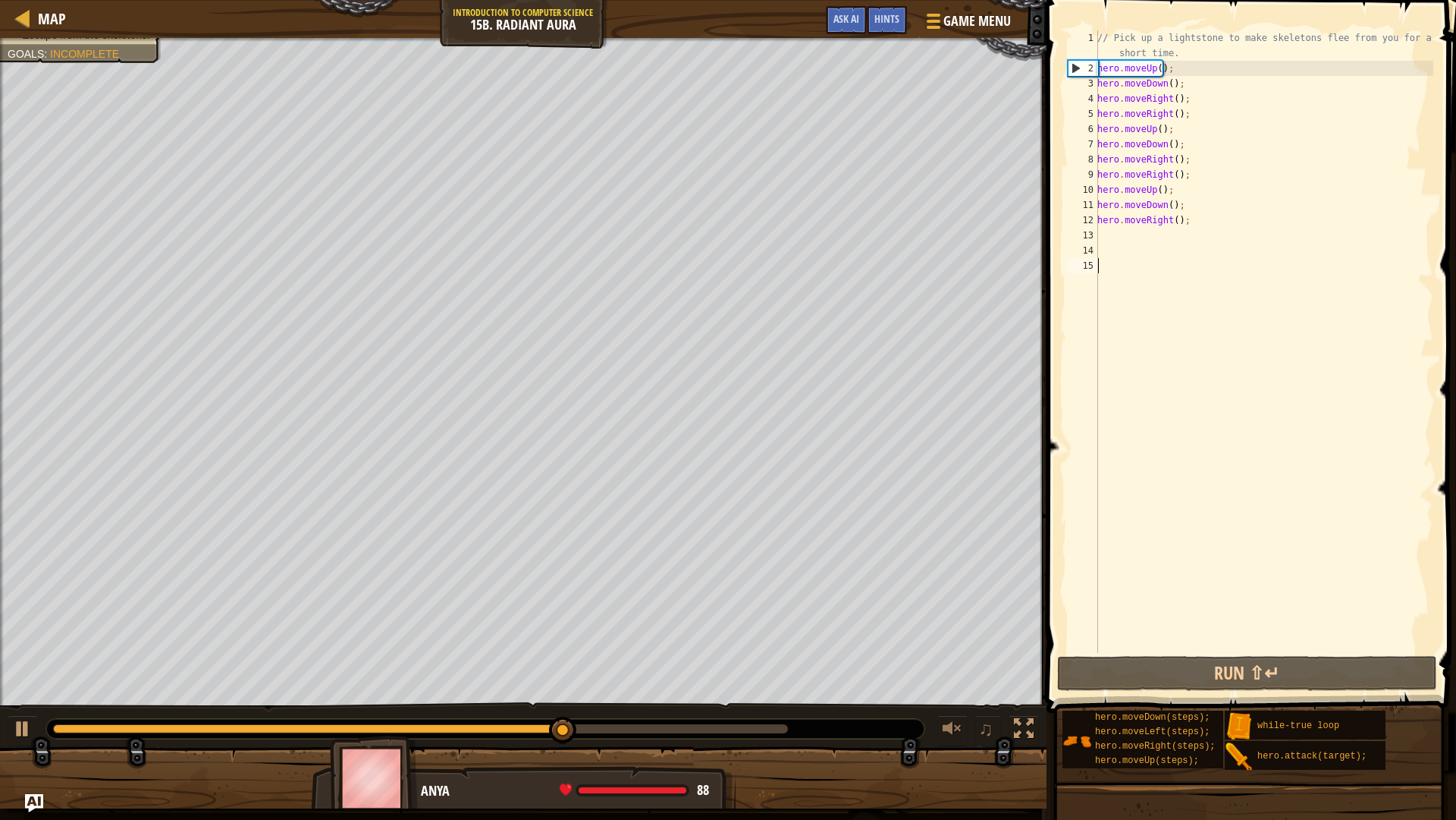
click at [1107, 237] on div "// Pick up a lightstone to make skeletons flee from you for a short time. hero …" at bounding box center [1264, 365] width 339 height 668
type textarea "m"
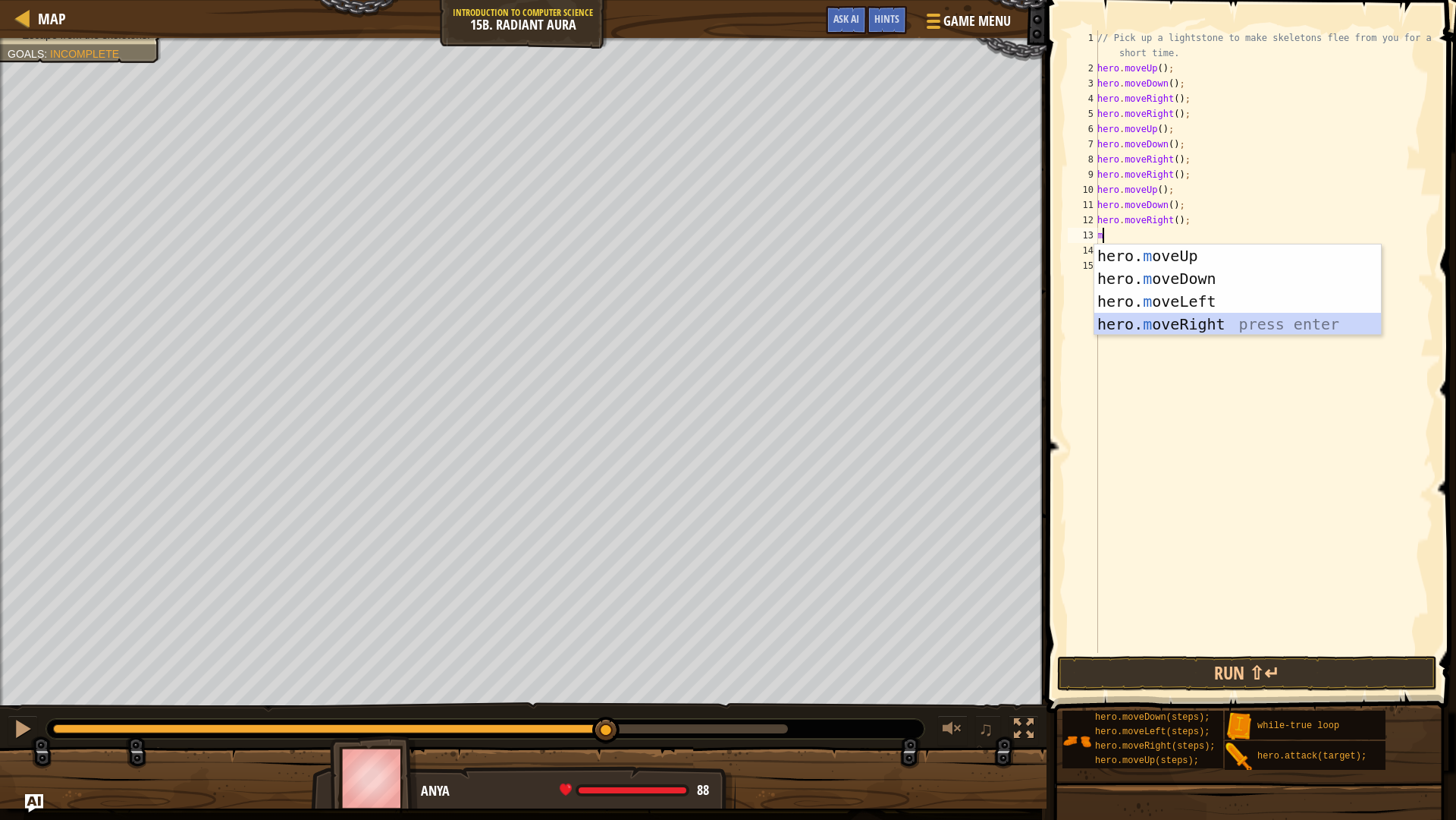
click at [1151, 326] on div "hero. m oveUp press enter hero. m oveDown press enter hero. m oveLeft press ent…" at bounding box center [1237, 313] width 286 height 137
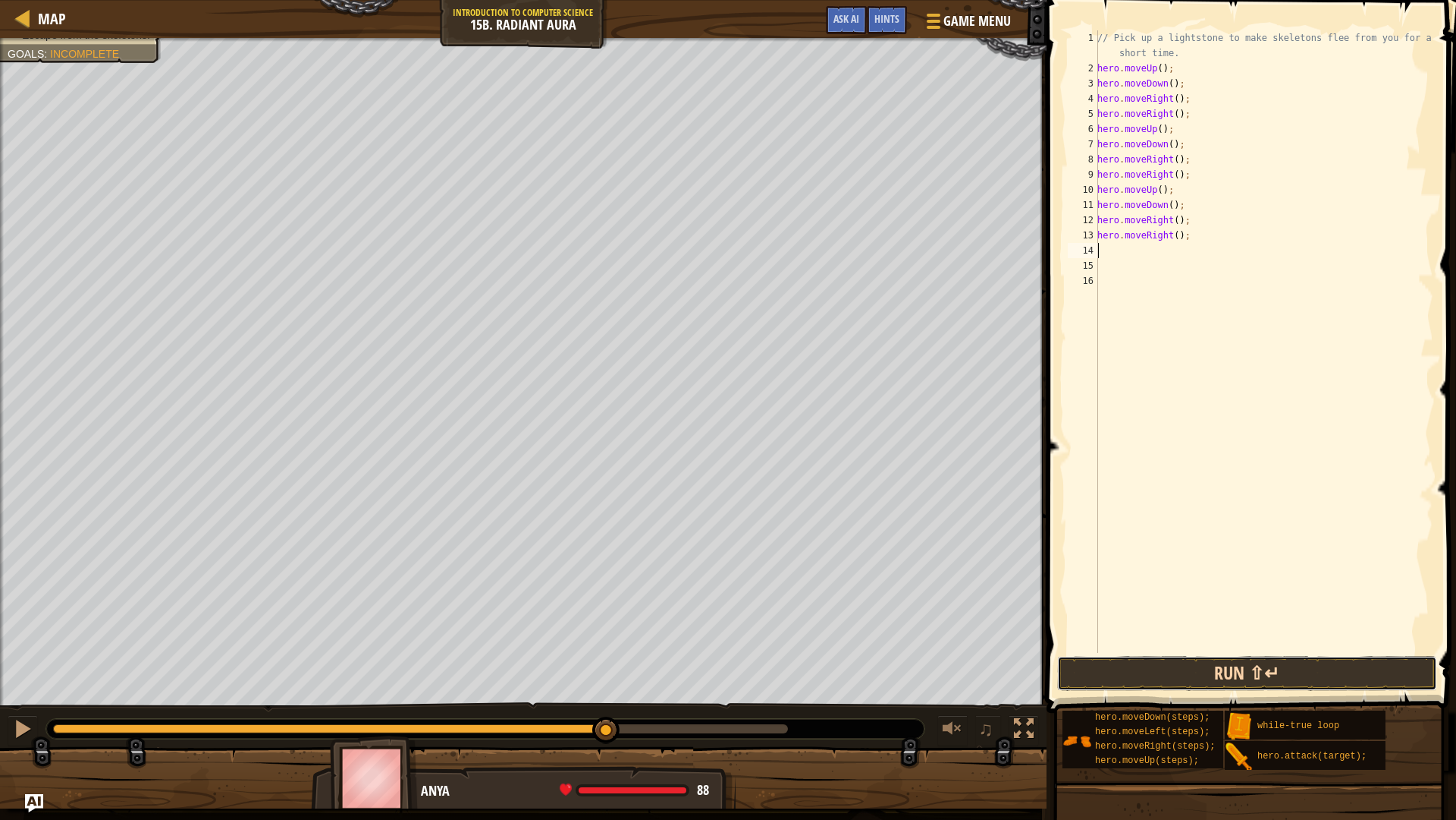
click at [1266, 678] on button "Run ⇧↵" at bounding box center [1247, 673] width 380 height 35
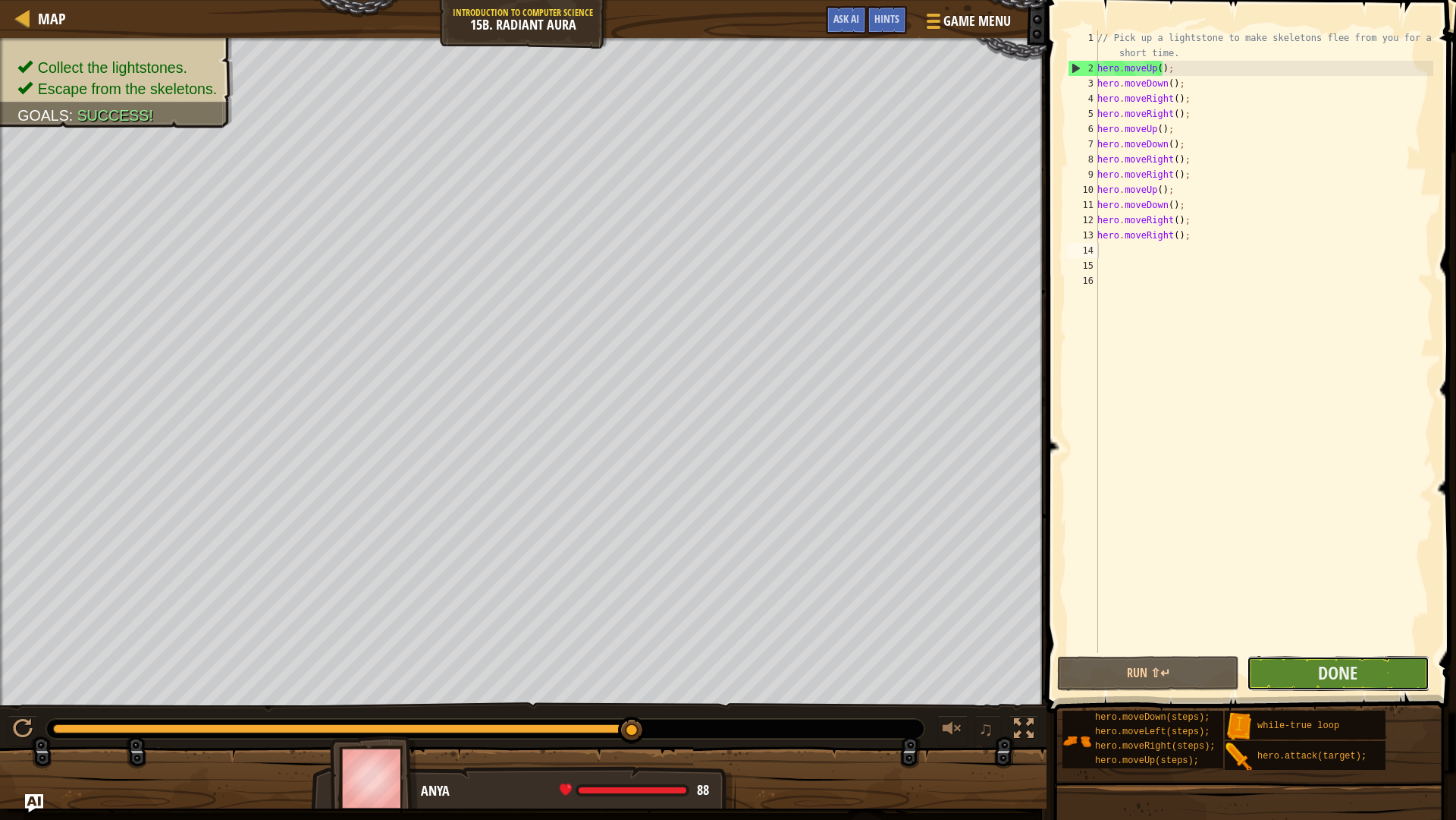
click at [1334, 659] on button "Done" at bounding box center [1338, 673] width 182 height 35
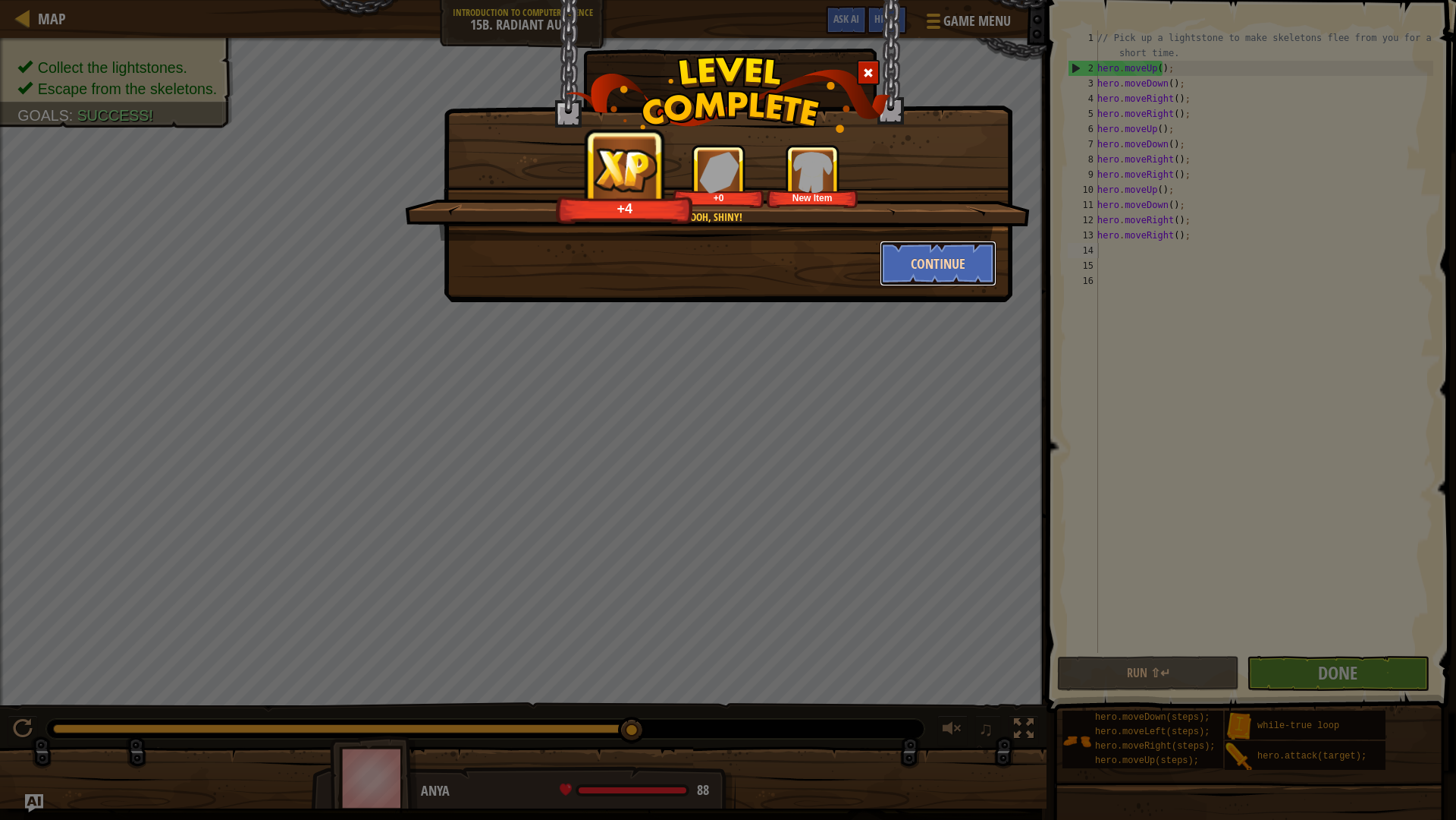
click at [956, 260] on button "Continue" at bounding box center [938, 263] width 118 height 46
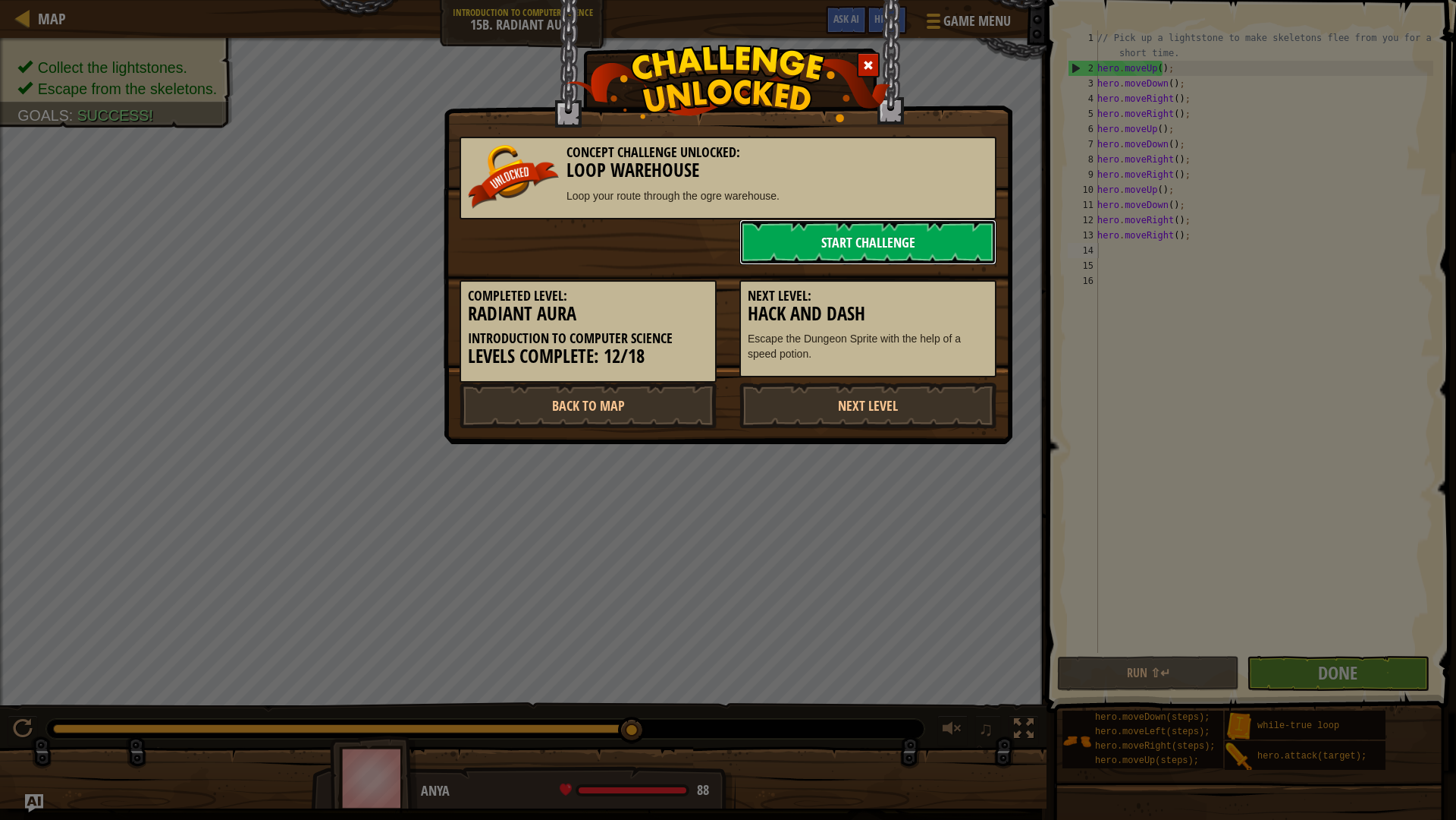
click at [908, 246] on link "Start Challenge" at bounding box center [868, 242] width 257 height 46
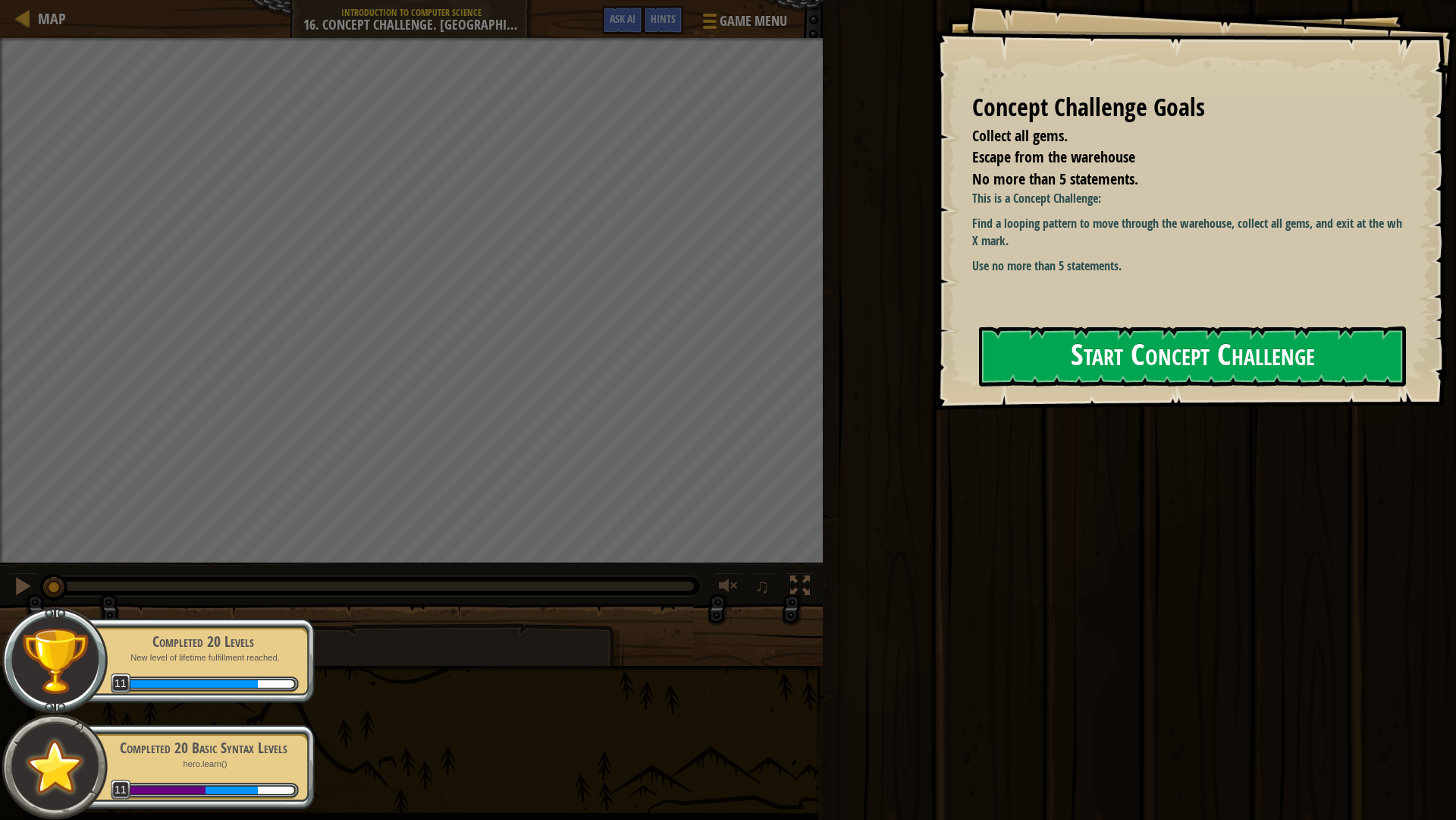
click at [1145, 352] on button "Start Concept Challenge" at bounding box center [1193, 356] width 427 height 60
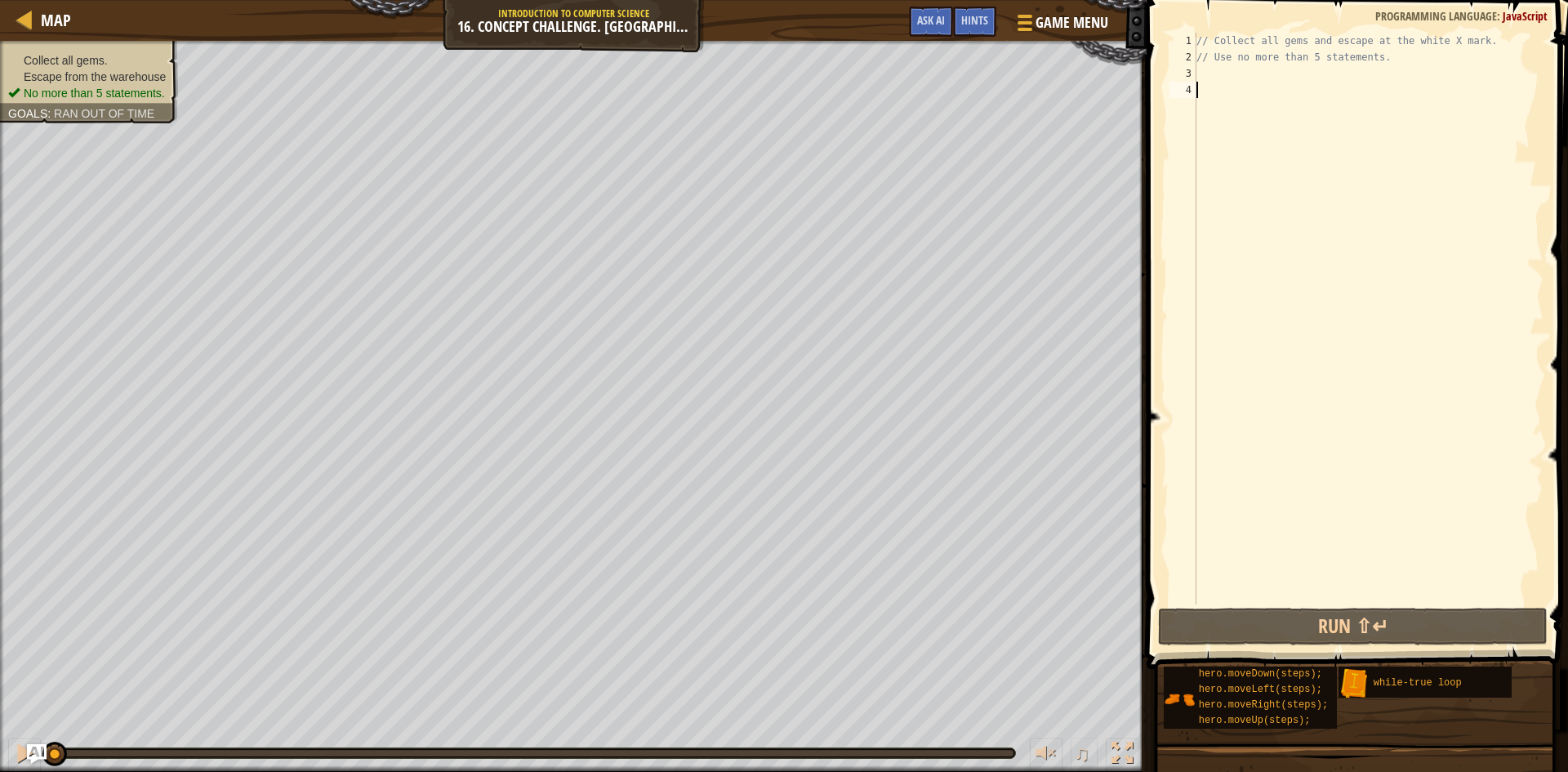
drag, startPoint x: 0, startPoint y: 308, endPoint x: 0, endPoint y: 327, distance: 19.0
drag, startPoint x: 0, startPoint y: 327, endPoint x: 0, endPoint y: 340, distance: 13.0
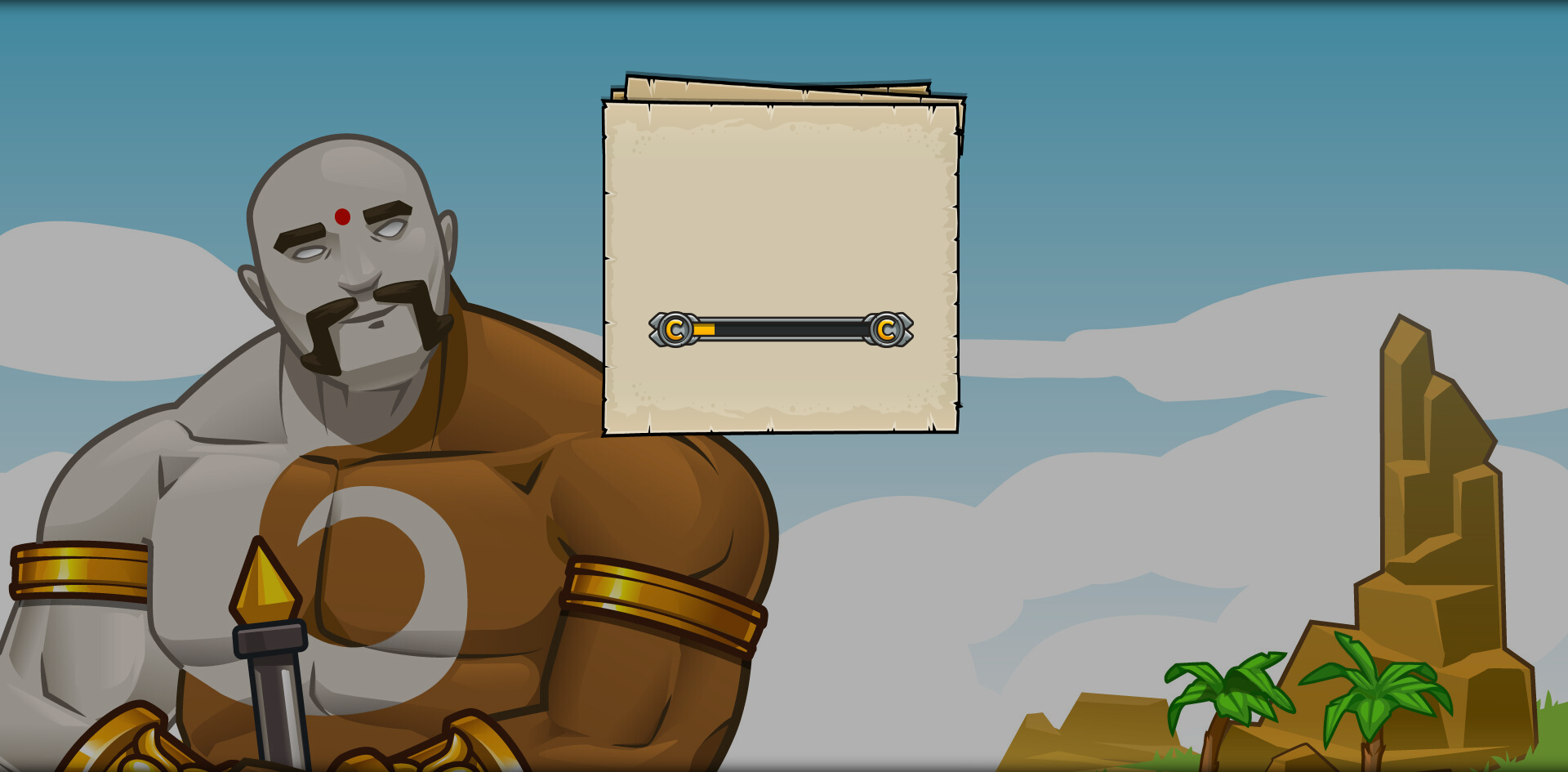
drag, startPoint x: 0, startPoint y: 343, endPoint x: 0, endPoint y: 368, distance: 25.0
drag, startPoint x: 2, startPoint y: 368, endPoint x: 169, endPoint y: 229, distance: 217.3
click at [169, 229] on div "Goals Collect the lightstones. Escape from the skeletons. Start Level Error loa…" at bounding box center [784, 386] width 1568 height 772
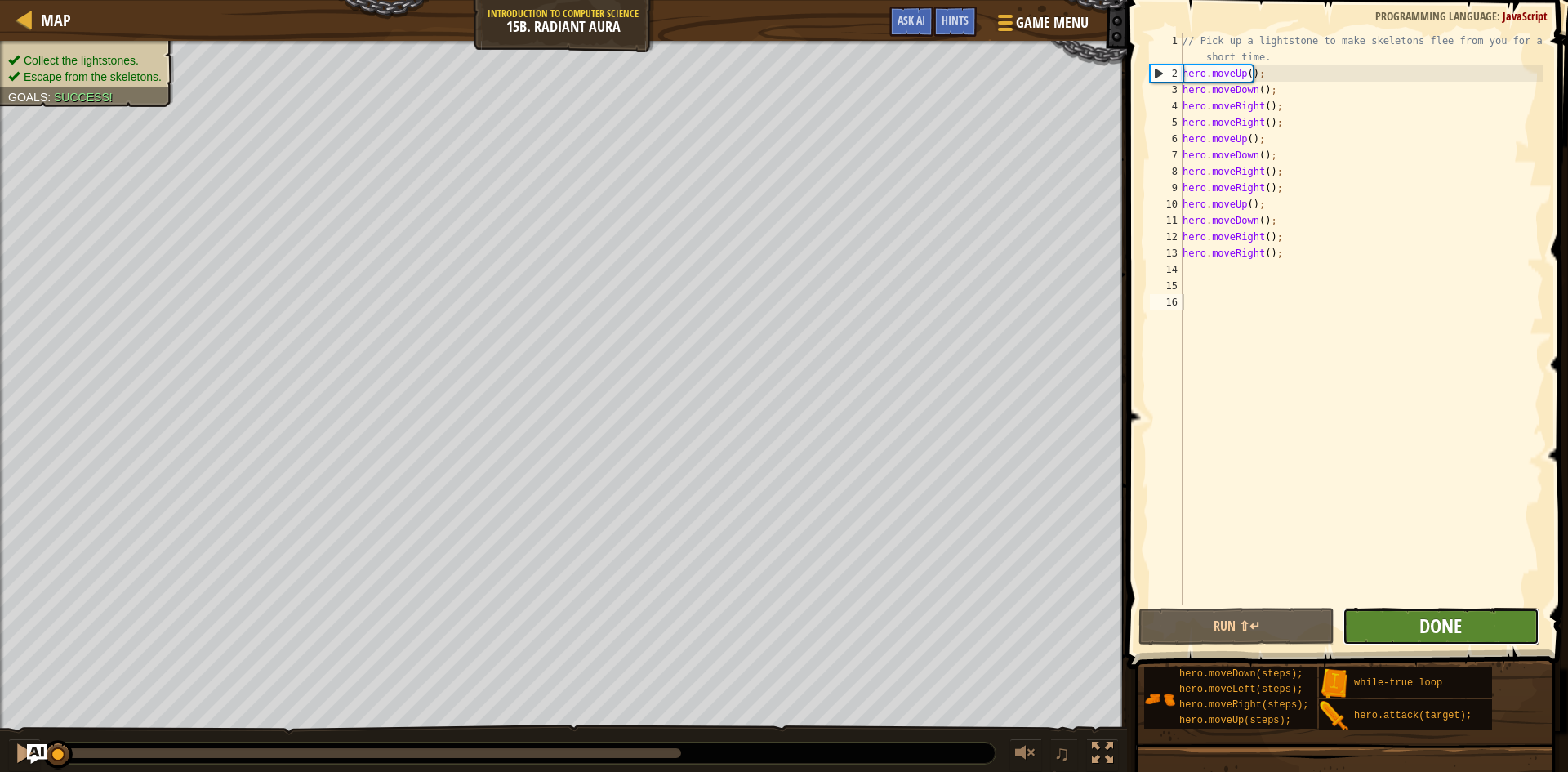
click at [1454, 625] on span "Done" at bounding box center [1441, 625] width 43 height 26
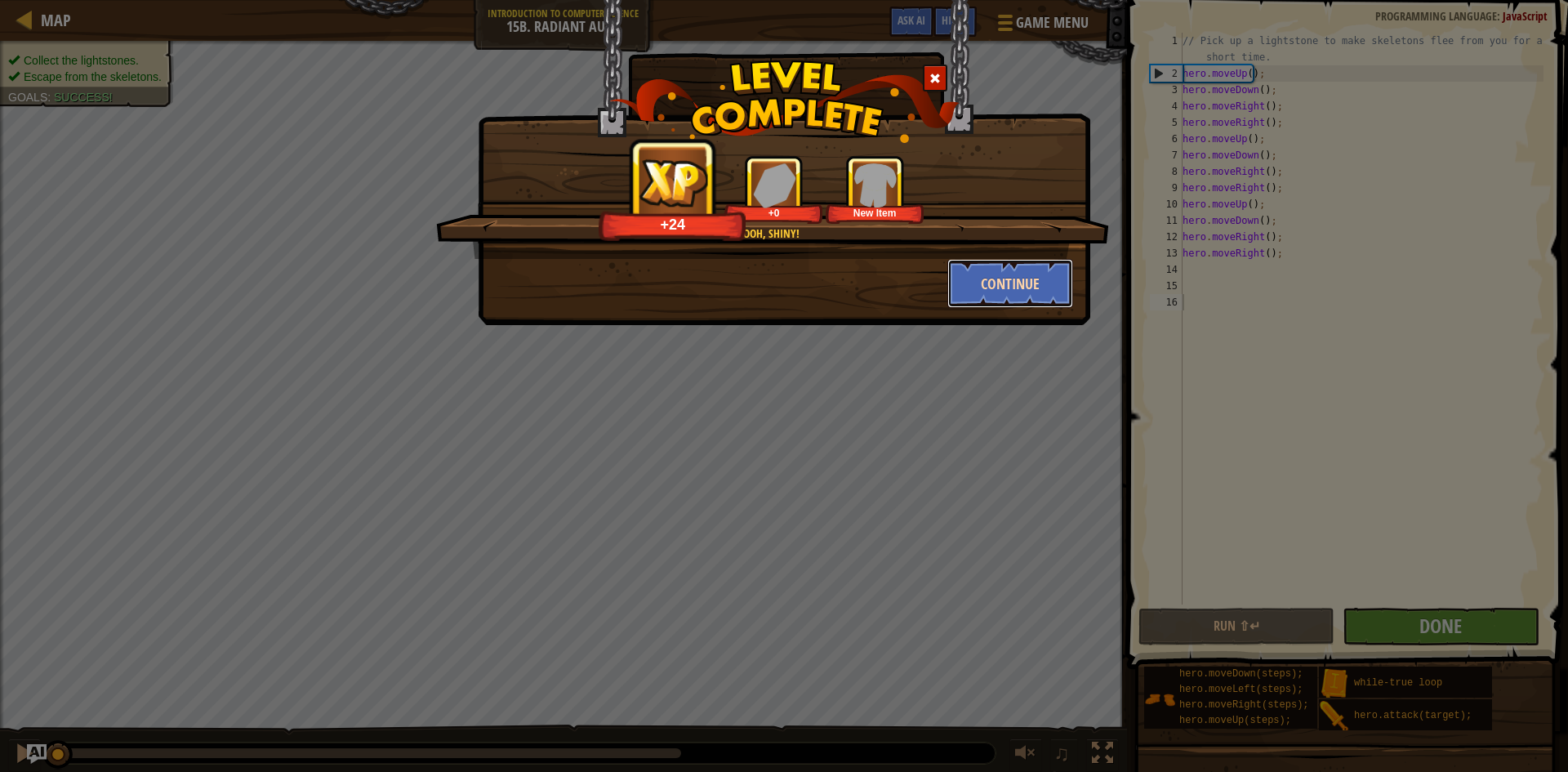
click at [980, 267] on button "Continue" at bounding box center [1010, 283] width 127 height 49
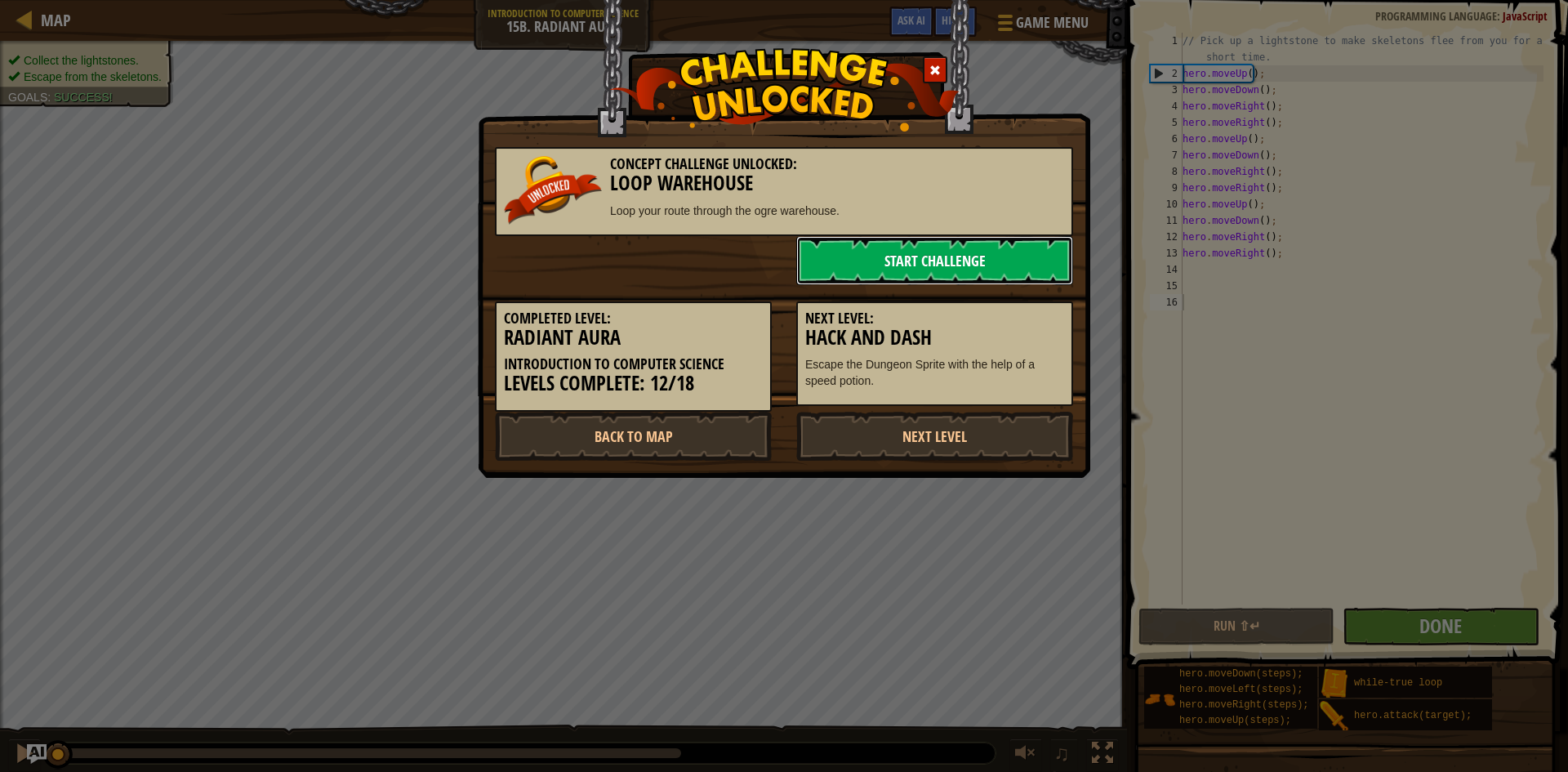
click at [980, 267] on link "Start Challenge" at bounding box center [935, 260] width 276 height 49
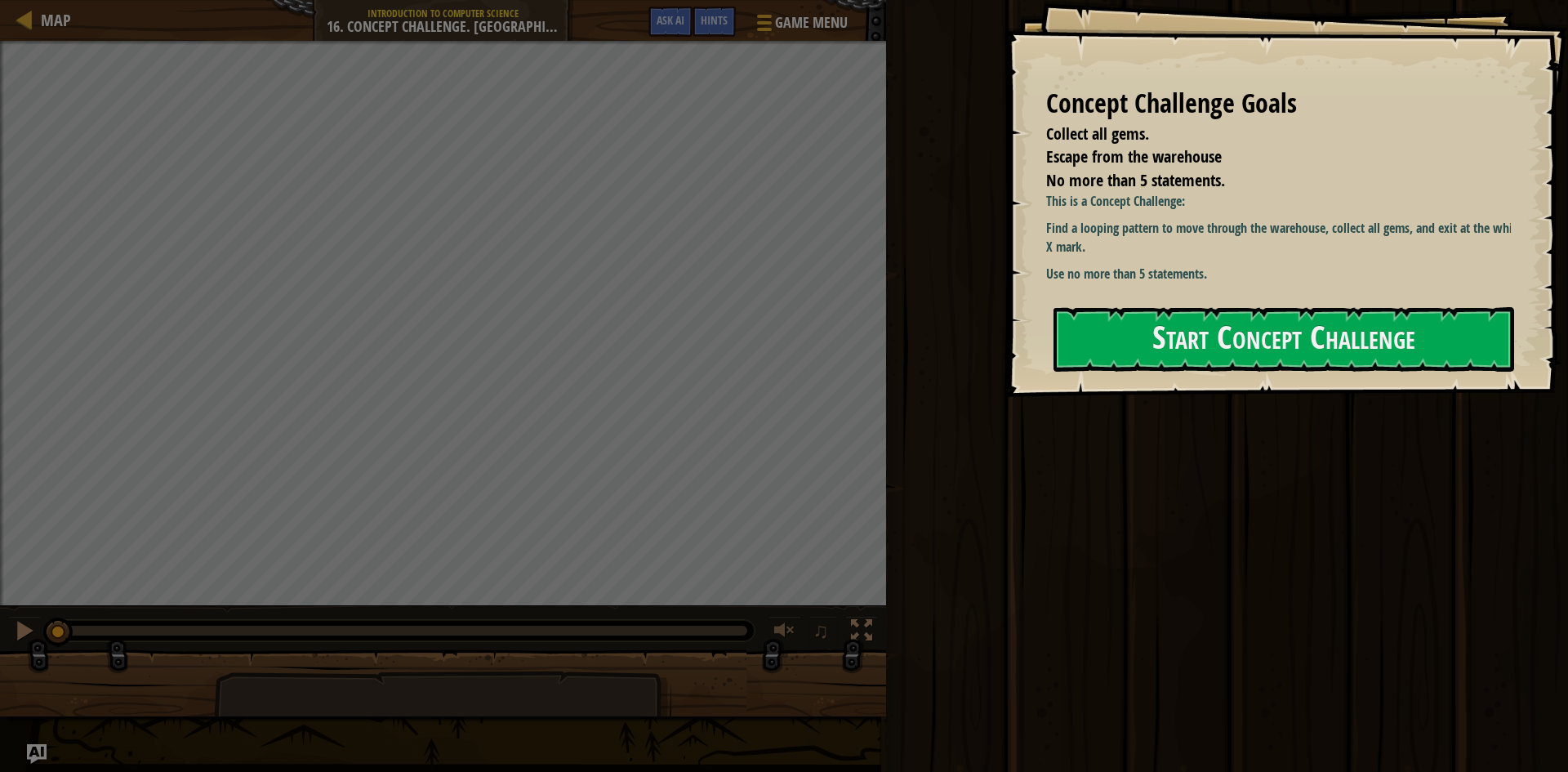
click at [1119, 305] on div "Concept Challenge Goals Collect all gems. Escape from the warehouse No more tha…" at bounding box center [1287, 198] width 563 height 397
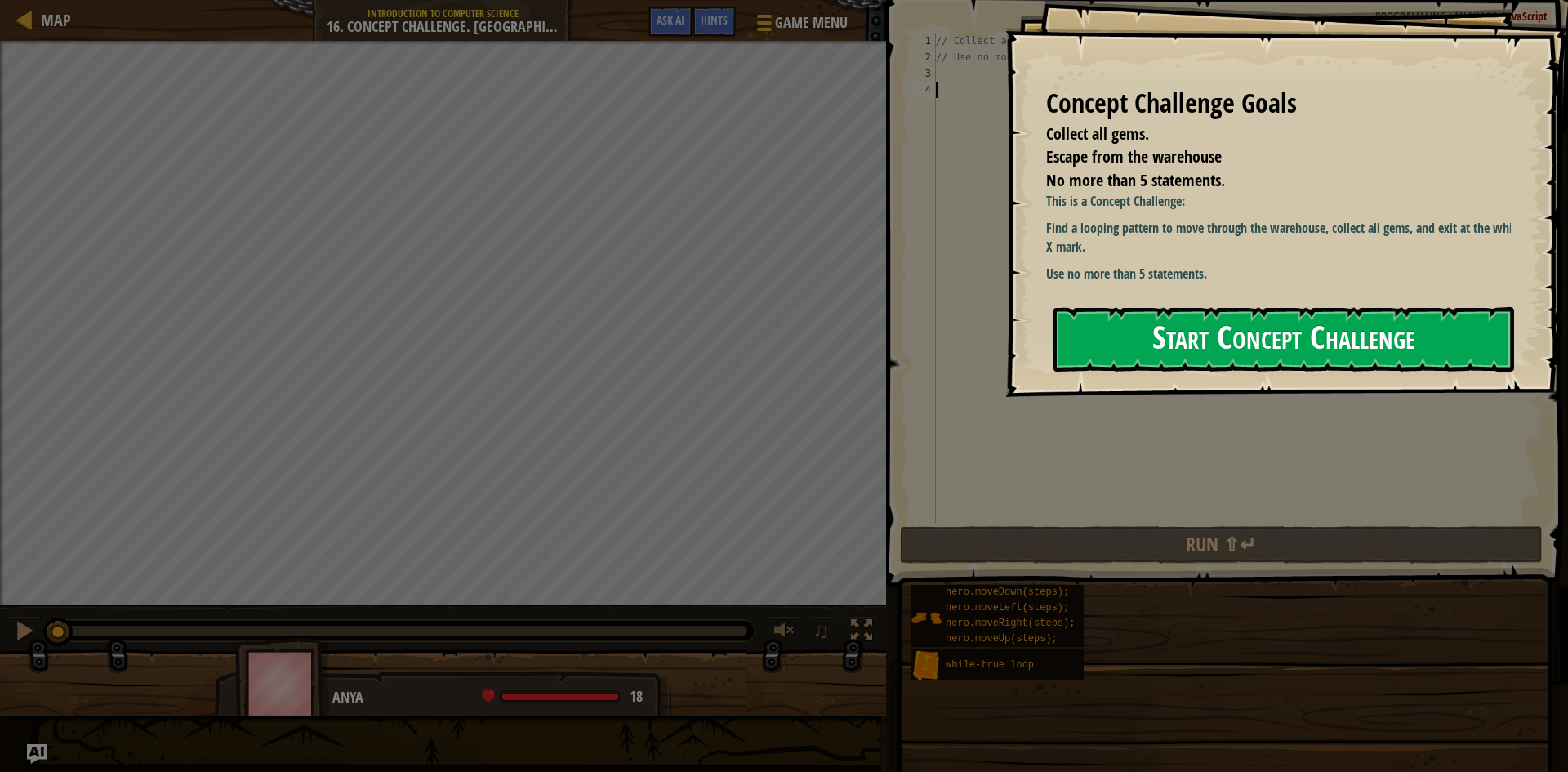
click at [1118, 315] on button "Start Concept Challenge" at bounding box center [1284, 339] width 461 height 65
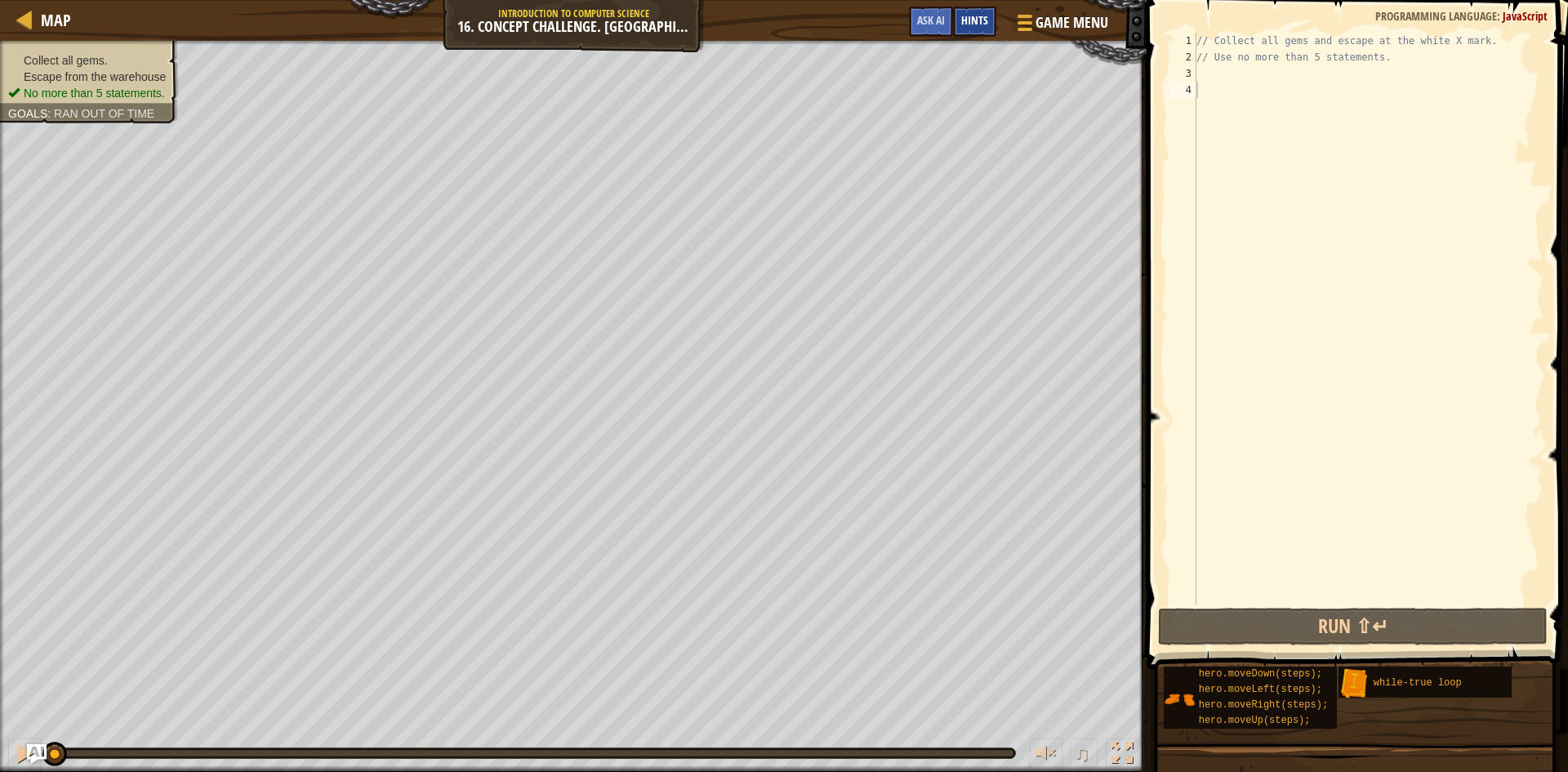
click at [985, 19] on span "Hints" at bounding box center [975, 20] width 27 height 15
